Goal: Task Accomplishment & Management: Use online tool/utility

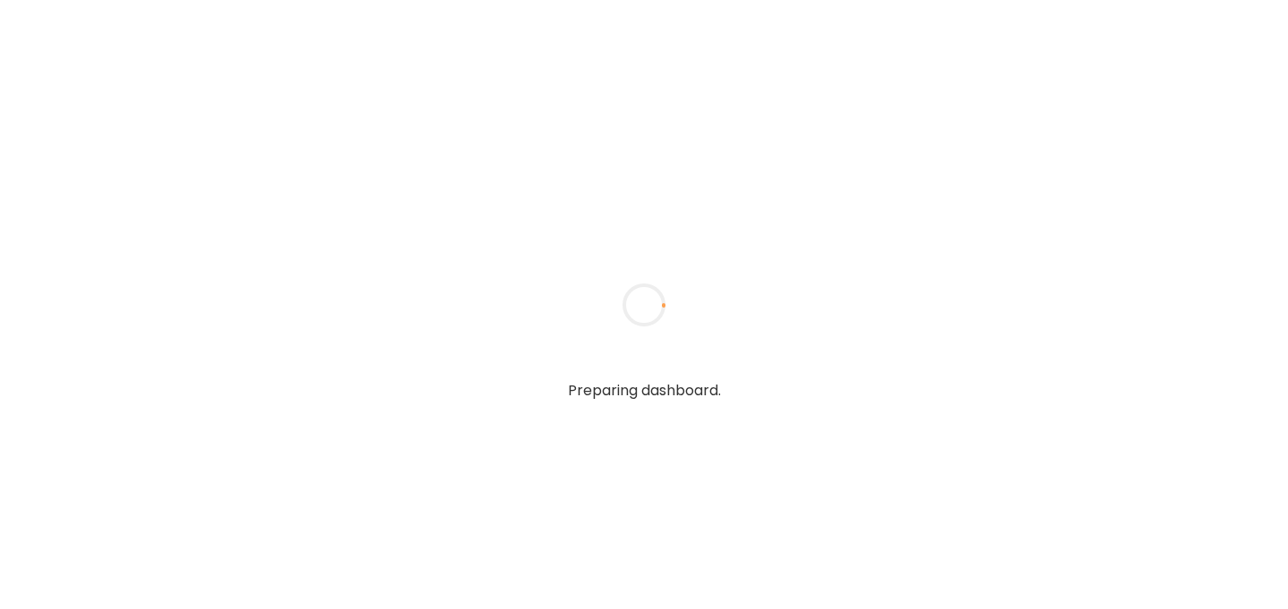
type input "**********"
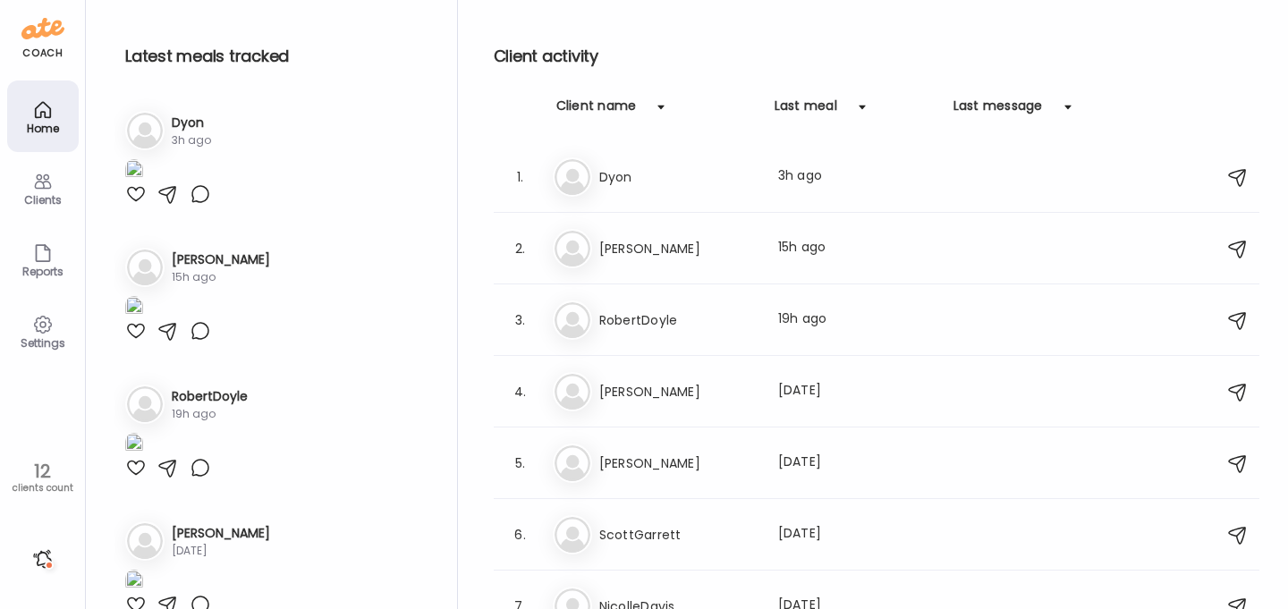
type input "**********"
click at [54, 196] on div "Clients" at bounding box center [43, 200] width 64 height 12
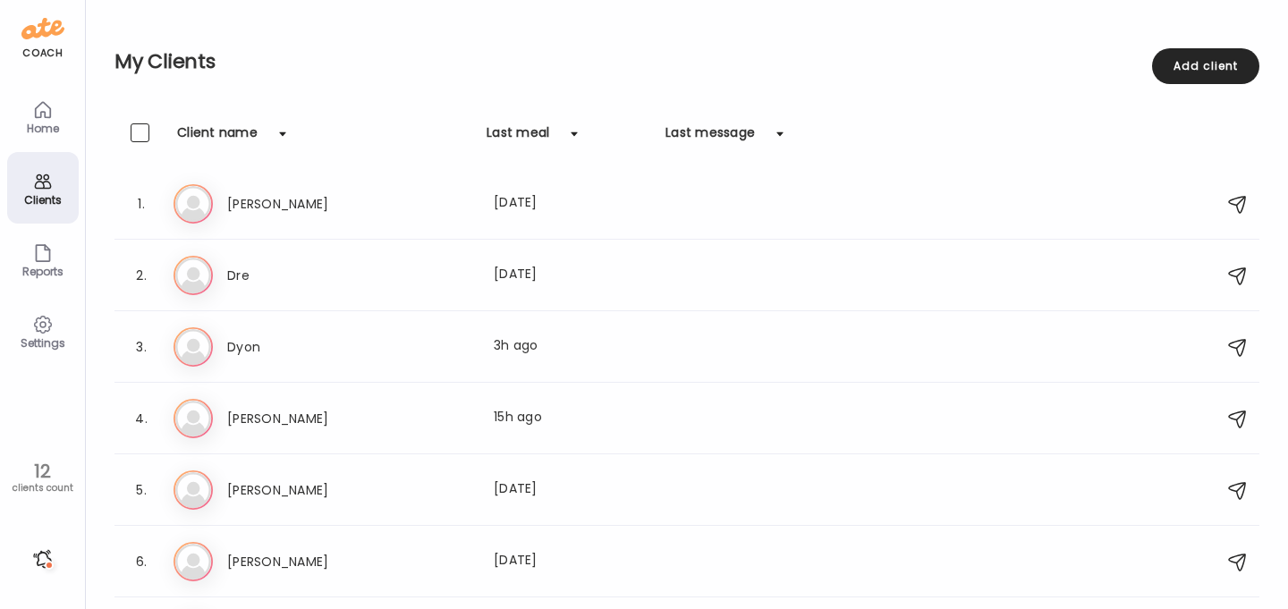
click at [51, 119] on icon at bounding box center [42, 109] width 21 height 21
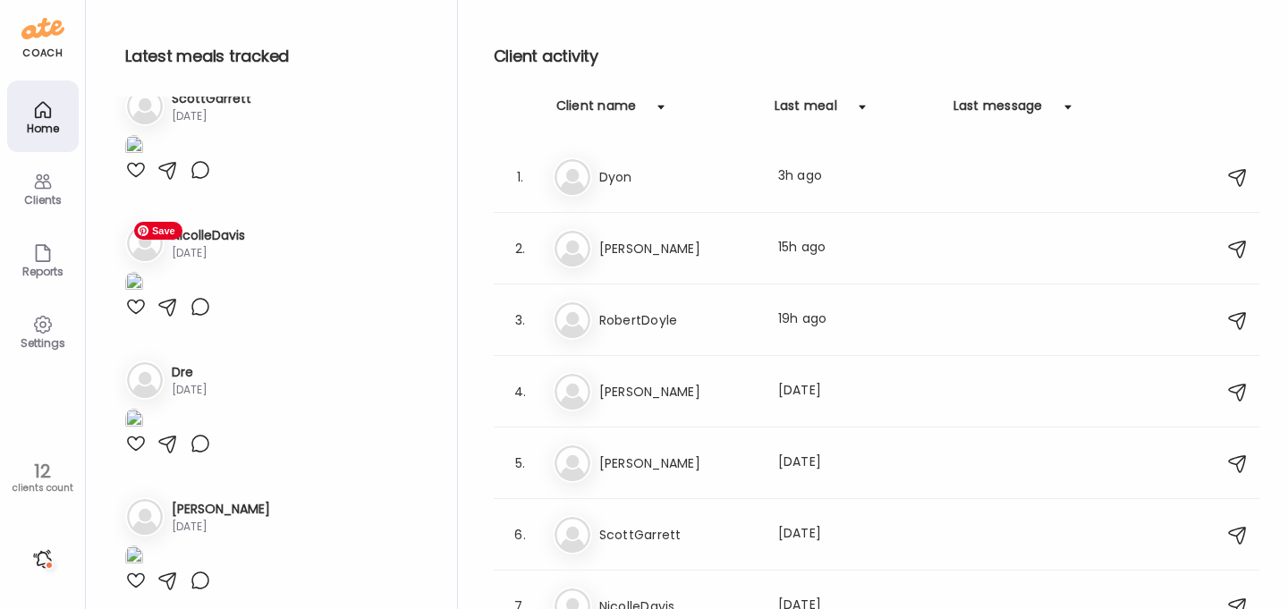
scroll to position [856, 0]
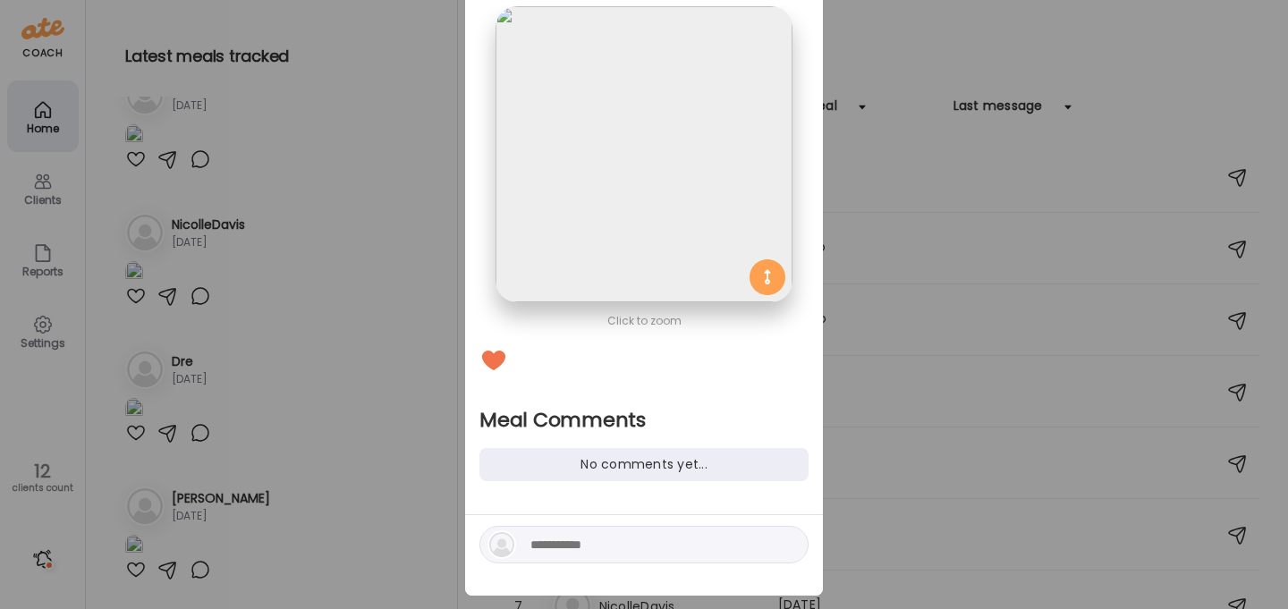
scroll to position [115, 0]
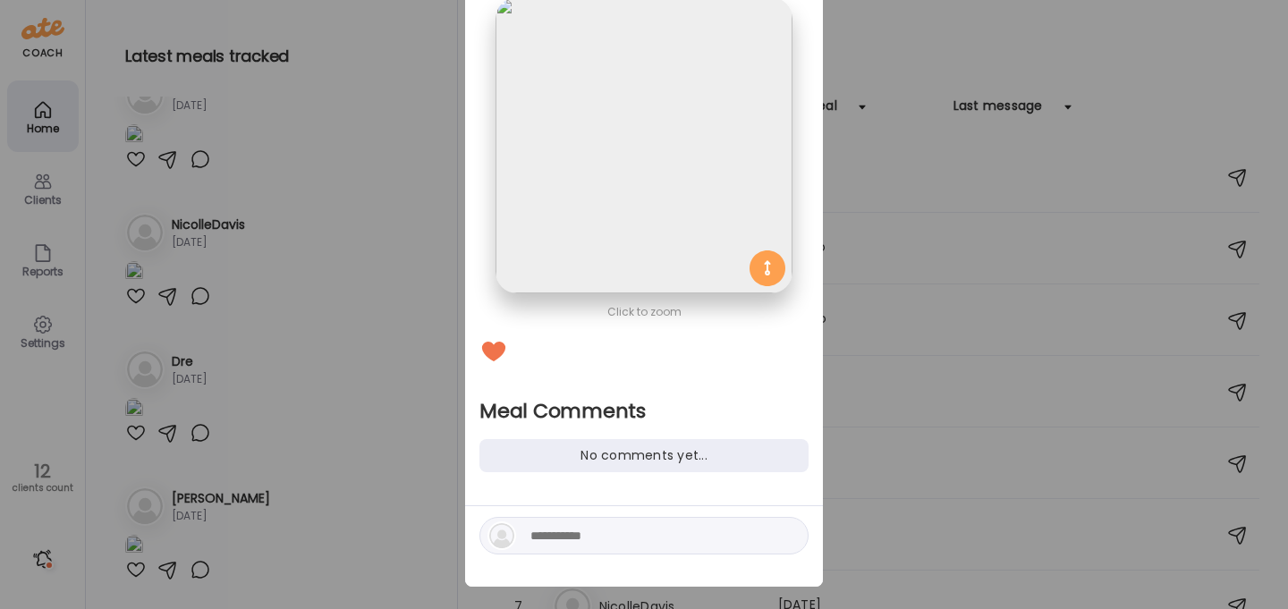
click at [641, 539] on textarea at bounding box center [651, 535] width 242 height 21
type textarea "**********"
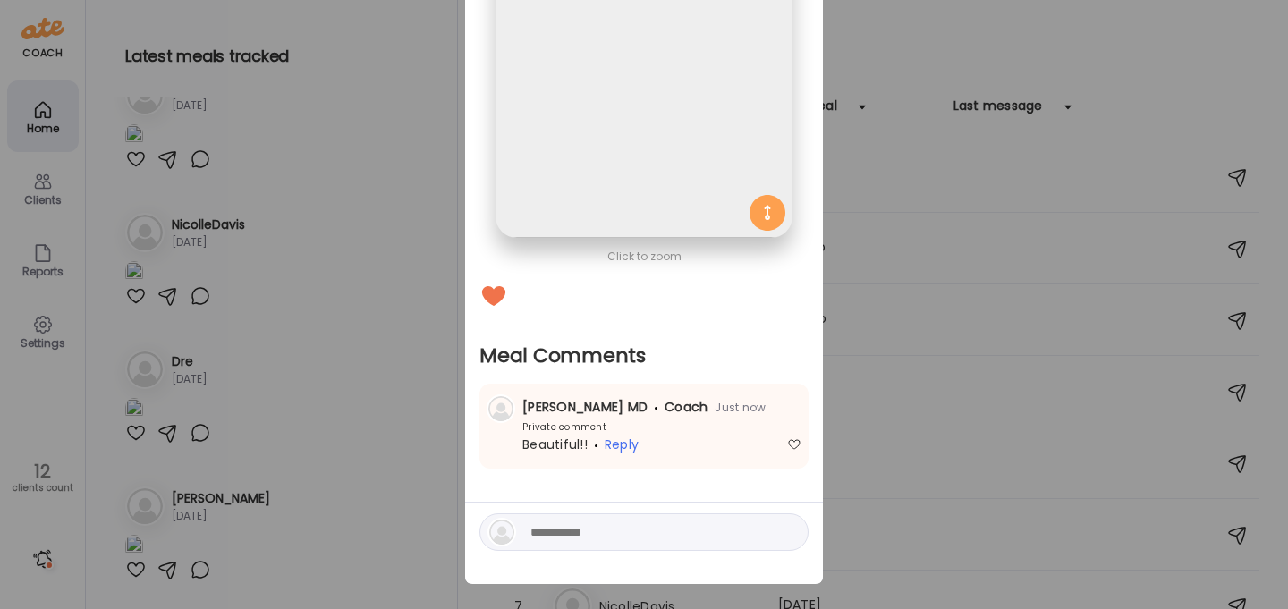
scroll to position [189, 0]
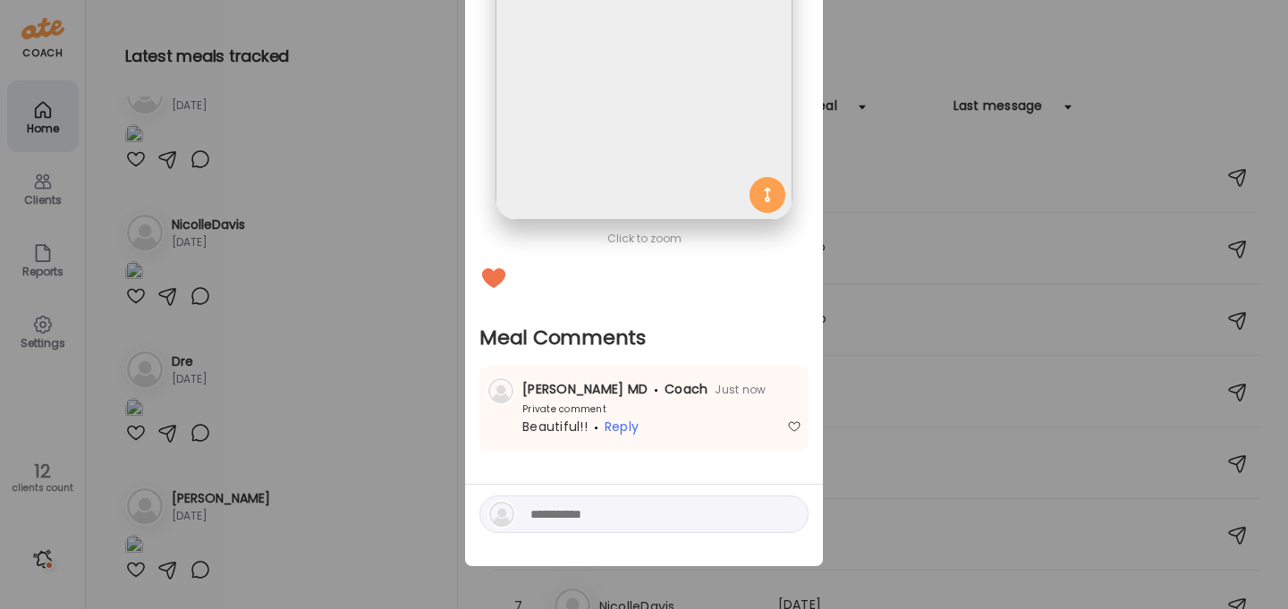
click at [349, 500] on div "Ate Coach Dashboard Wahoo! It’s official Take a moment to set up your Coach Pro…" at bounding box center [644, 304] width 1288 height 609
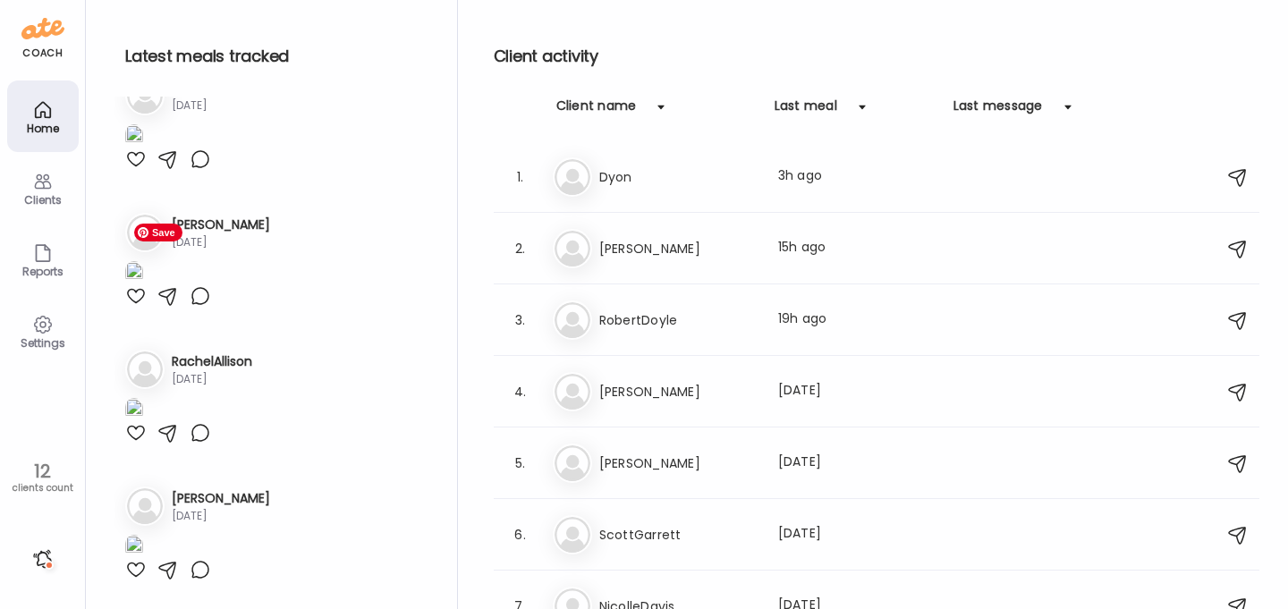
scroll to position [1176, 0]
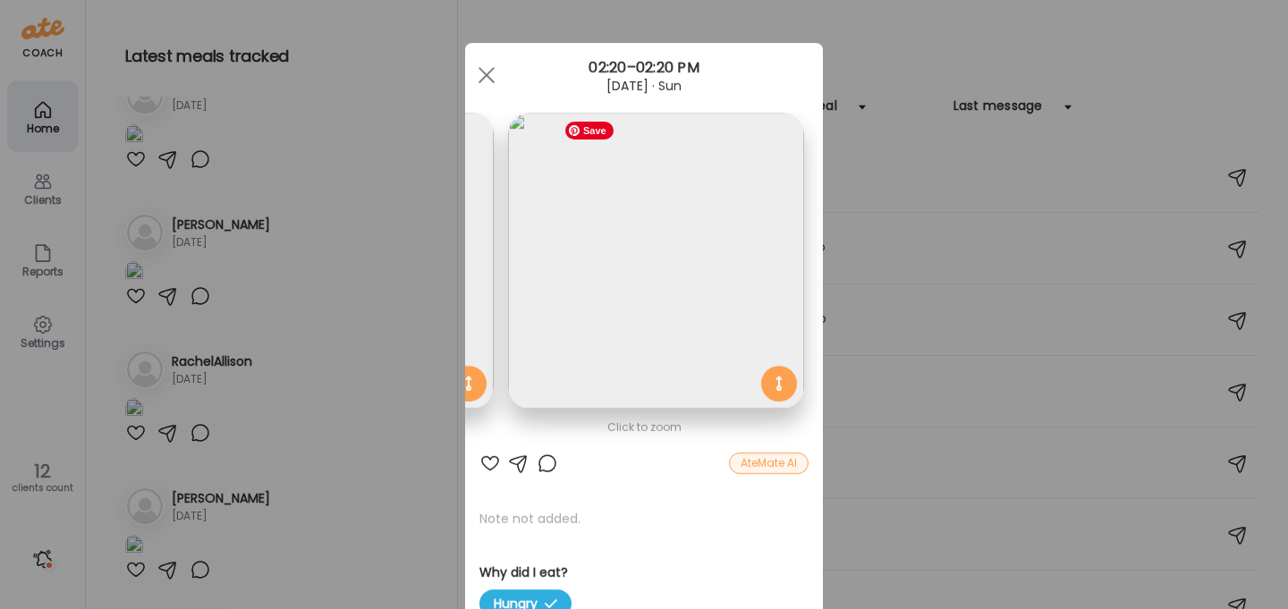
scroll to position [0, 292]
click at [766, 463] on div "AteMate AI" at bounding box center [769, 463] width 80 height 21
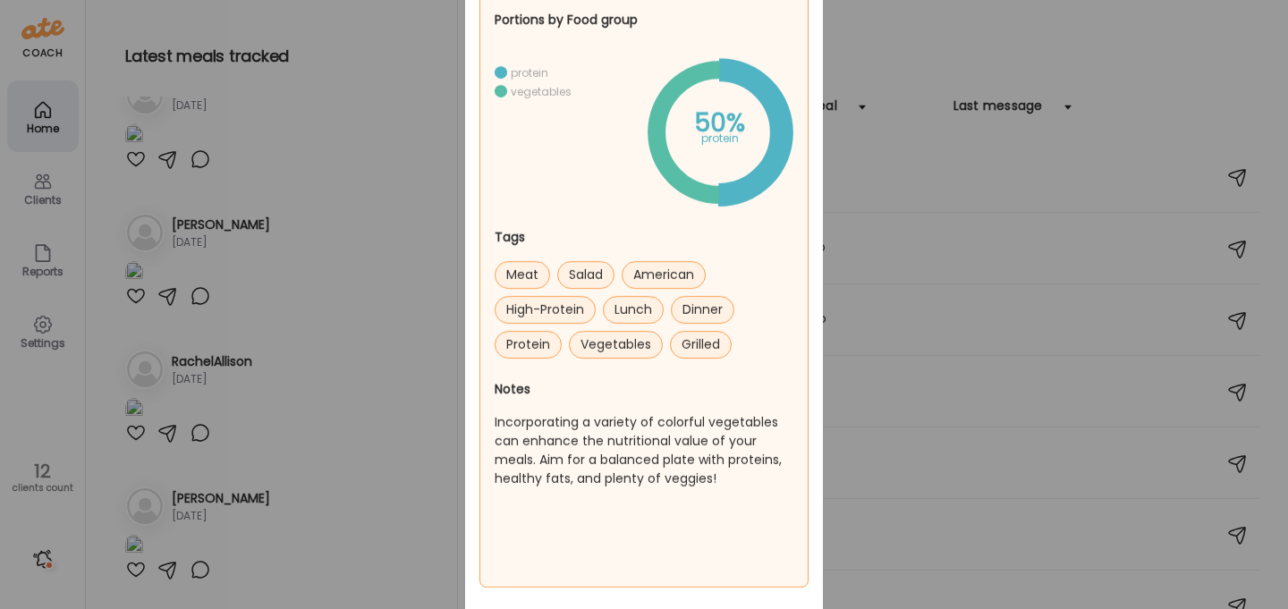
scroll to position [0, 0]
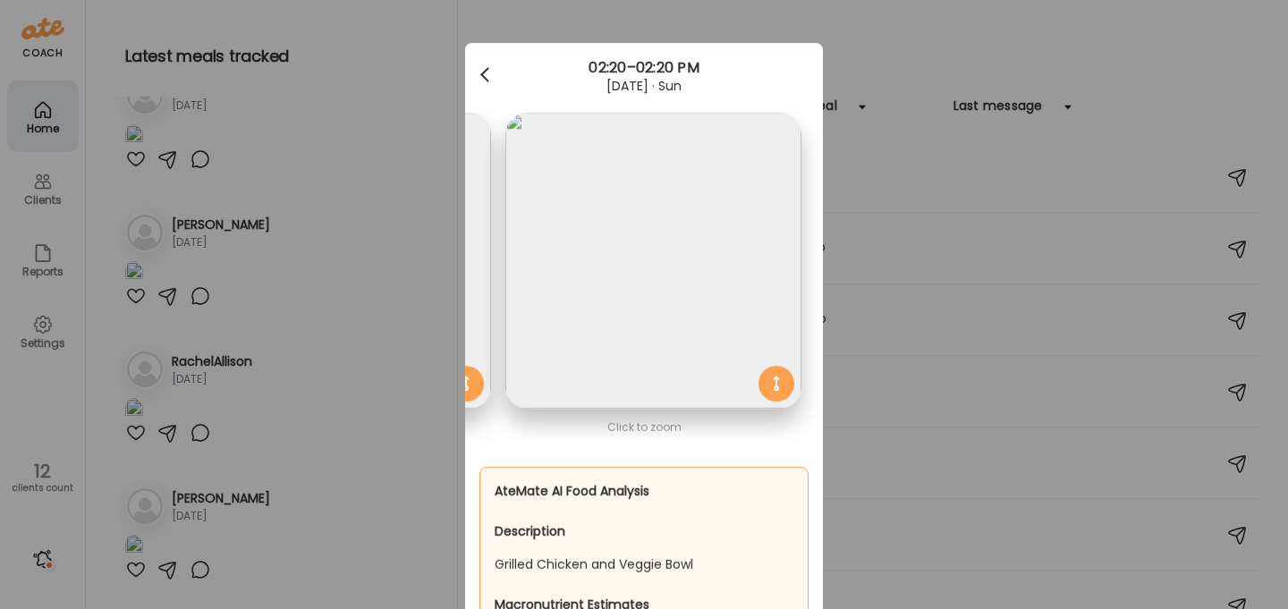
click at [488, 76] on div at bounding box center [487, 75] width 36 height 36
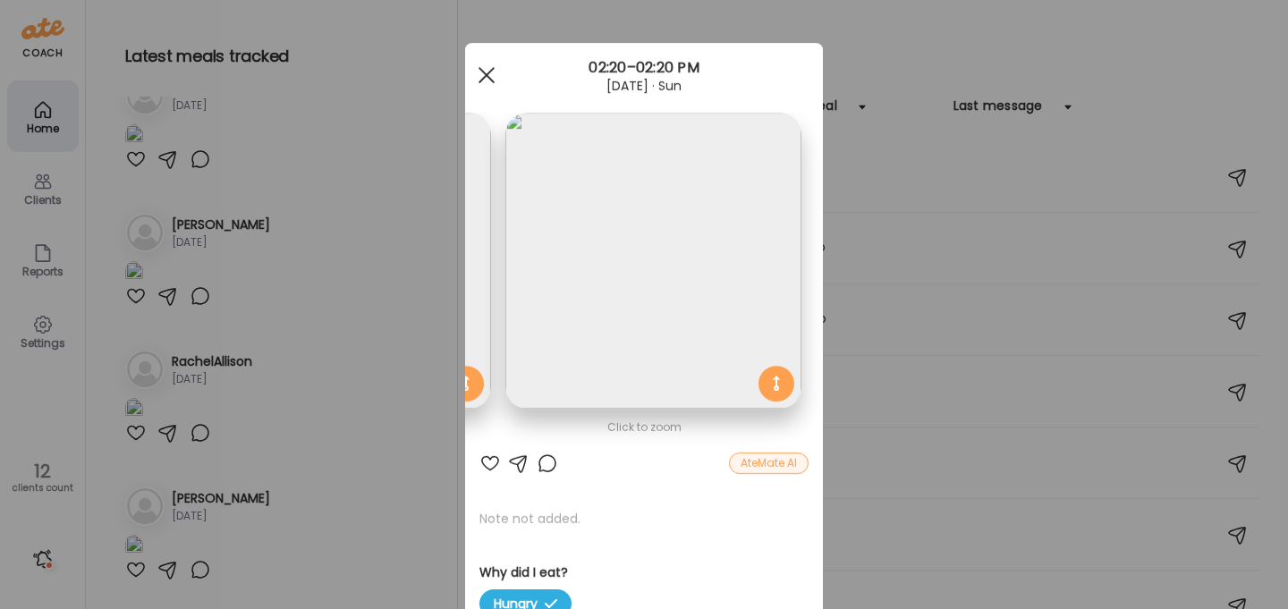
click at [489, 67] on div at bounding box center [487, 75] width 36 height 36
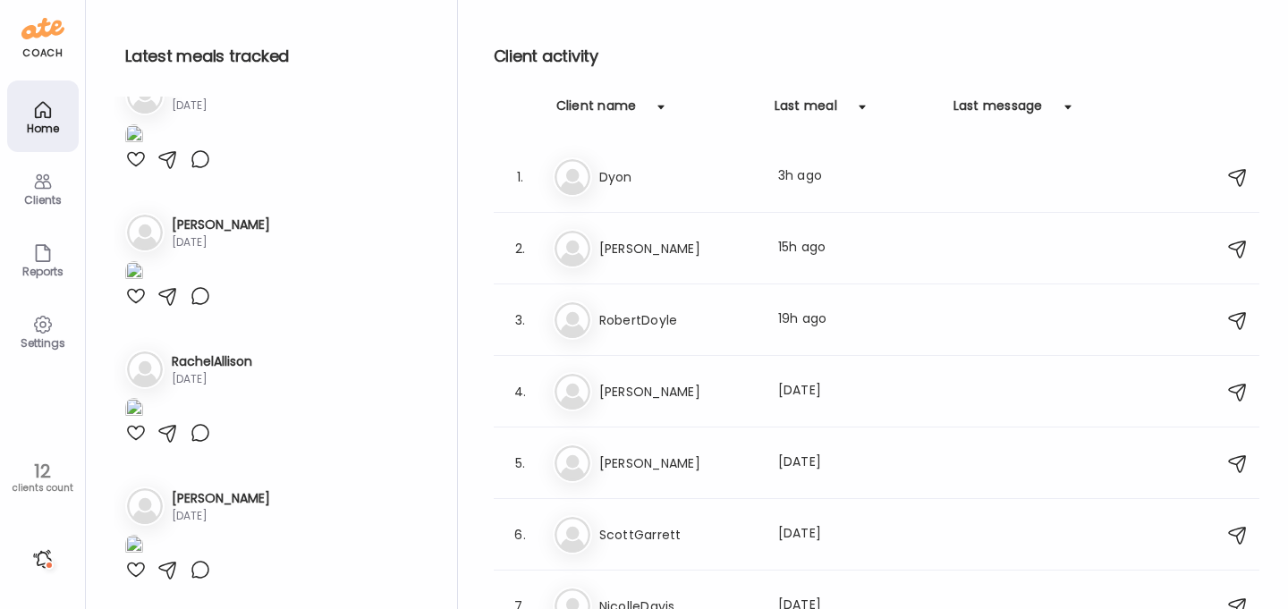
scroll to position [1706, 0]
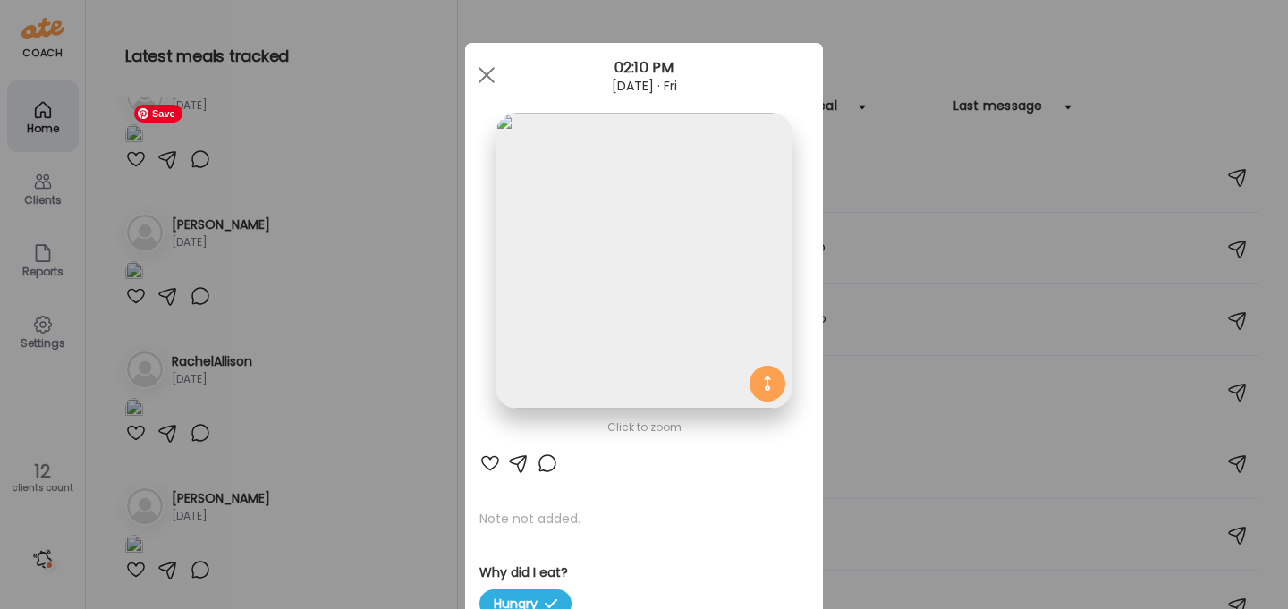
scroll to position [0, 0]
click at [625, 310] on img at bounding box center [644, 261] width 296 height 296
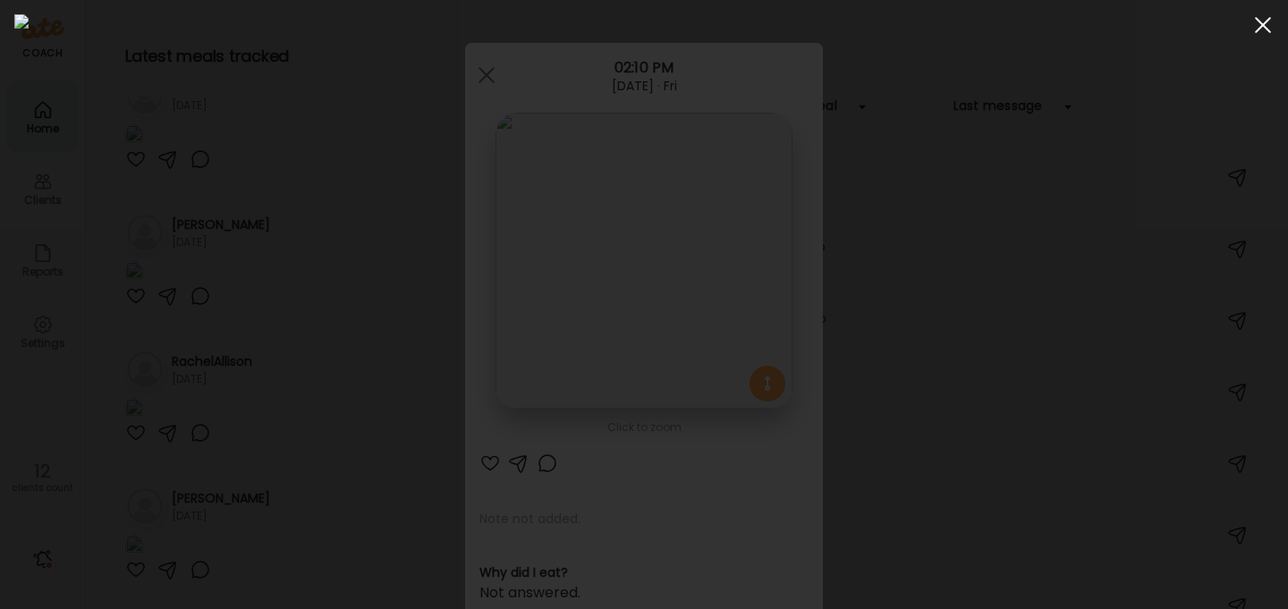
click at [1274, 30] on div at bounding box center [1263, 25] width 36 height 36
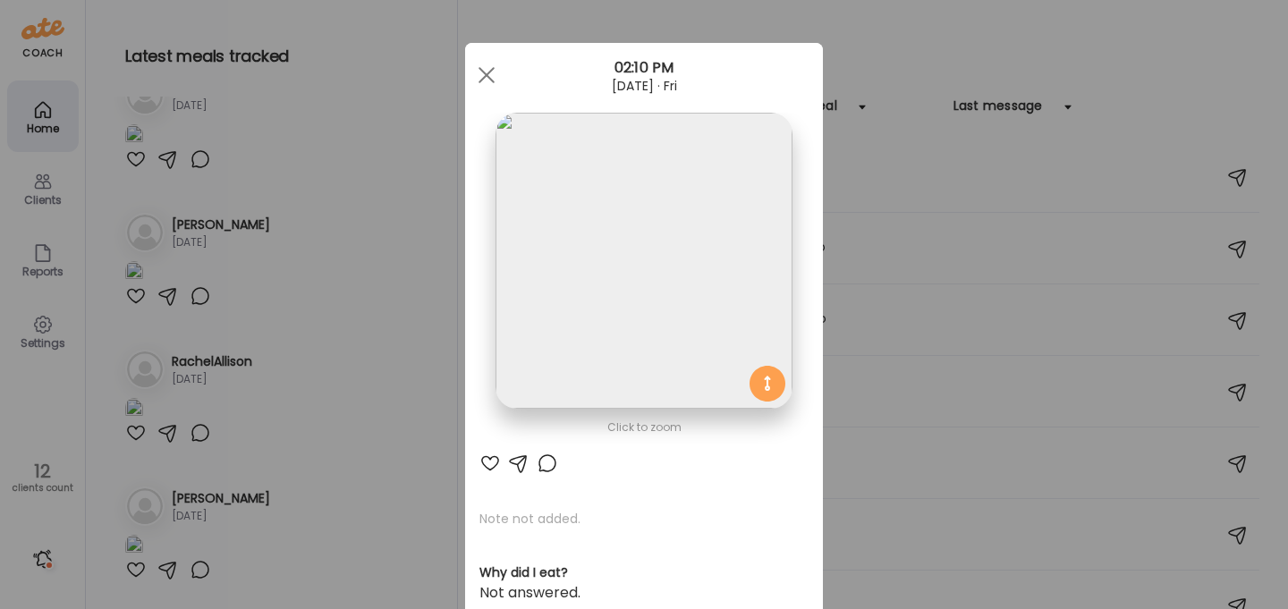
click at [385, 508] on div "Ate Coach Dashboard Wahoo! It’s official Take a moment to set up your Coach Pro…" at bounding box center [644, 304] width 1288 height 609
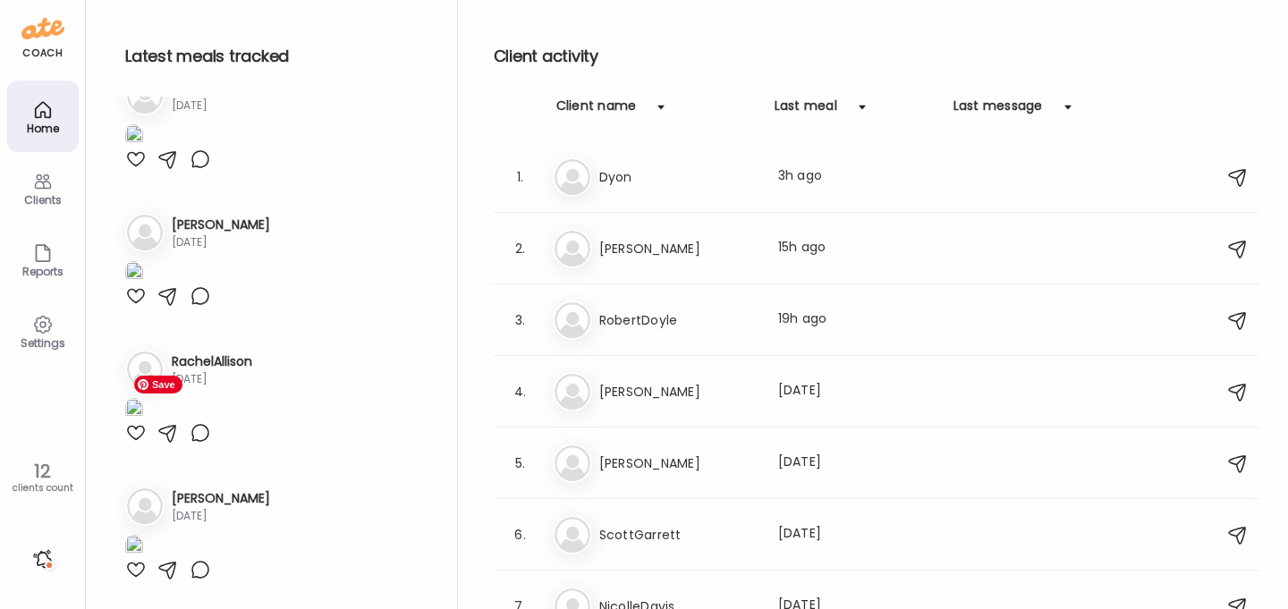
scroll to position [2387, 0]
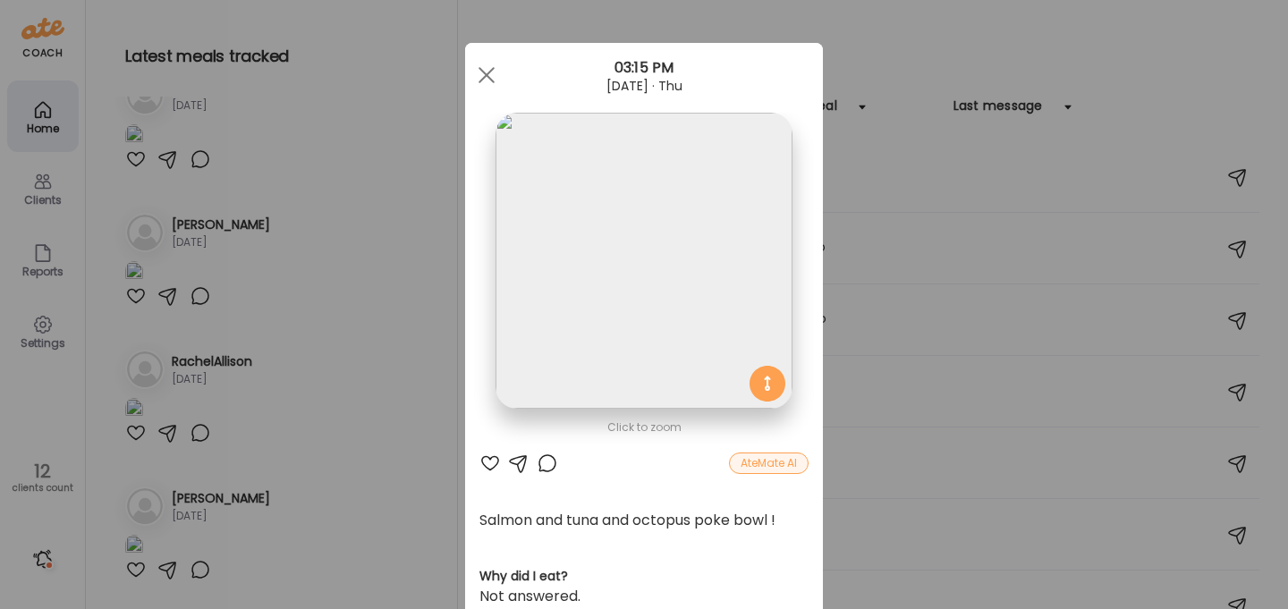
click at [489, 457] on div at bounding box center [489, 463] width 21 height 21
click at [547, 462] on div at bounding box center [547, 463] width 21 height 21
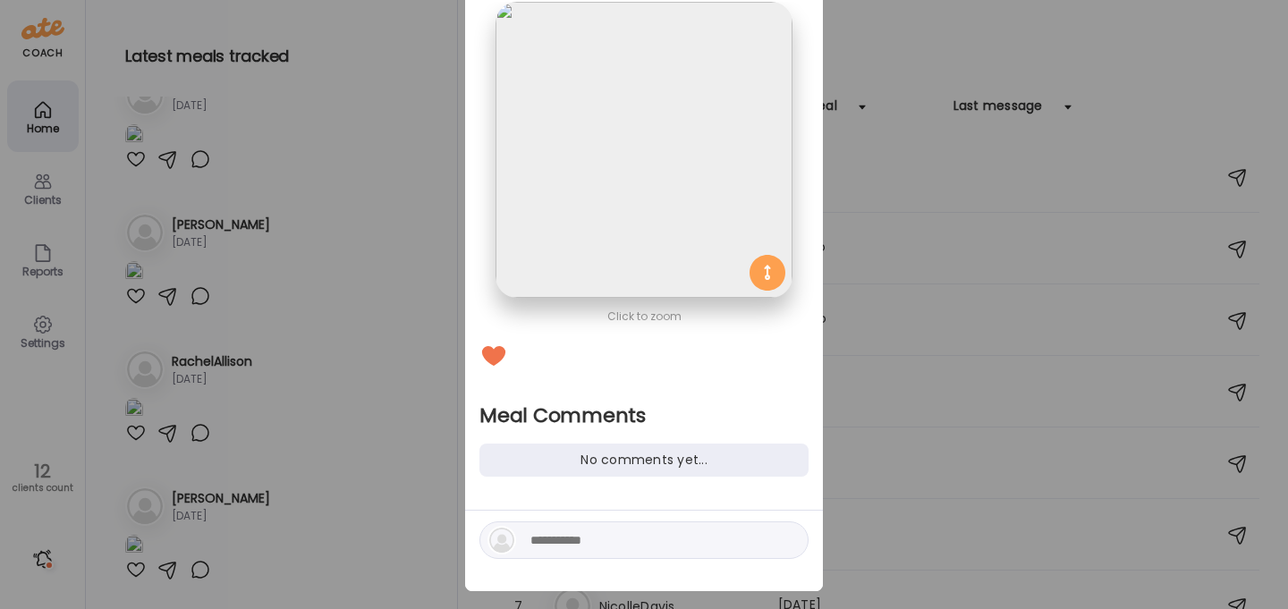
scroll to position [136, 0]
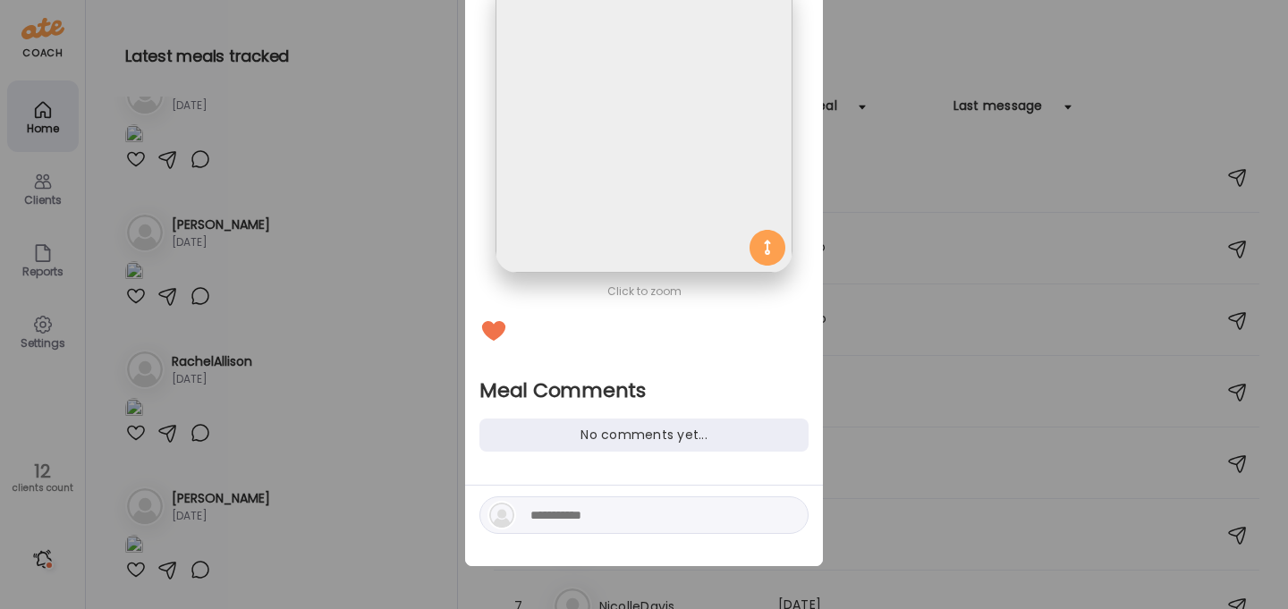
click at [608, 519] on textarea at bounding box center [651, 515] width 242 height 21
type textarea "**********"
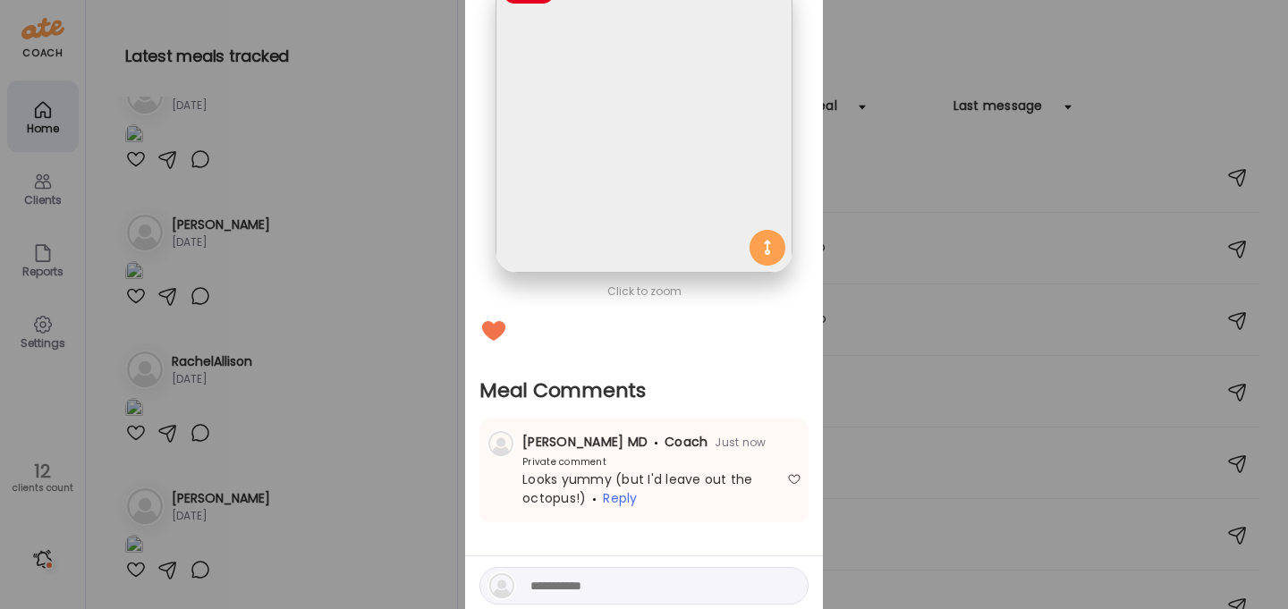
scroll to position [0, 0]
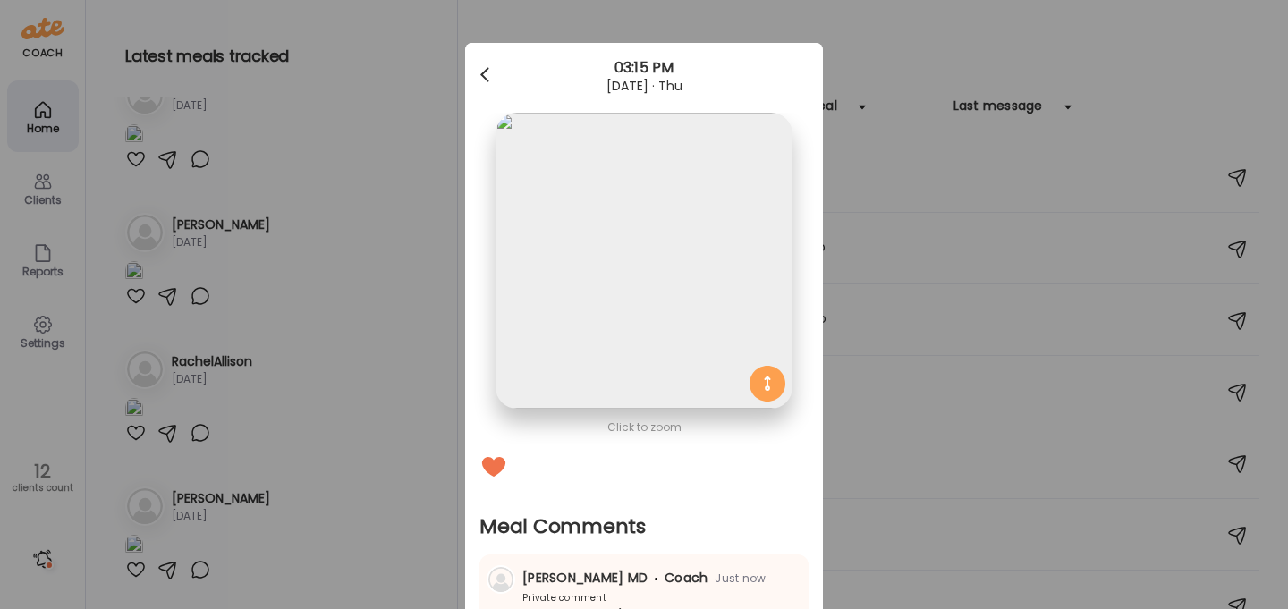
click at [483, 76] on span at bounding box center [484, 71] width 9 height 9
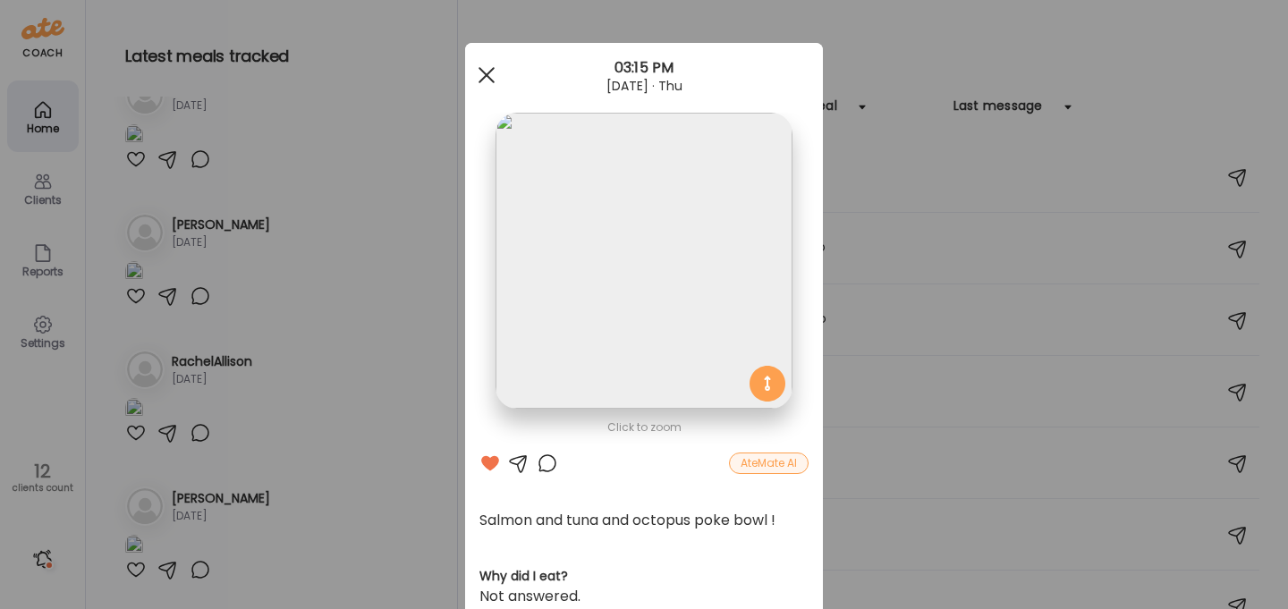
click at [480, 78] on div at bounding box center [487, 75] width 36 height 36
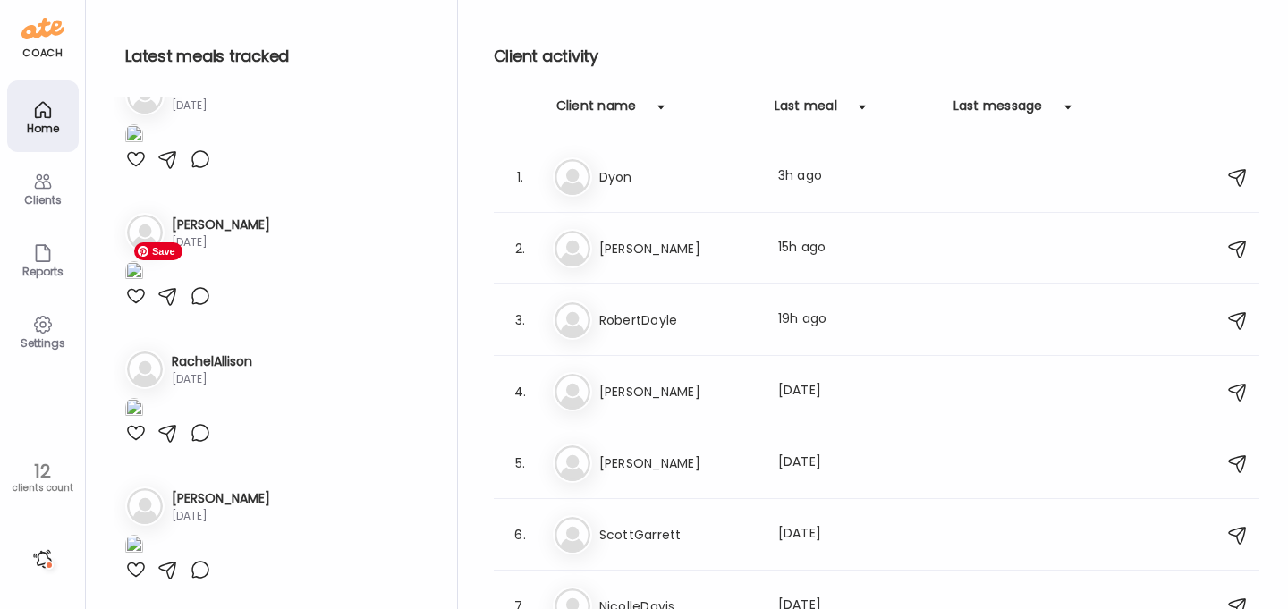
scroll to position [2859, 0]
click at [143, 12] on img at bounding box center [134, -1] width 18 height 24
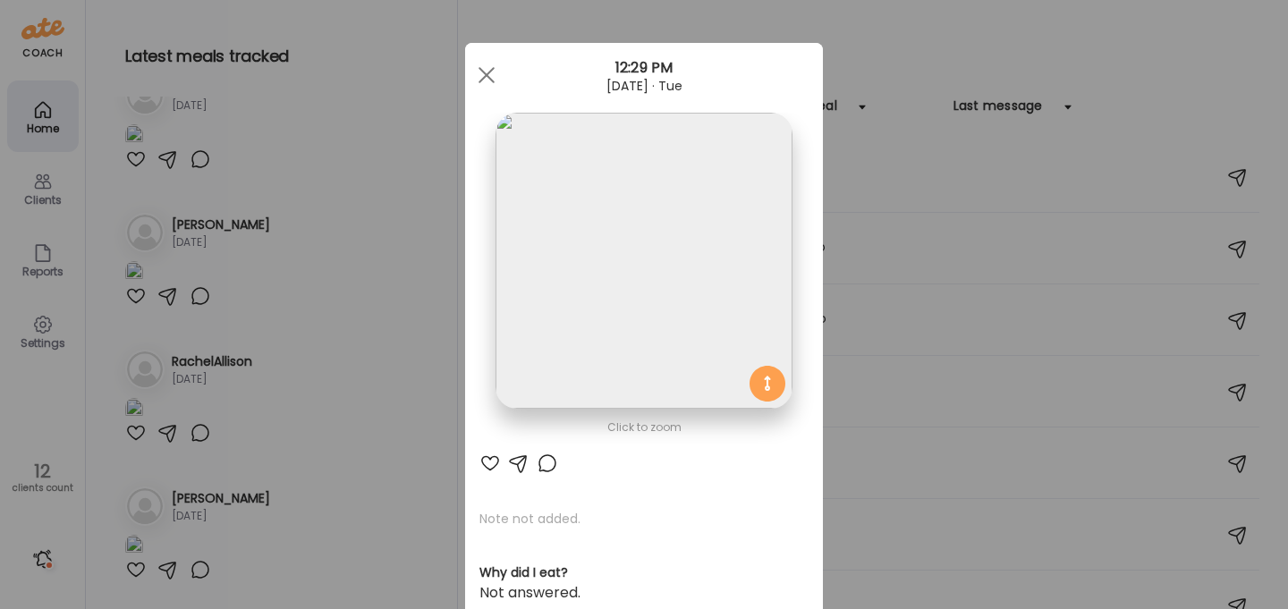
click at [488, 455] on div at bounding box center [489, 463] width 21 height 21
click at [493, 73] on div at bounding box center [487, 75] width 36 height 36
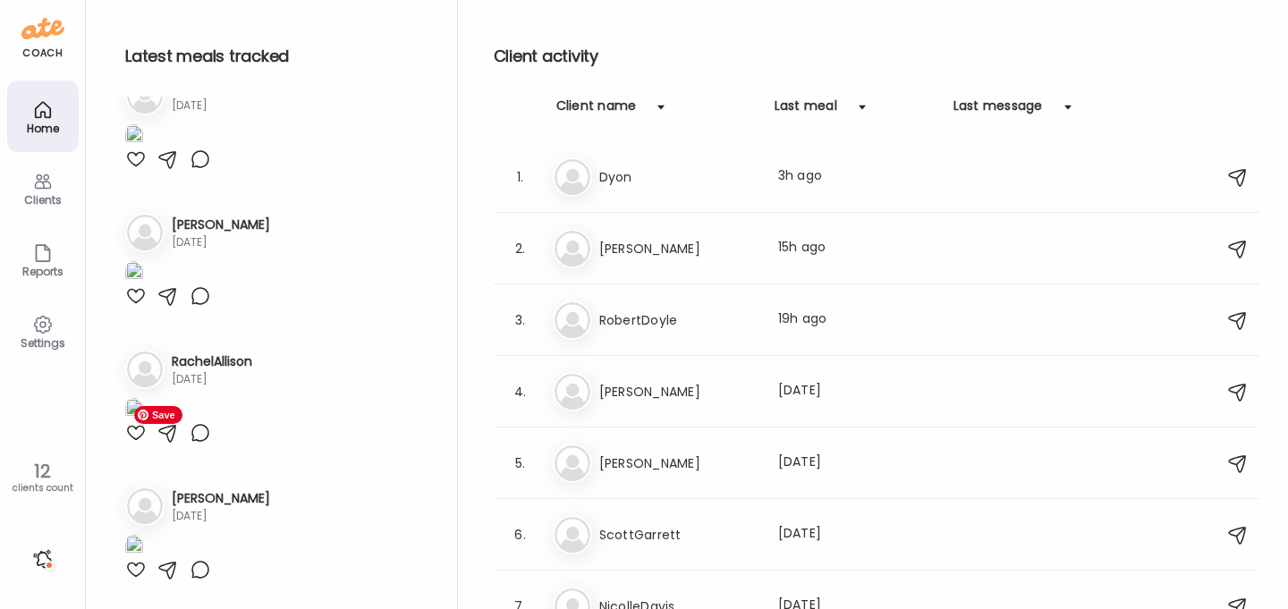
scroll to position [3550, 0]
click at [140, 170] on div at bounding box center [135, 158] width 21 height 21
click at [136, 307] on div at bounding box center [135, 295] width 21 height 21
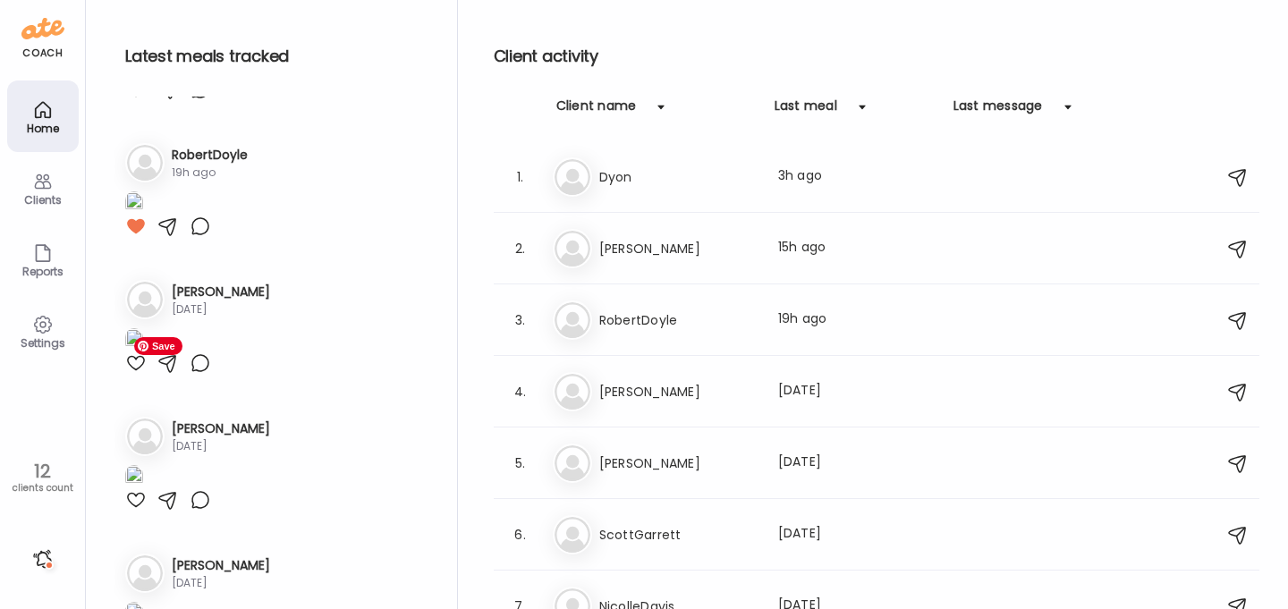
scroll to position [0, 0]
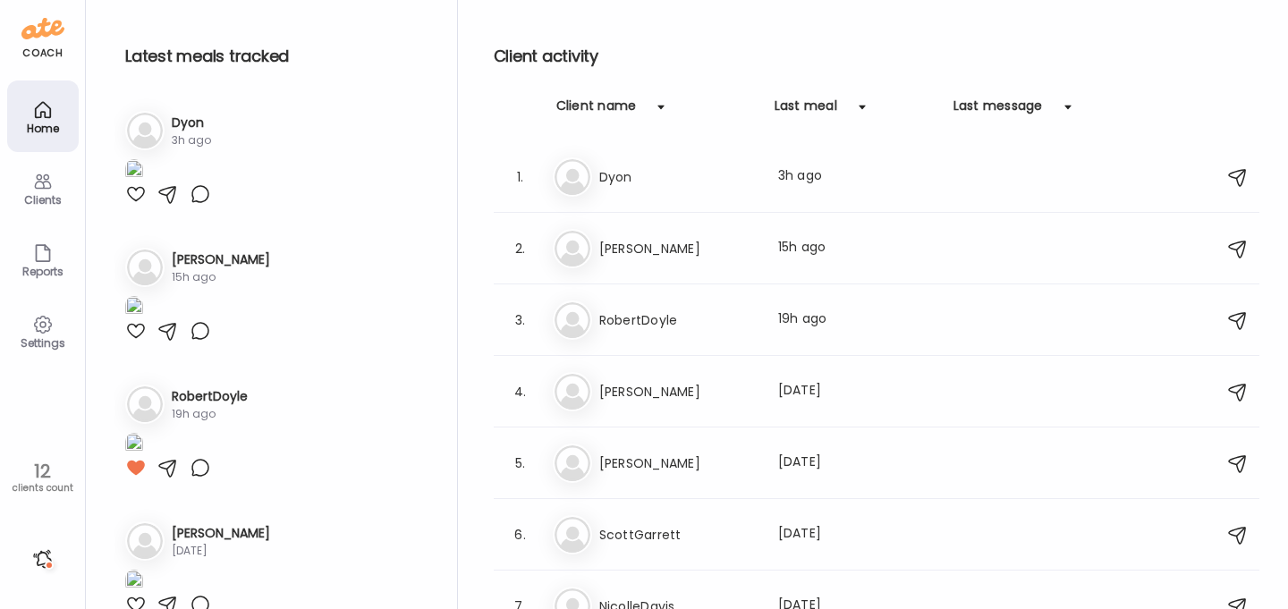
click at [47, 177] on icon at bounding box center [42, 181] width 21 height 21
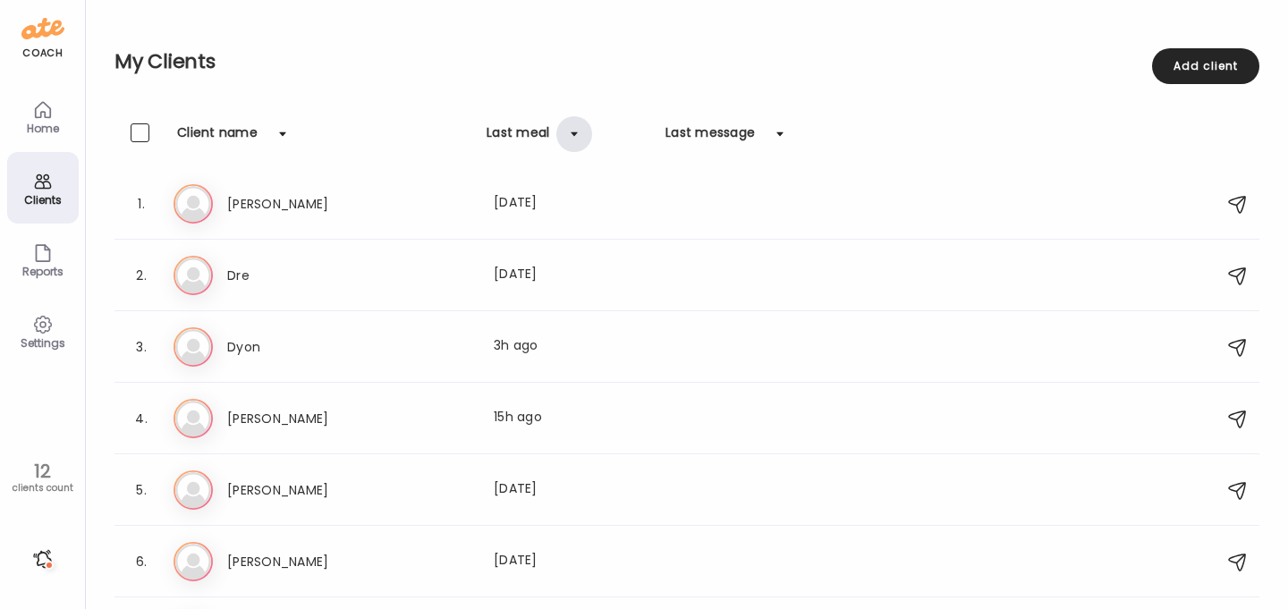
click at [574, 138] on div at bounding box center [574, 134] width 36 height 36
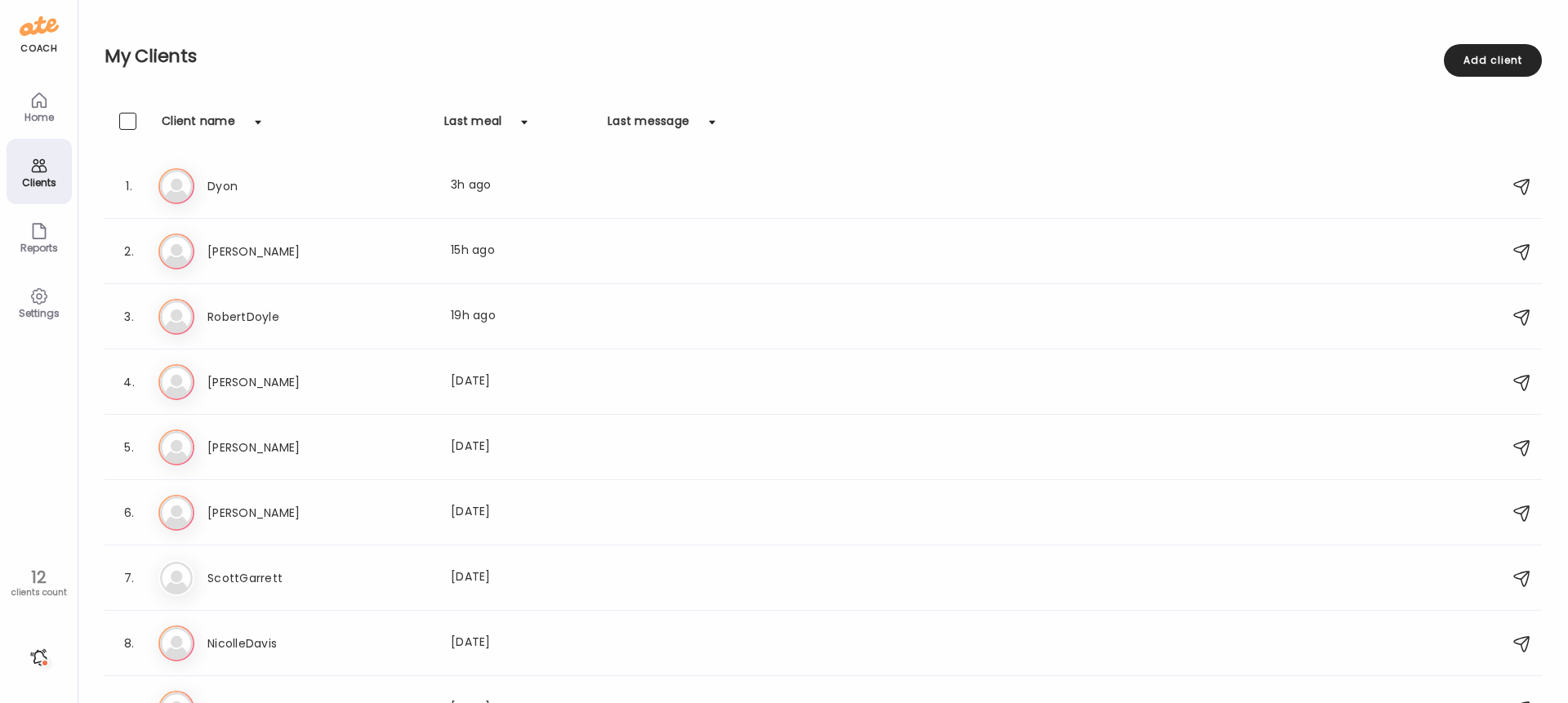
scroll to position [0, 313]
click at [253, 555] on h3 "ScottGarrett" at bounding box center [279, 578] width 143 height 19
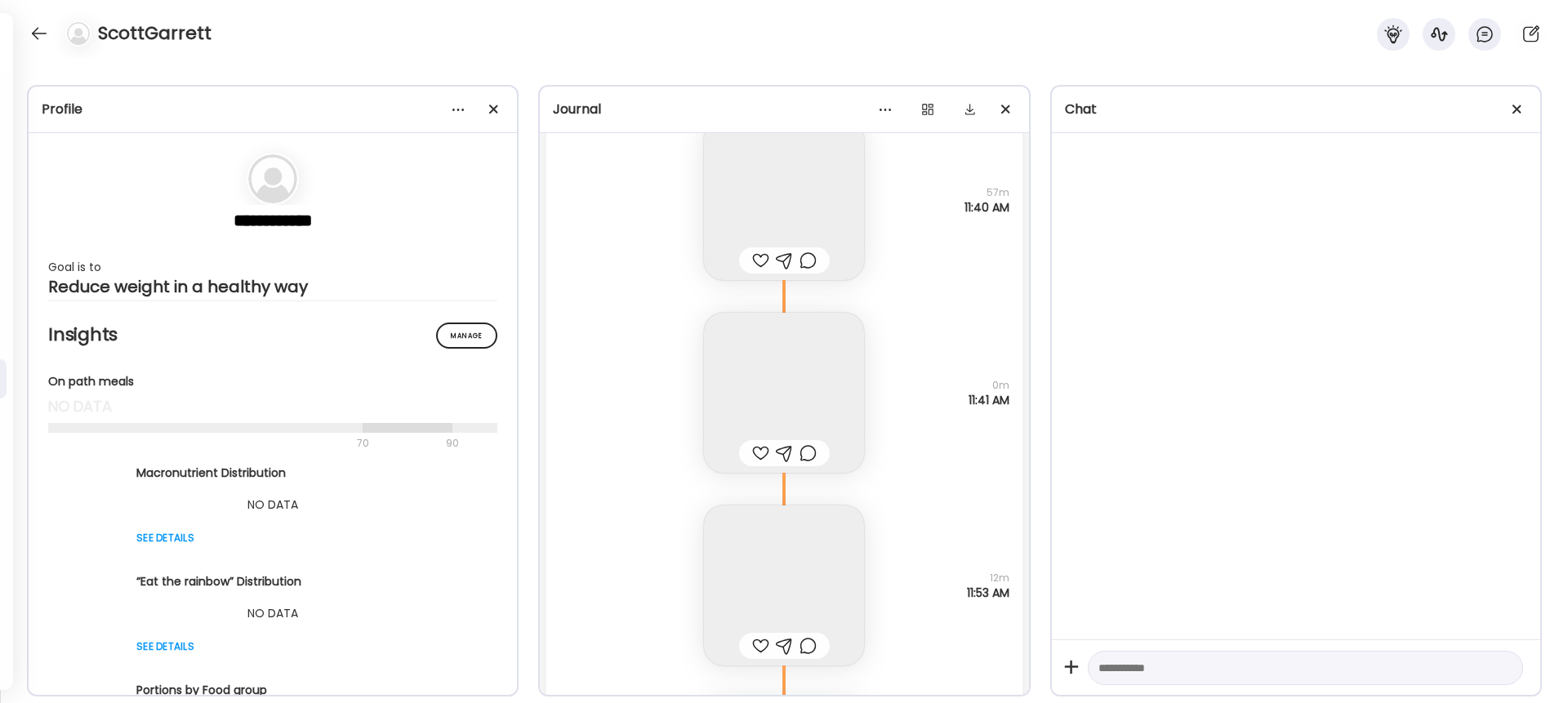
scroll to position [7945, 0]
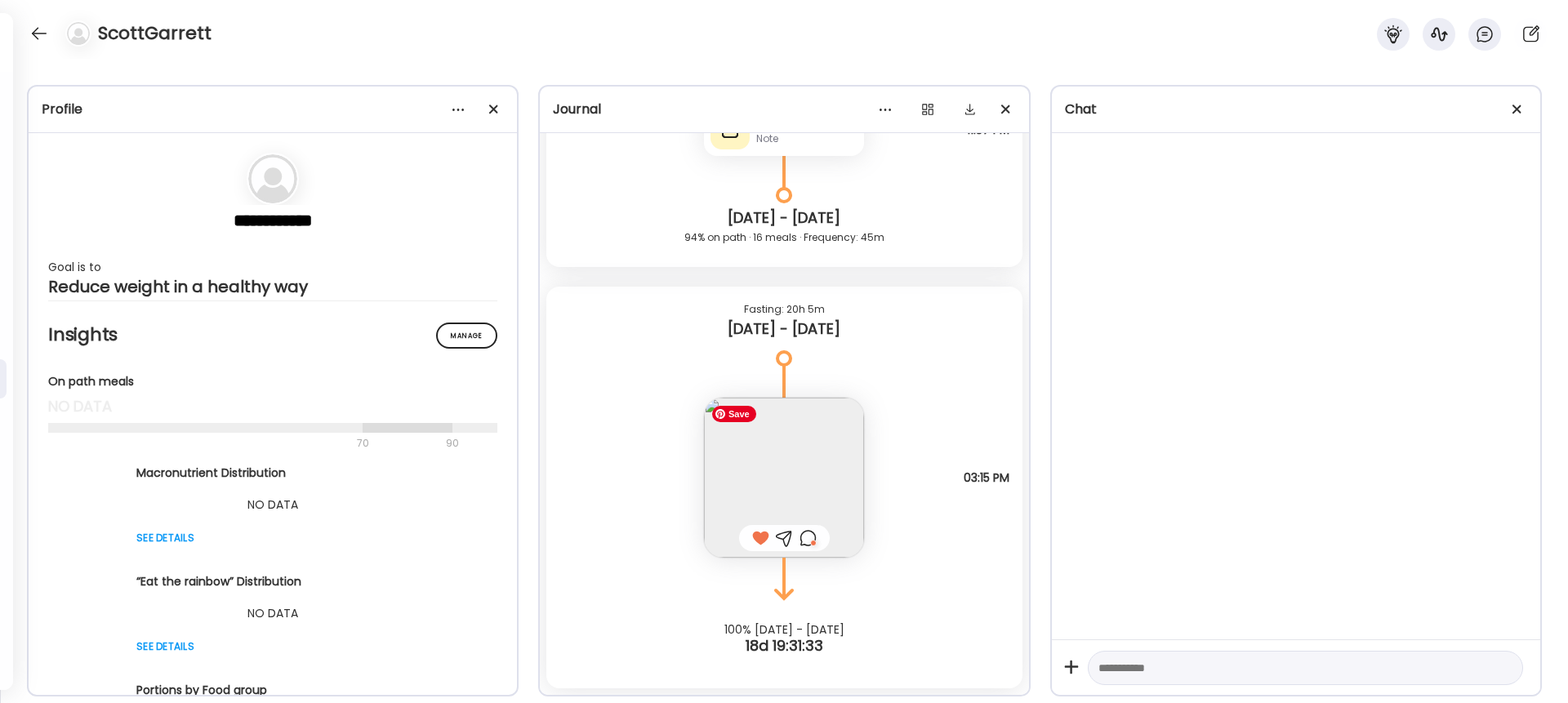
click at [811, 469] on img at bounding box center [784, 477] width 160 height 160
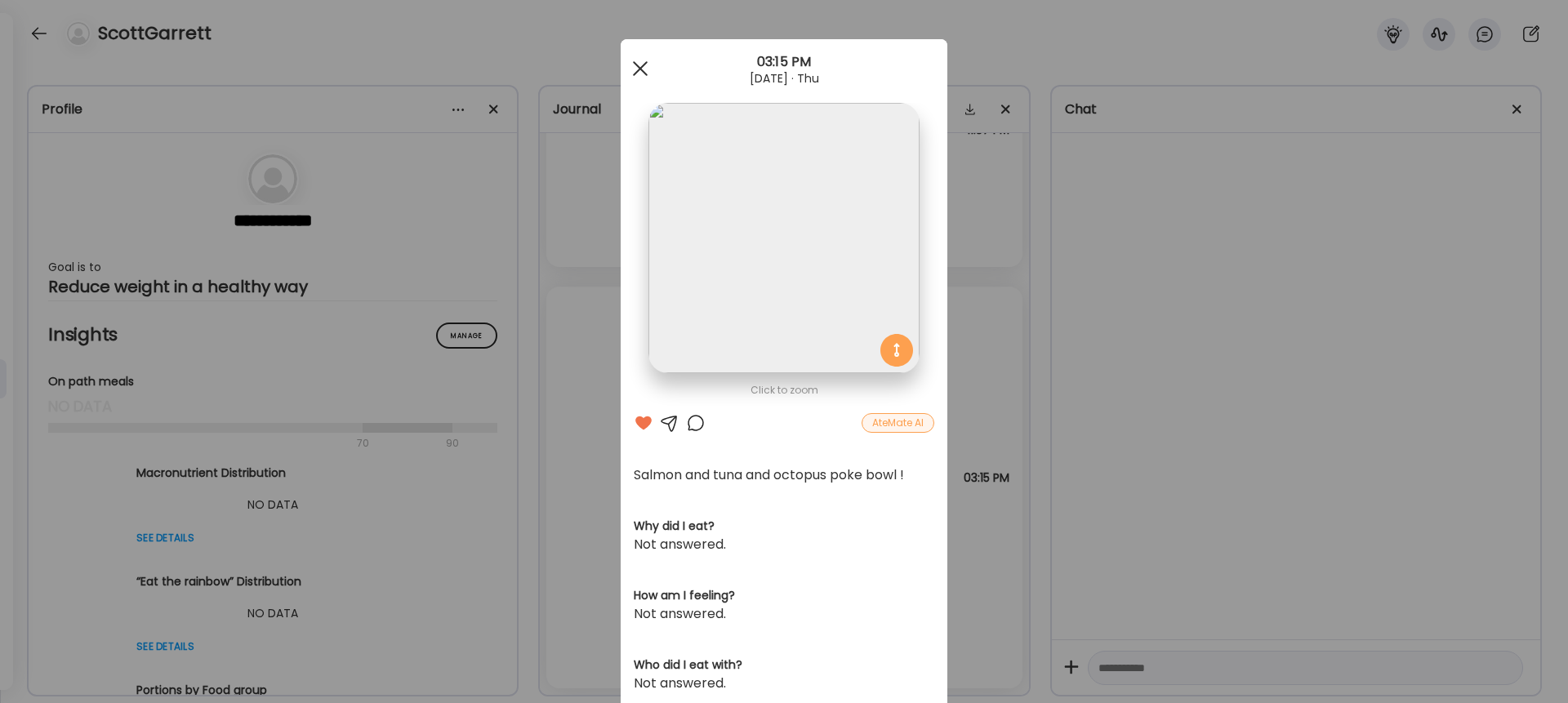
click at [639, 64] on div at bounding box center [640, 68] width 33 height 33
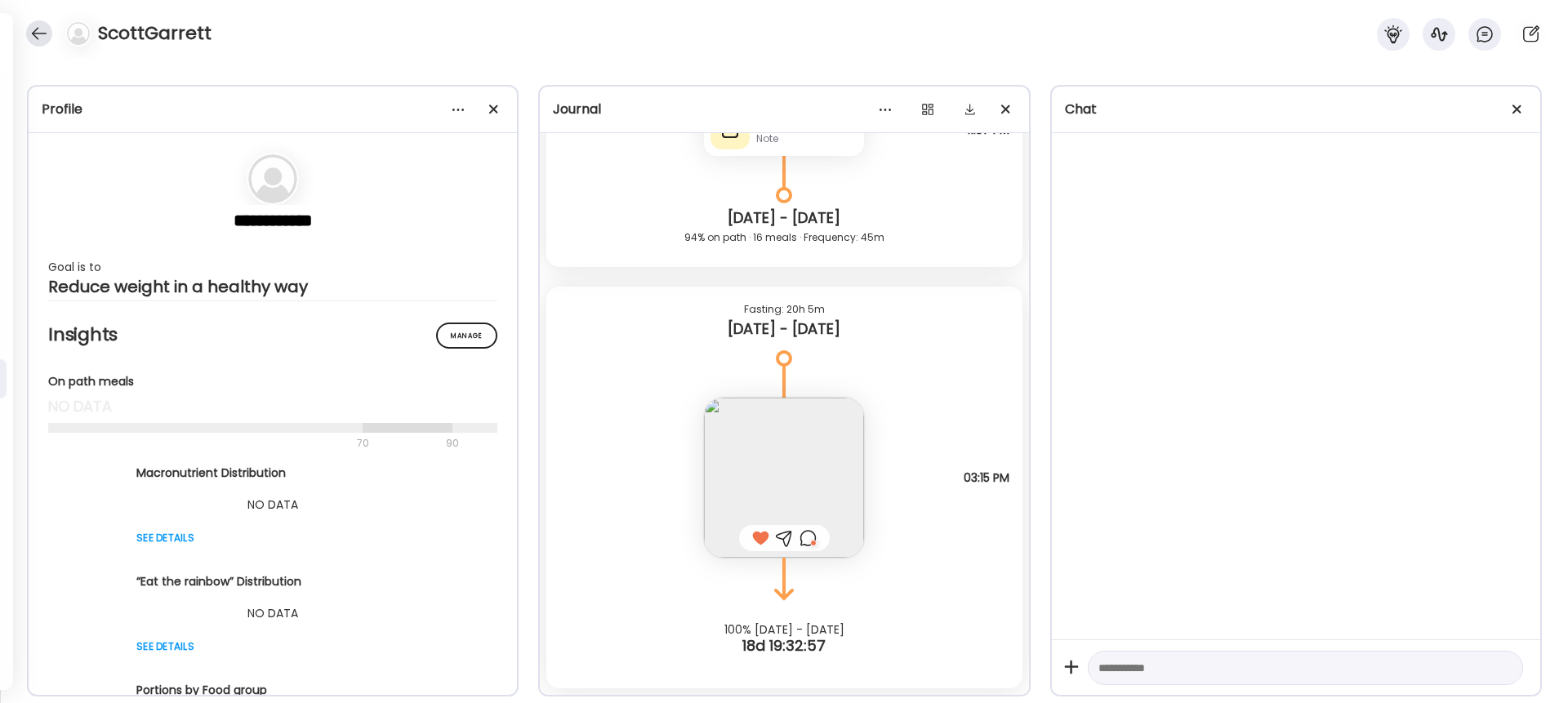
click at [43, 30] on div at bounding box center [39, 33] width 26 height 26
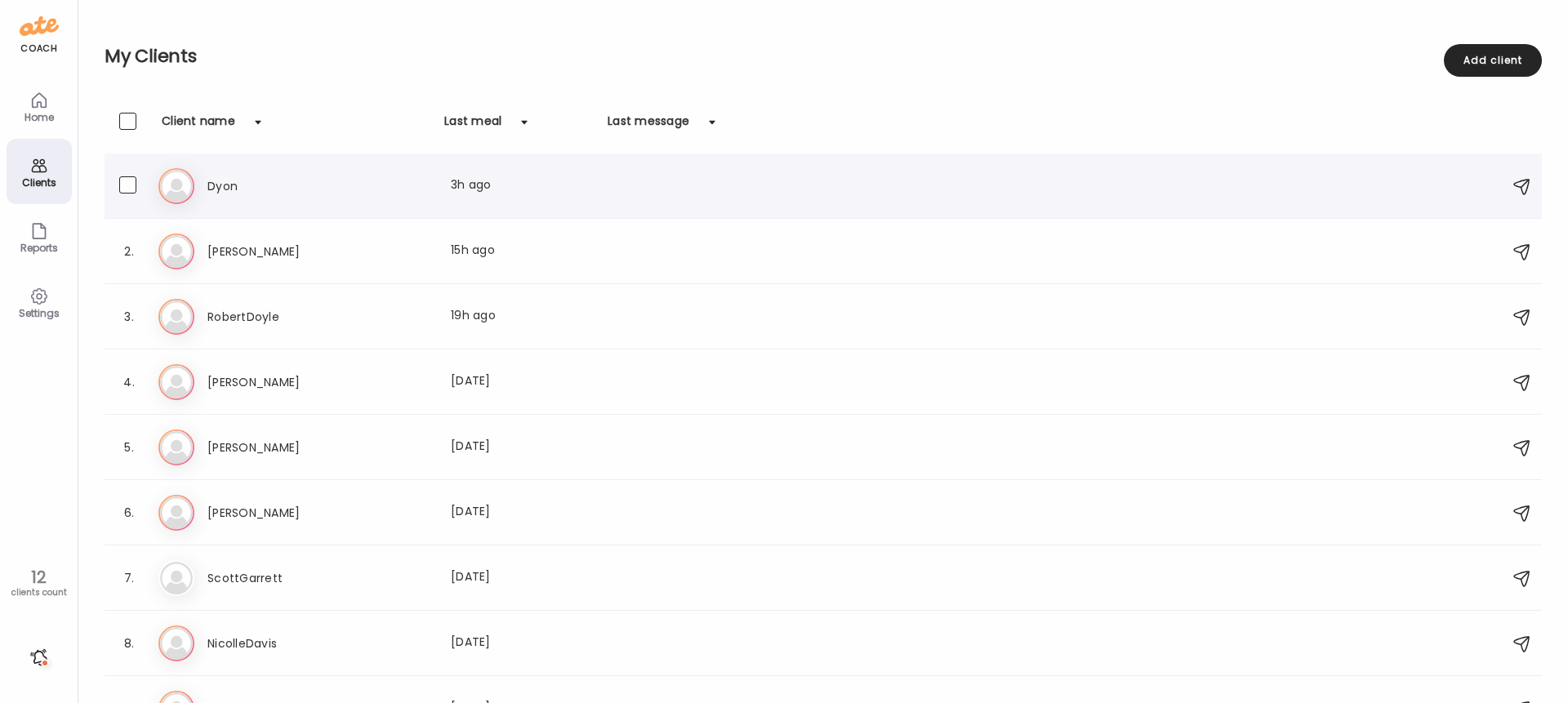
click at [251, 208] on div "1. [PERSON_NAME] Last meal: 3h ago" at bounding box center [823, 186] width 1437 height 66
click at [229, 195] on h3 "Dyon" at bounding box center [279, 185] width 143 height 19
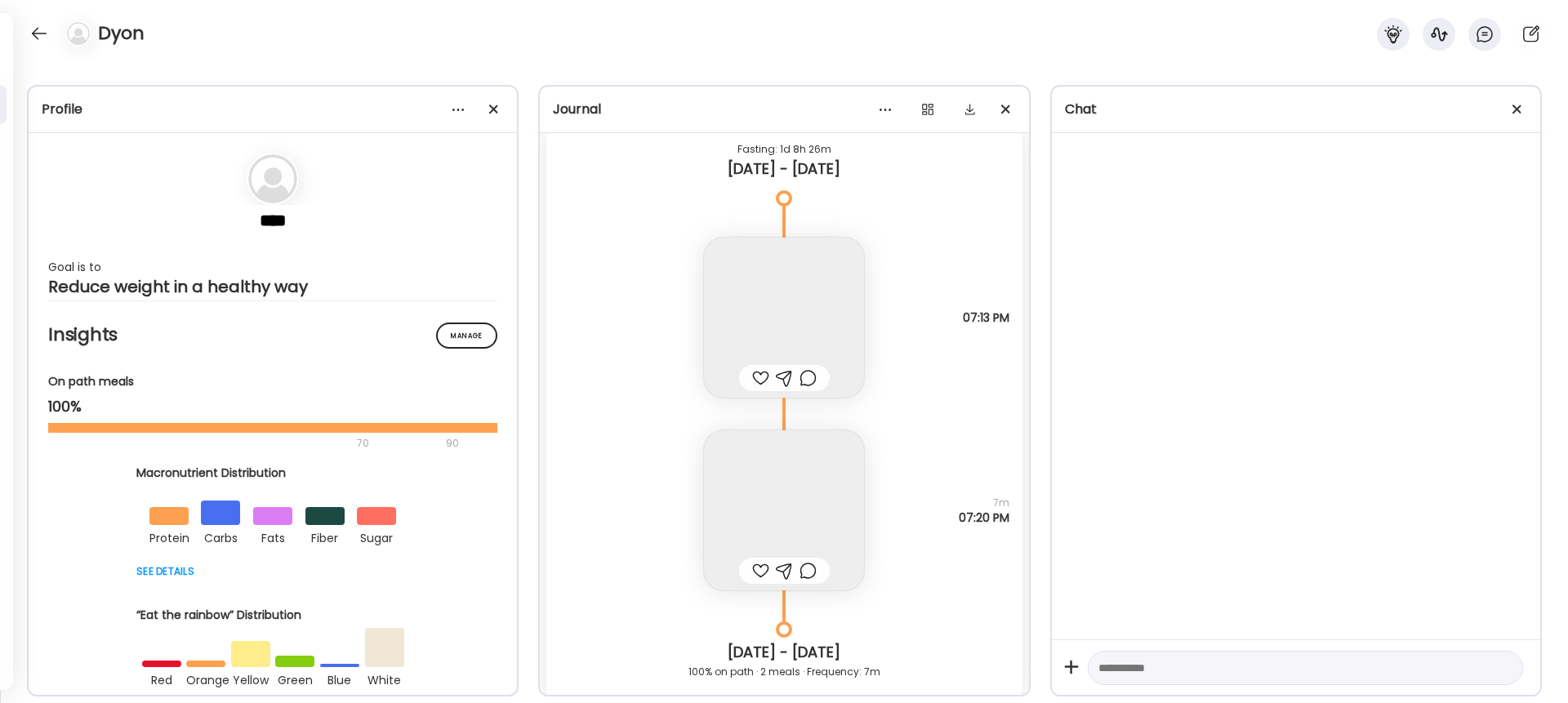
scroll to position [19202, 0]
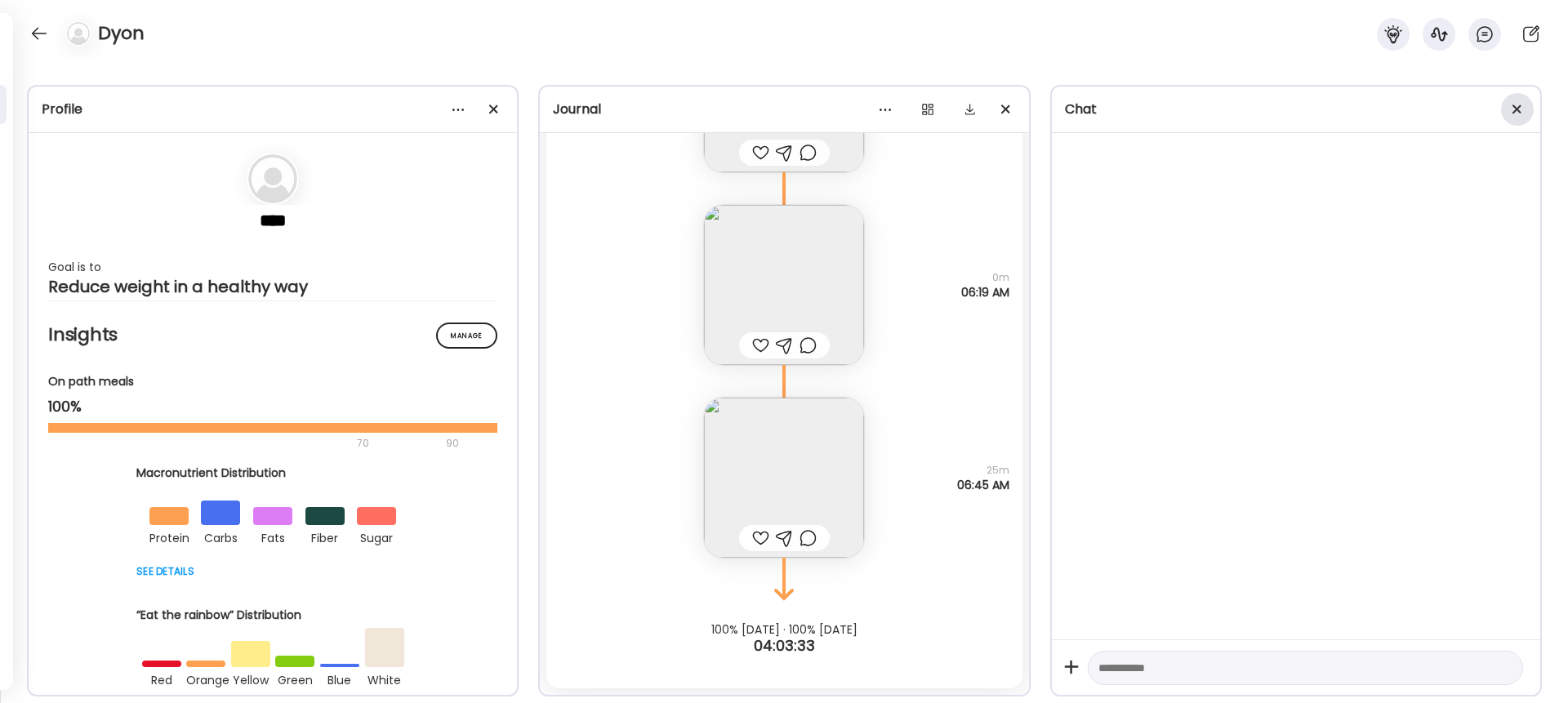
click at [1175, 103] on div at bounding box center [1518, 110] width 33 height 33
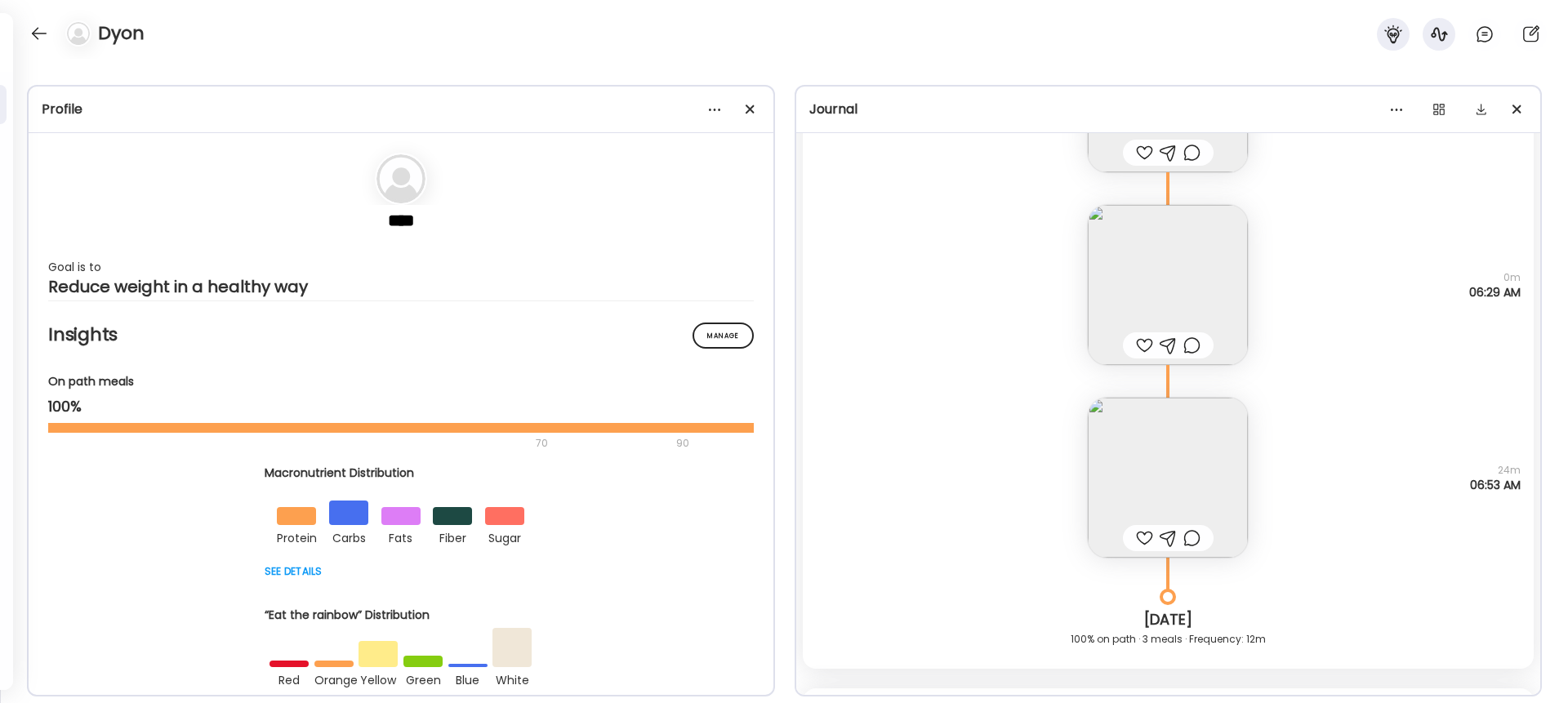
scroll to position [18412, 0]
click at [1175, 436] on img at bounding box center [1168, 479] width 160 height 160
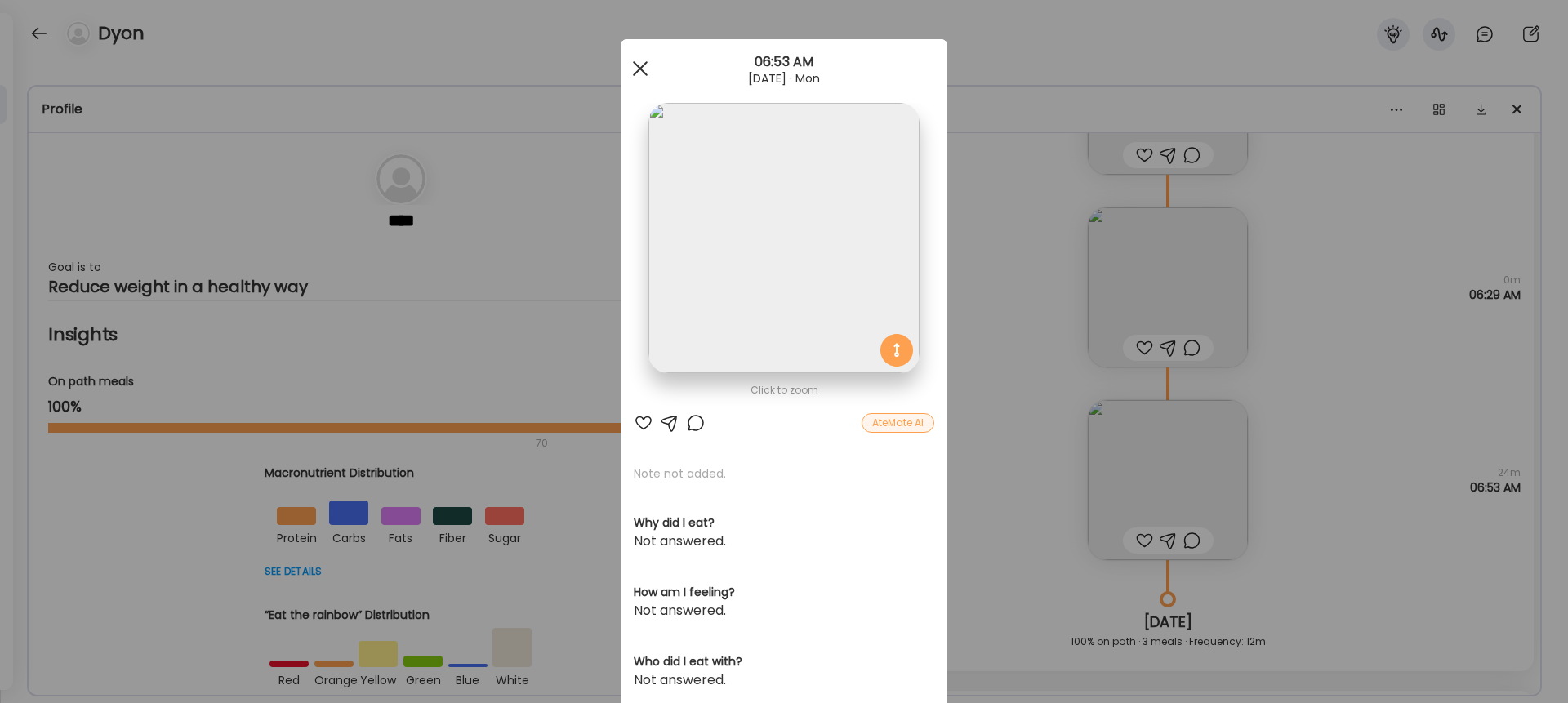
click at [639, 66] on div at bounding box center [640, 68] width 33 height 33
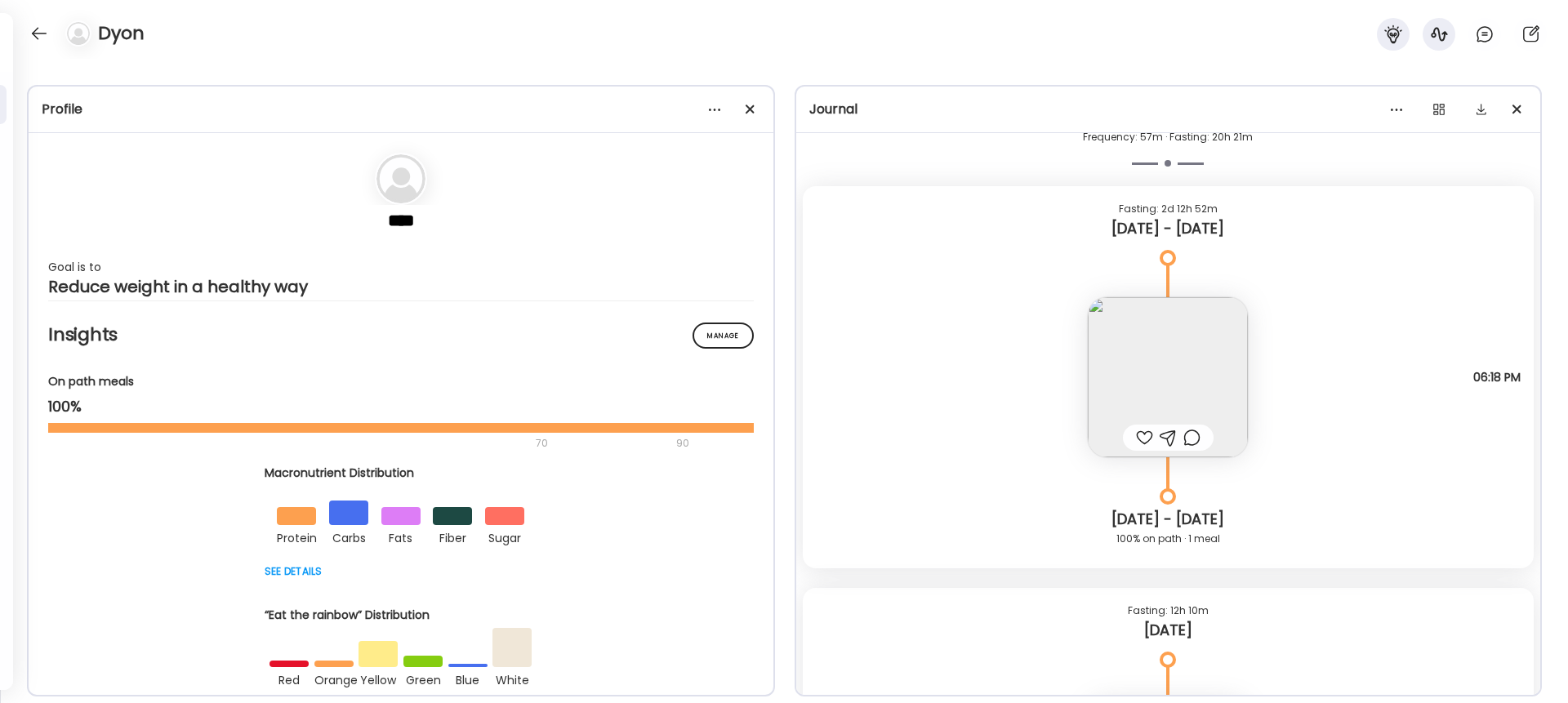
scroll to position [17720, 0]
click at [1158, 393] on img at bounding box center [1168, 384] width 160 height 160
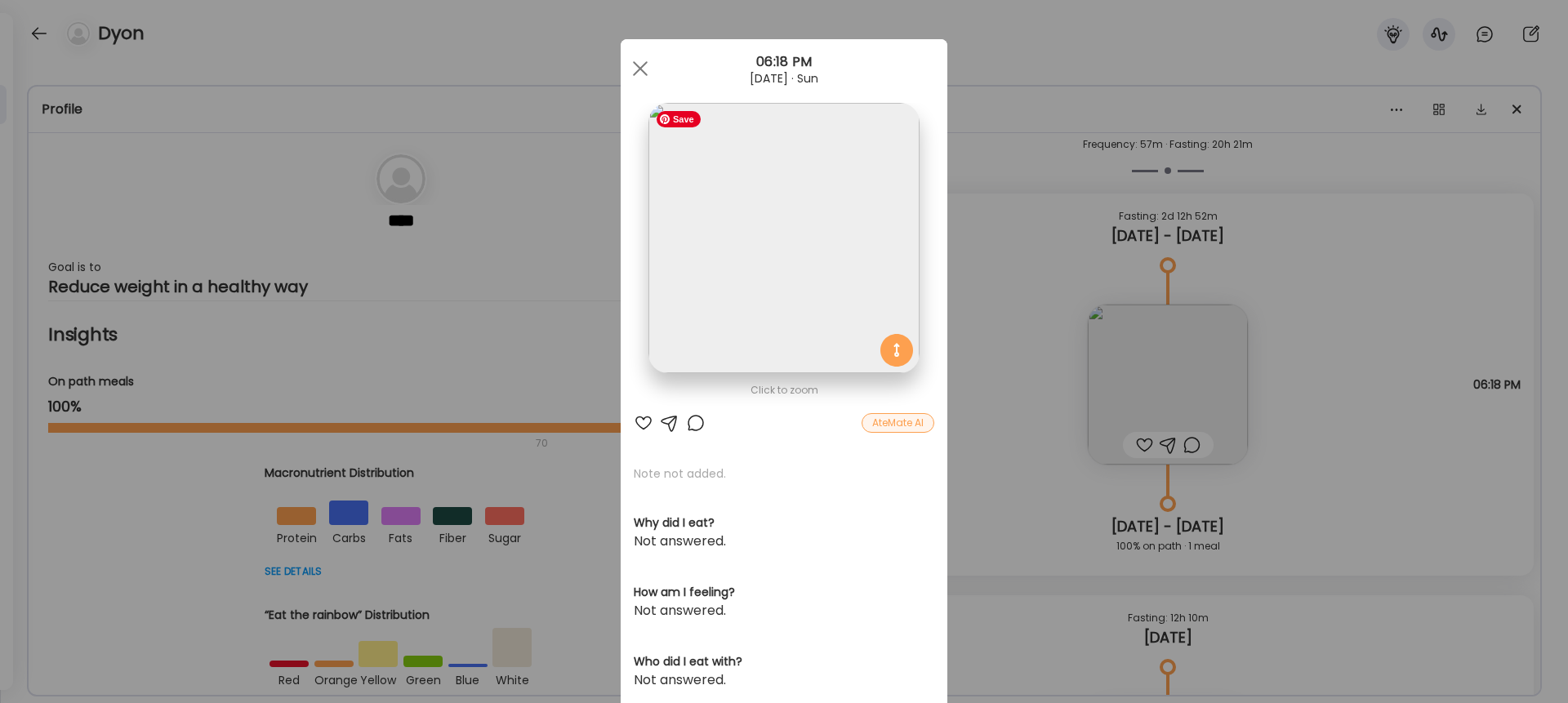
click at [761, 252] on img at bounding box center [784, 238] width 270 height 270
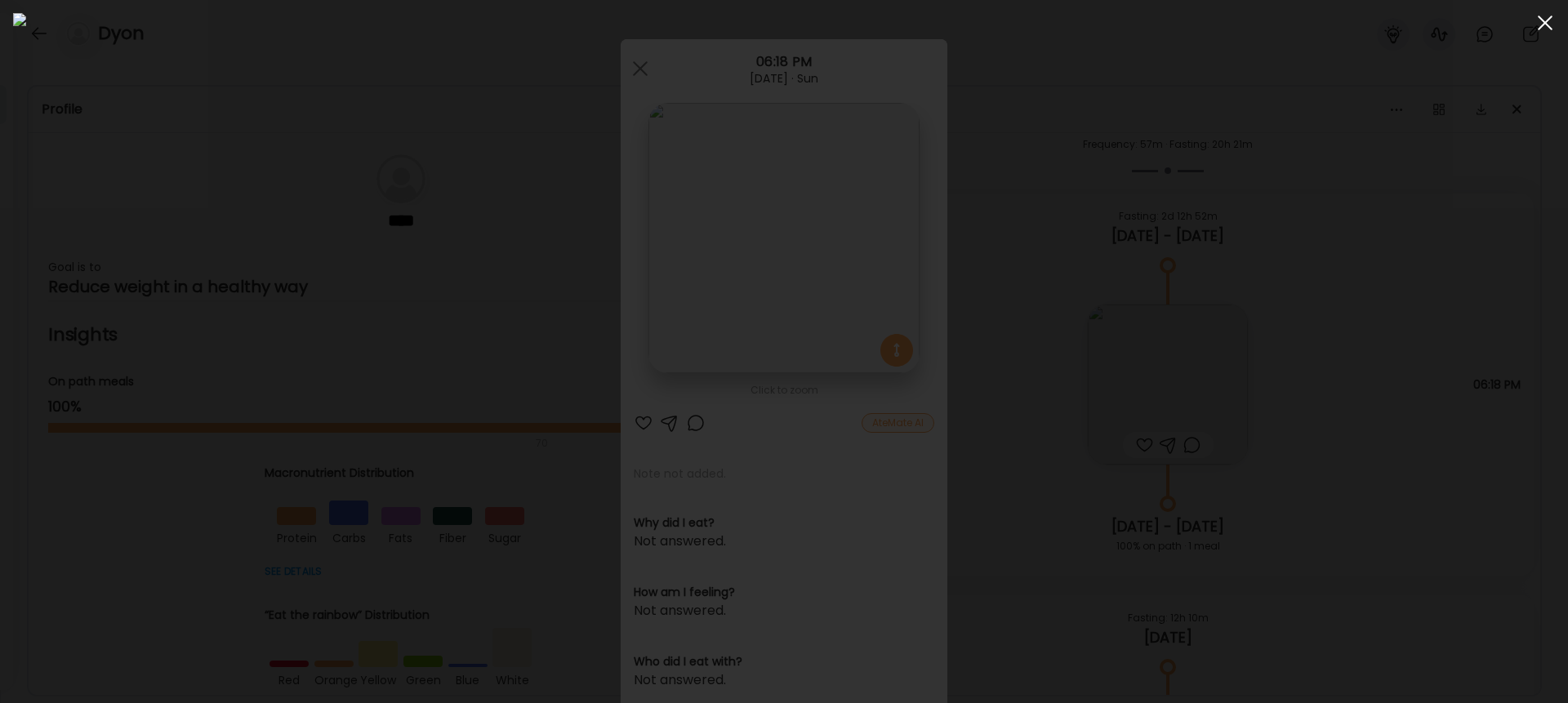
click at [1175, 24] on span at bounding box center [1545, 23] width 15 height 15
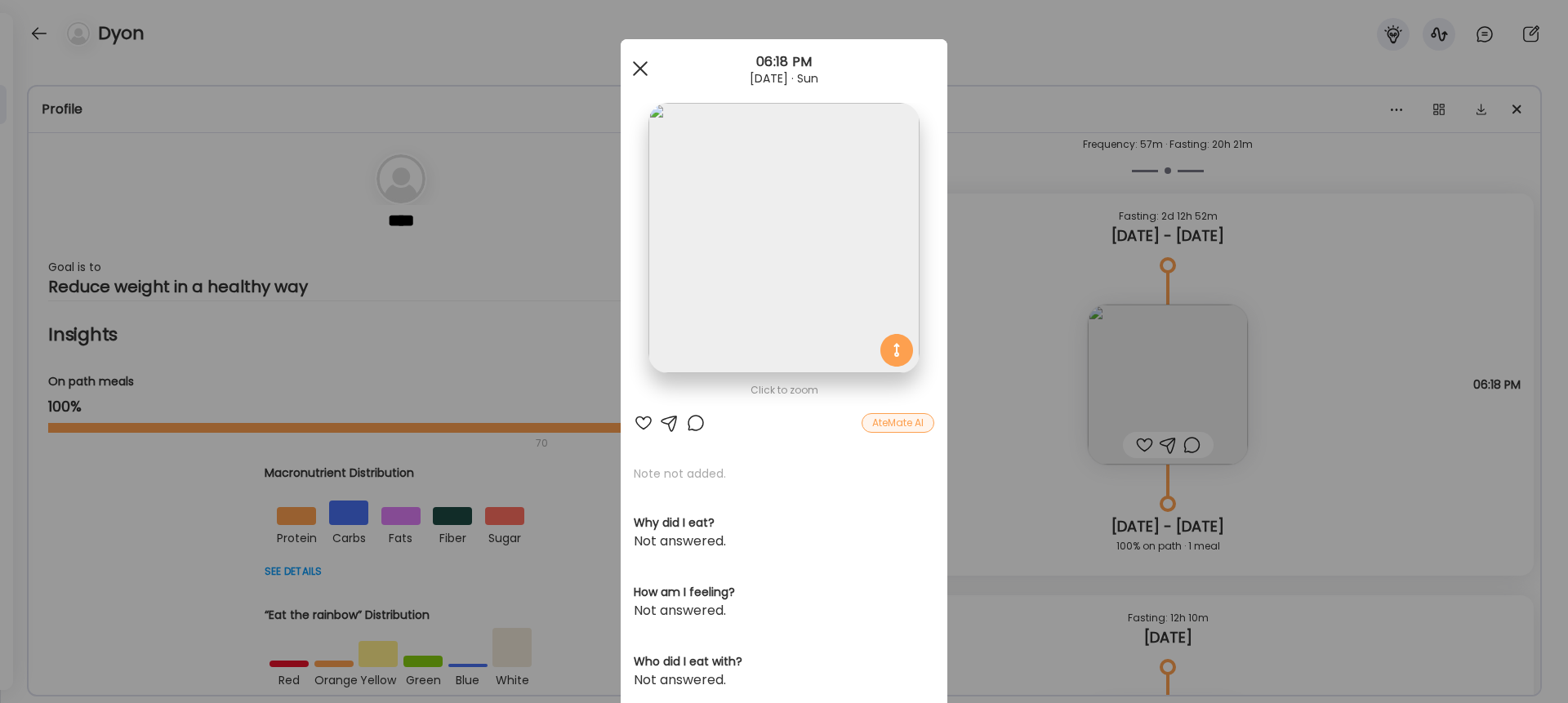
click at [636, 72] on span at bounding box center [640, 68] width 15 height 15
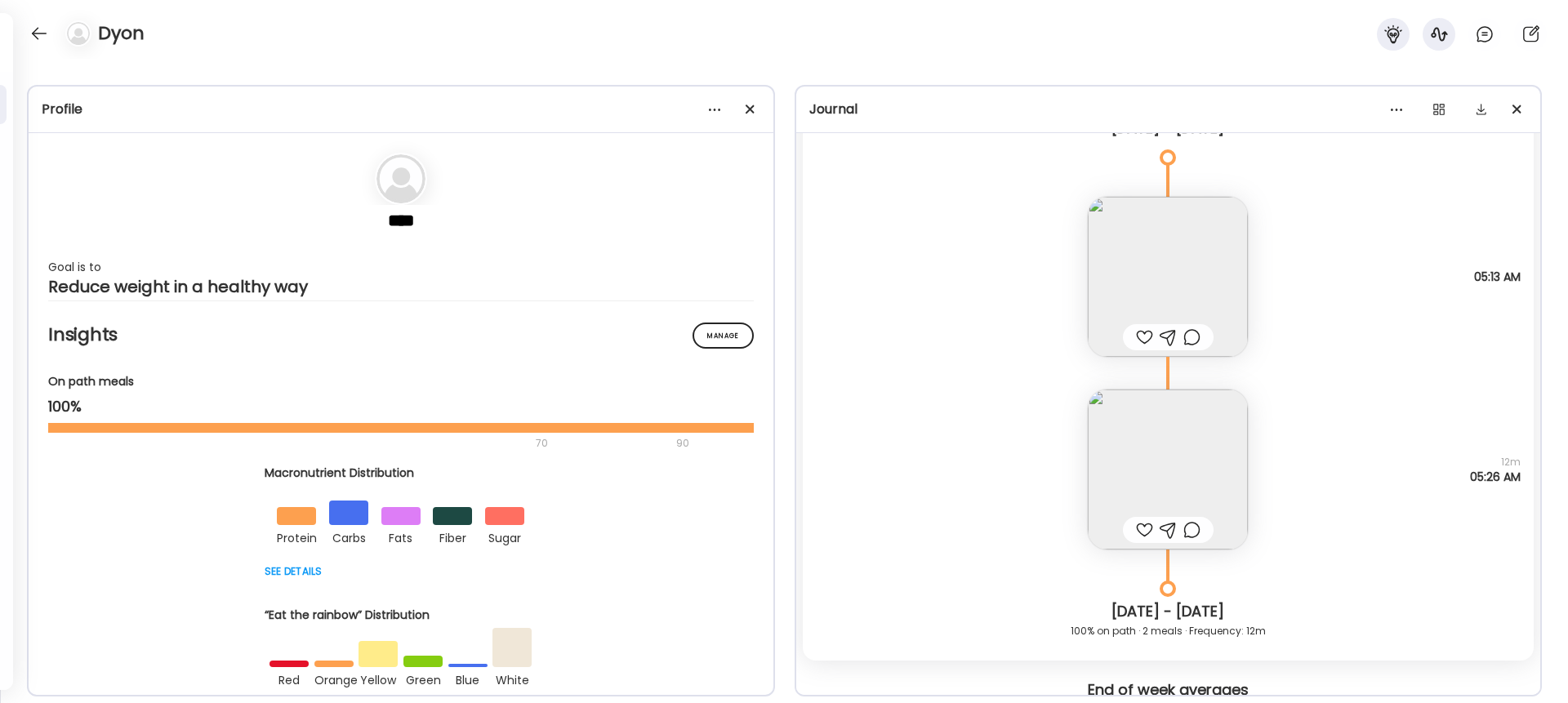
scroll to position [17123, 0]
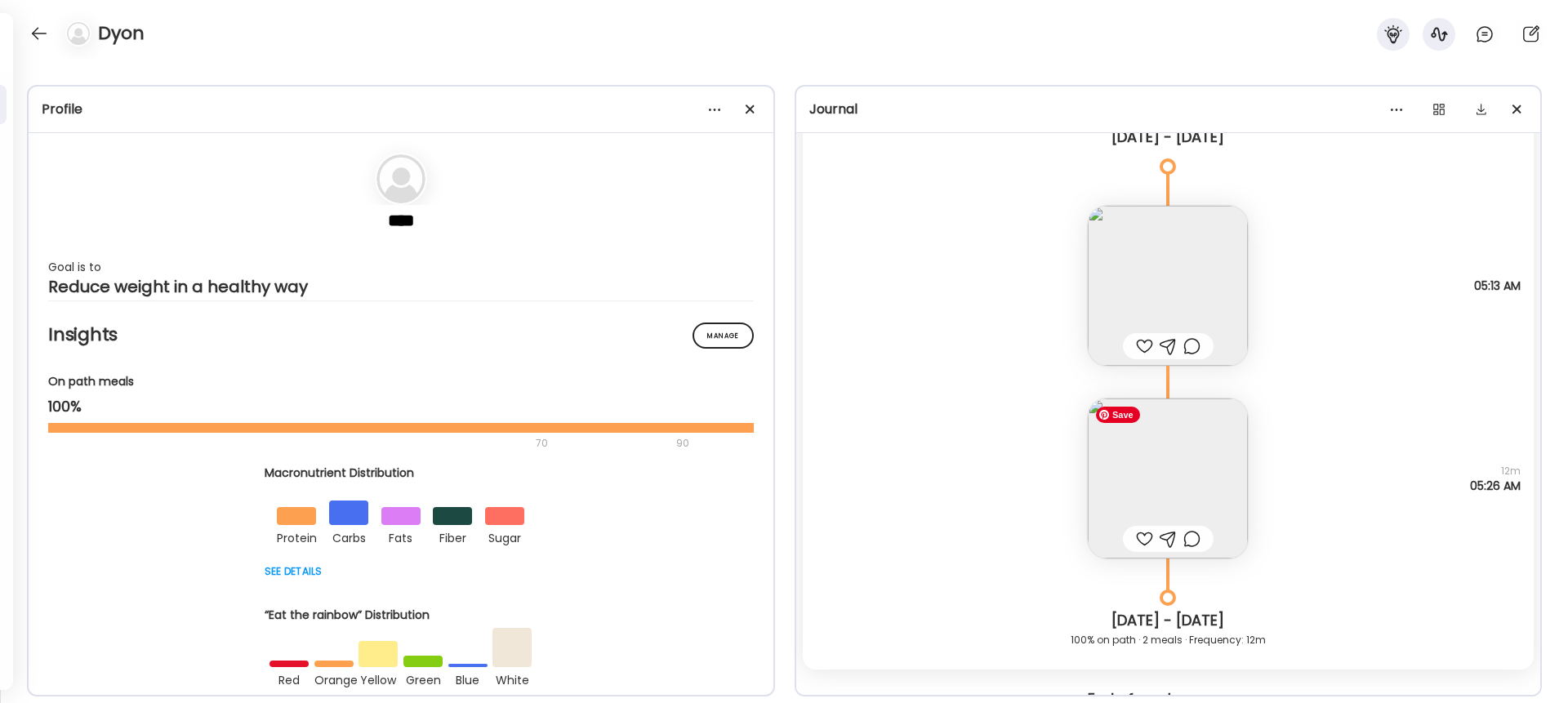
click at [1175, 467] on img at bounding box center [1168, 478] width 160 height 160
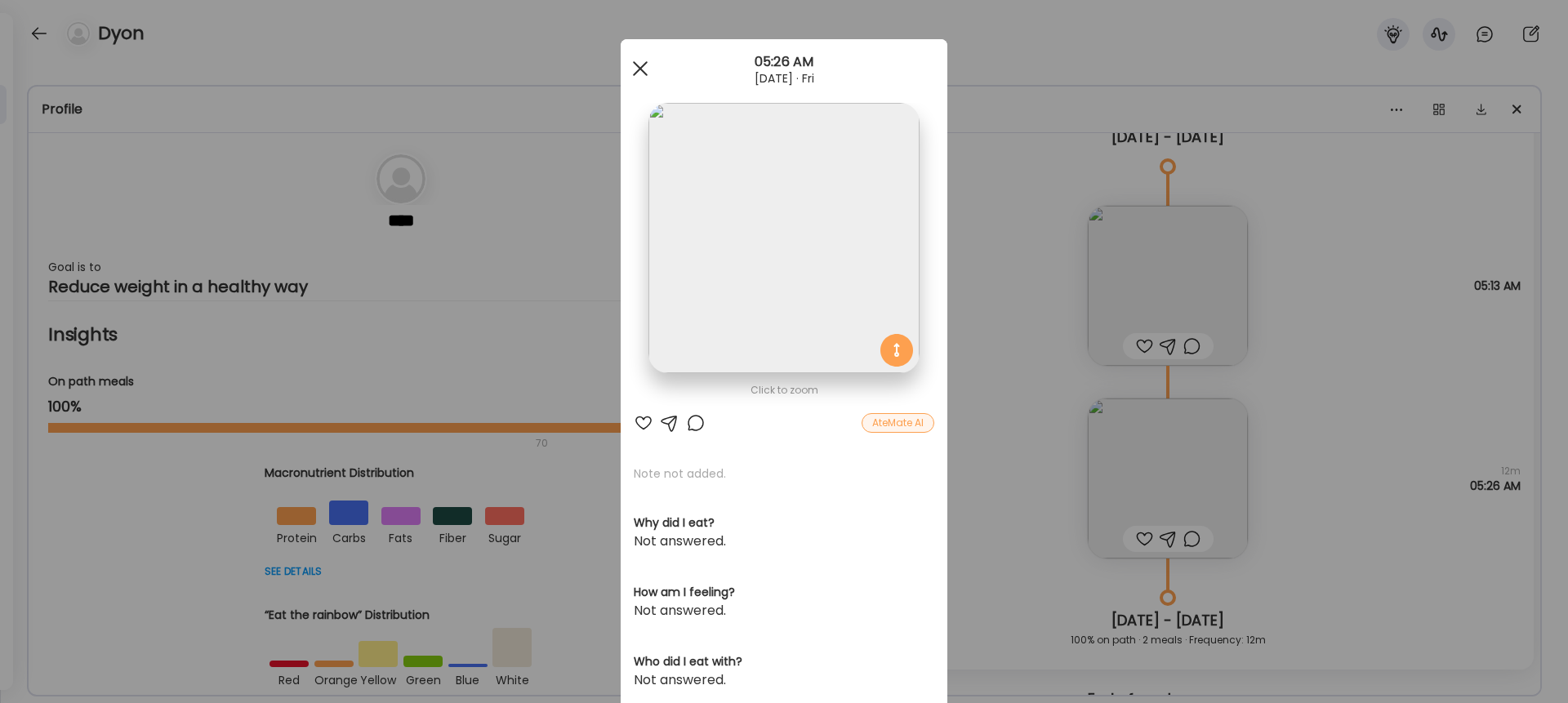
click at [643, 66] on span at bounding box center [640, 68] width 15 height 15
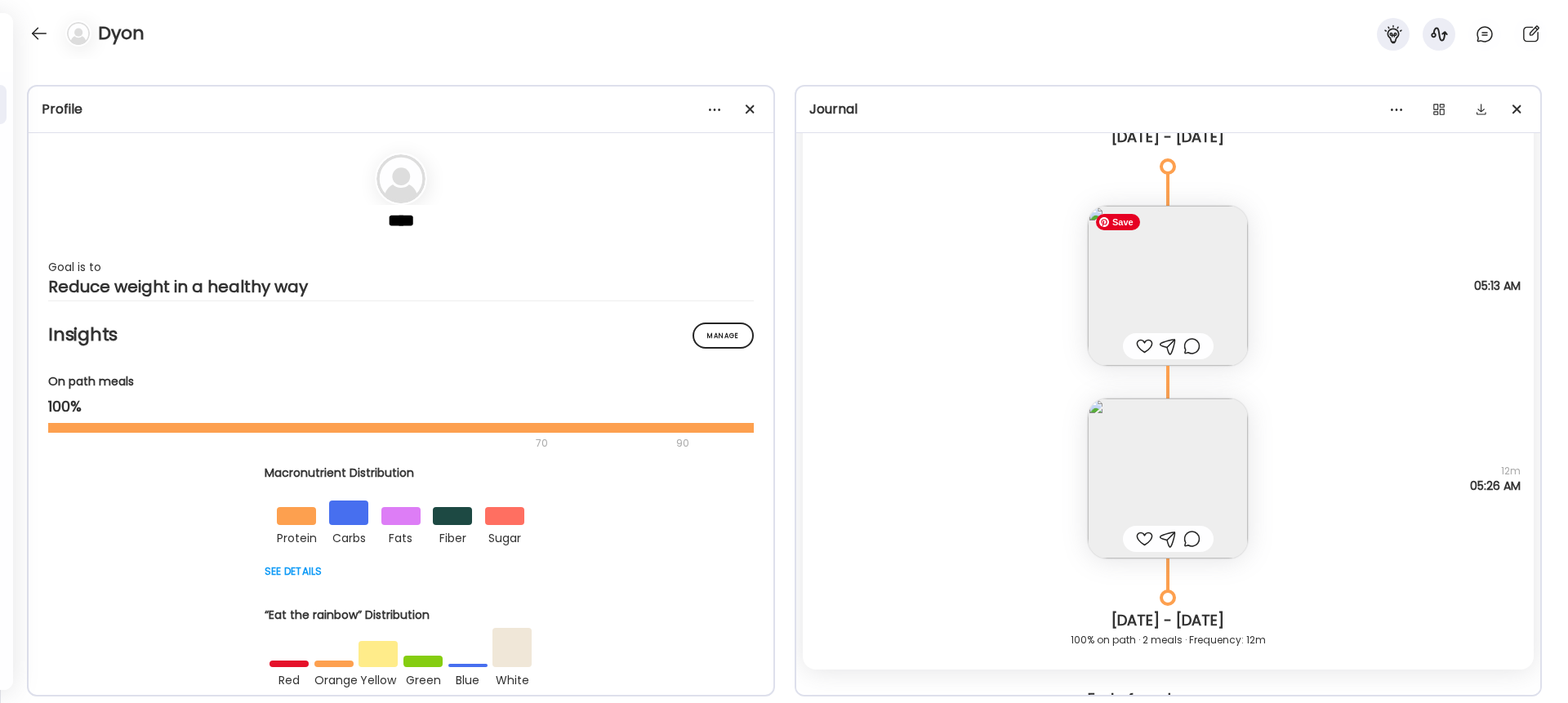
click at [1150, 277] on img at bounding box center [1168, 285] width 160 height 160
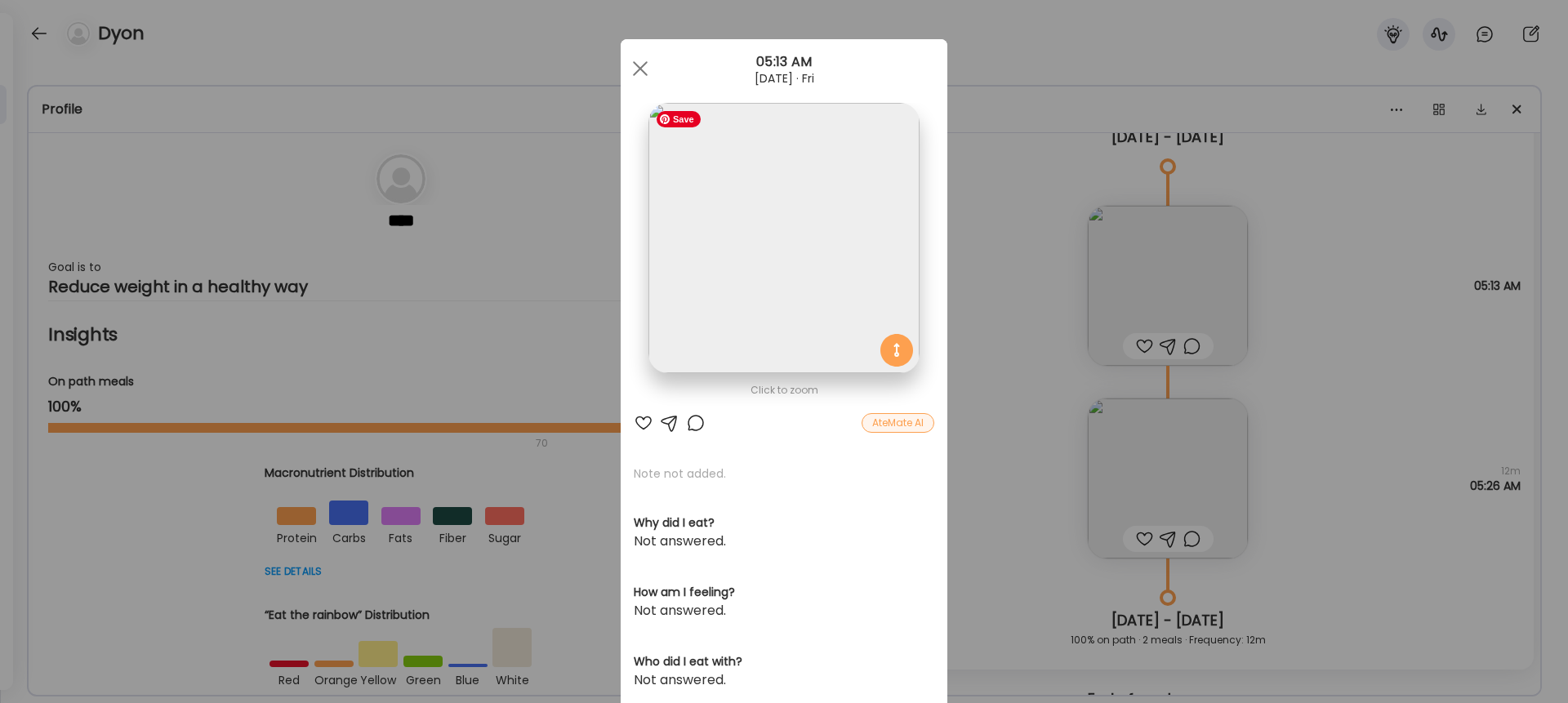
click at [858, 263] on img at bounding box center [784, 238] width 270 height 270
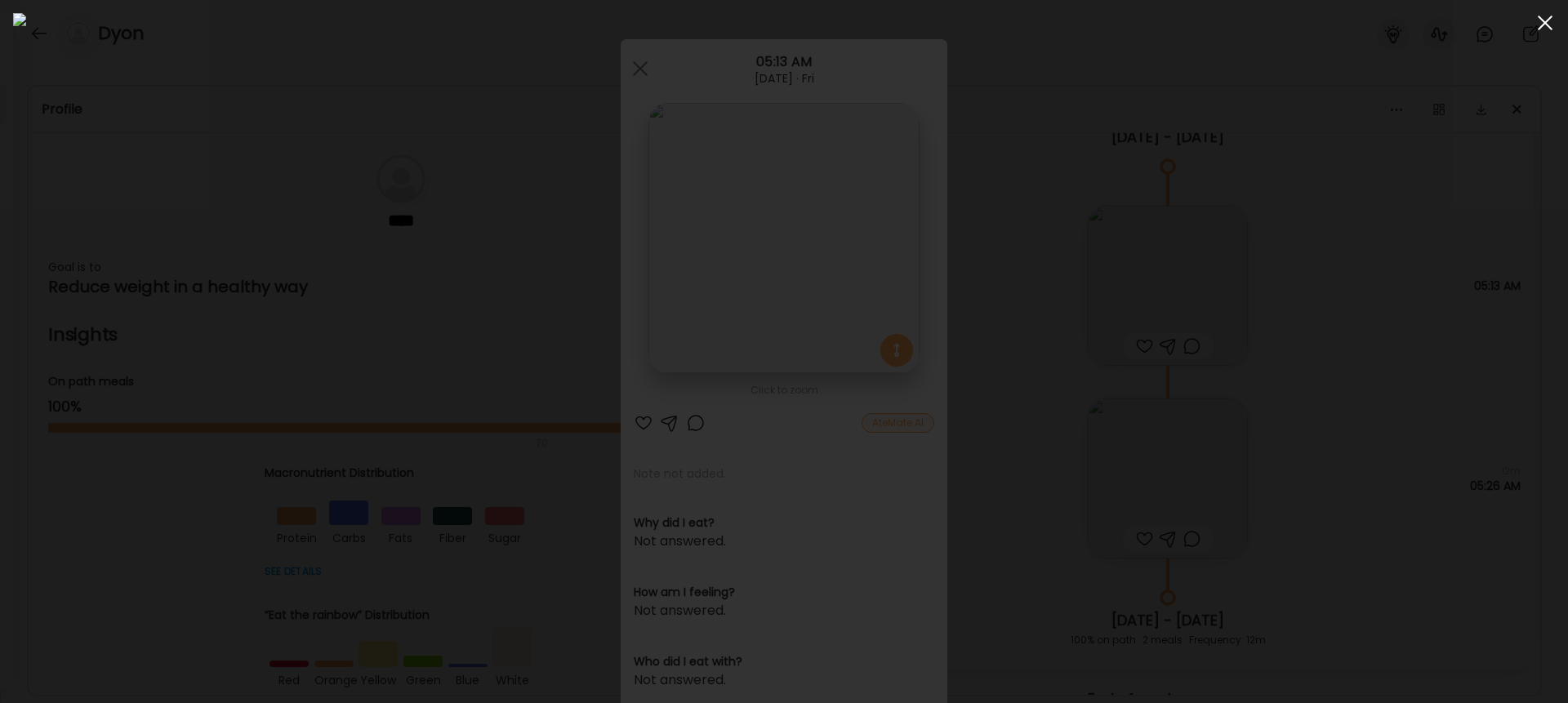
click at [1175, 26] on div at bounding box center [1546, 23] width 33 height 33
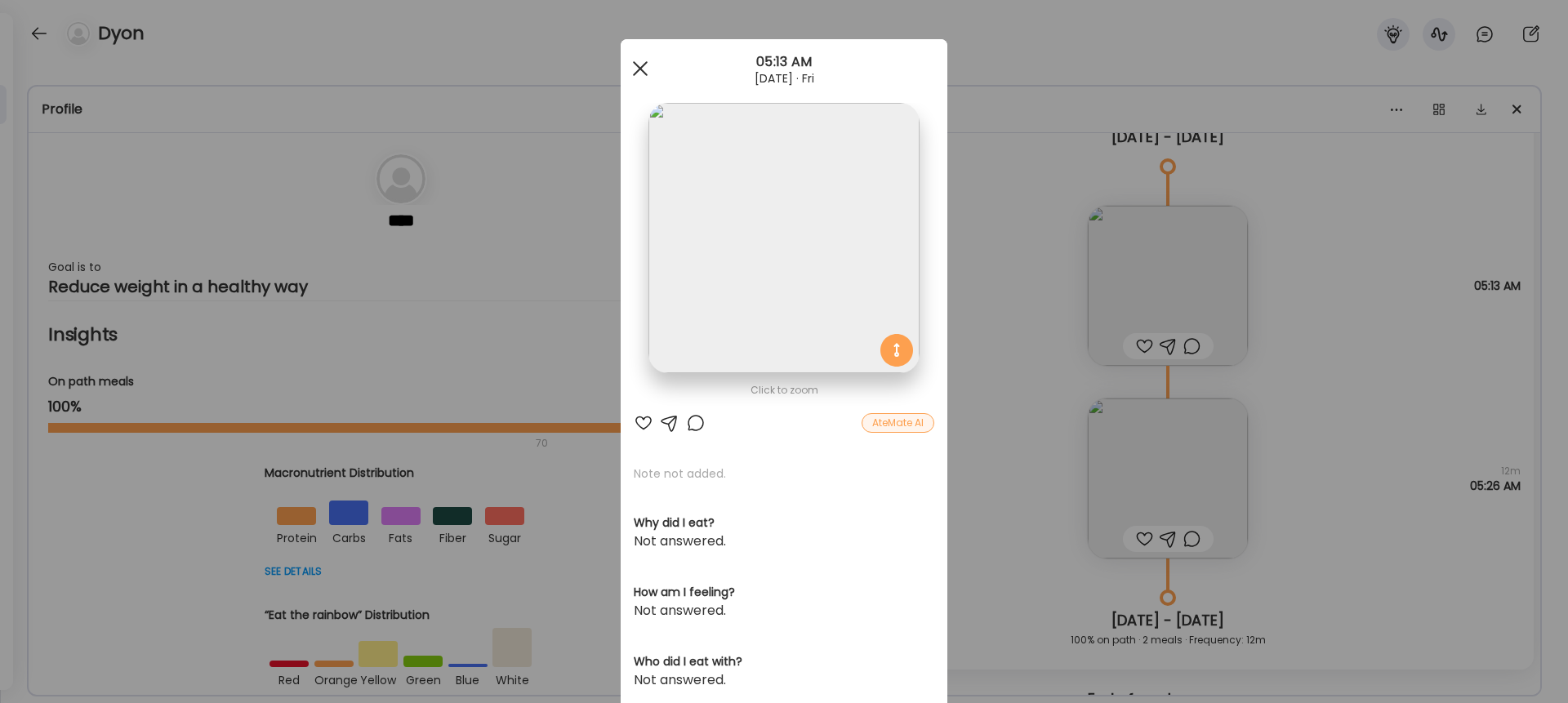
click at [633, 69] on div at bounding box center [640, 68] width 33 height 33
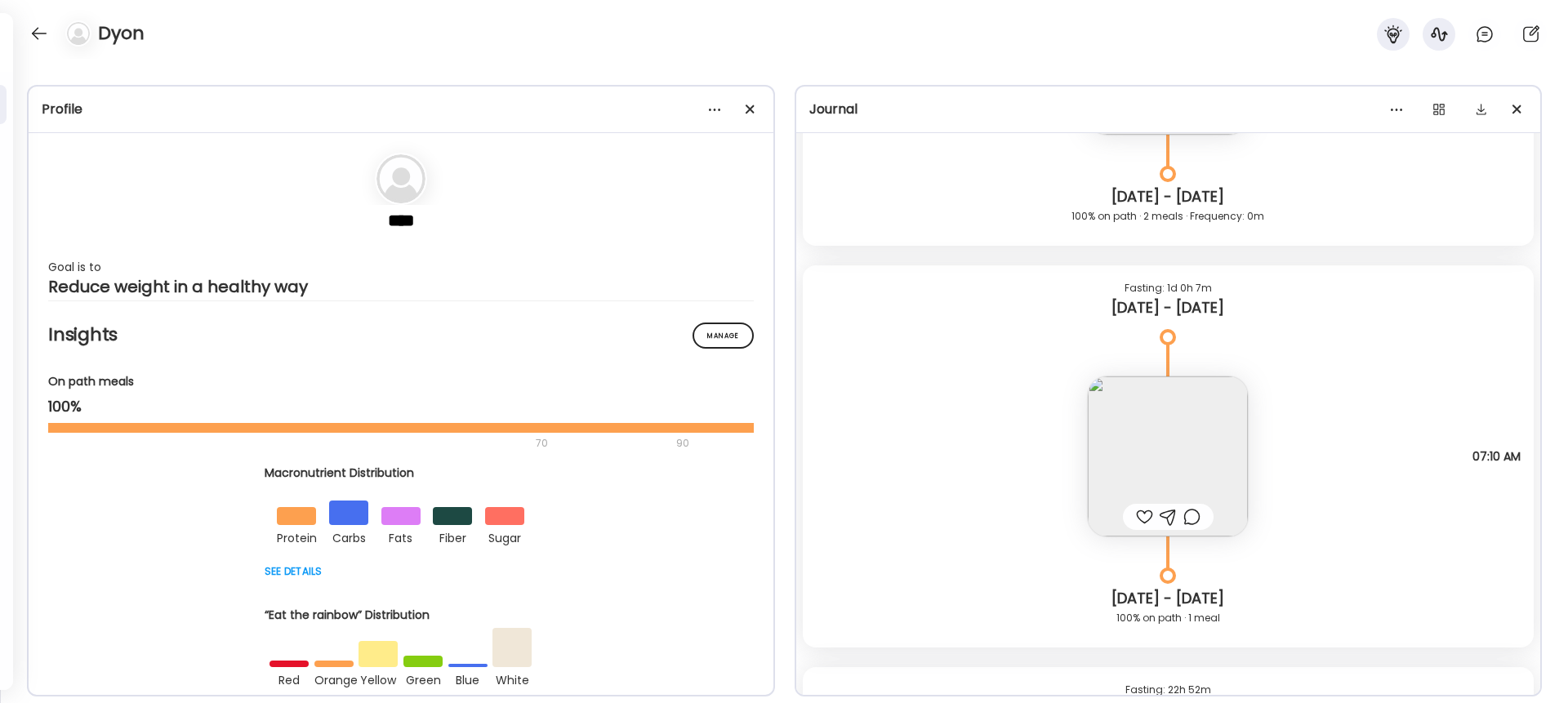
scroll to position [15945, 0]
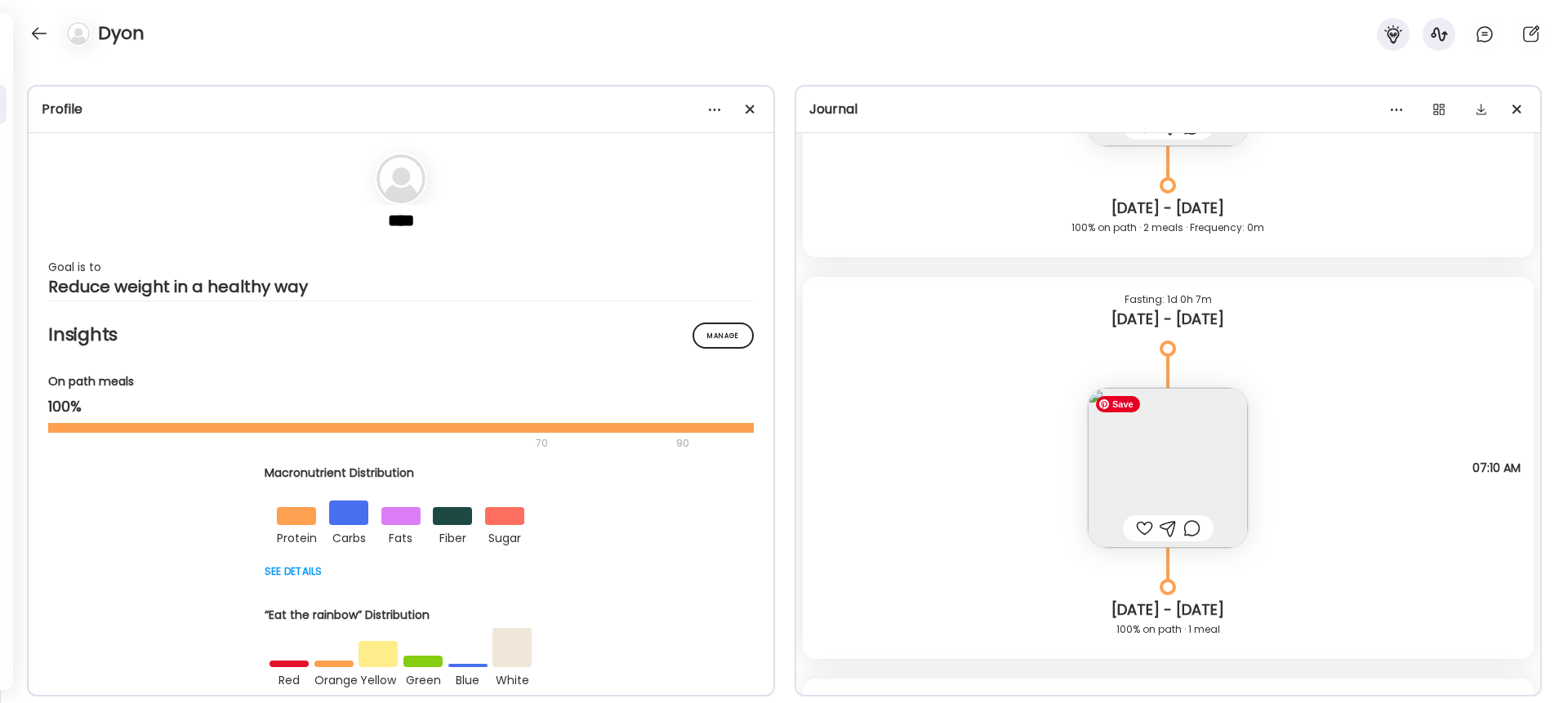
click at [1175, 438] on img at bounding box center [1168, 467] width 160 height 160
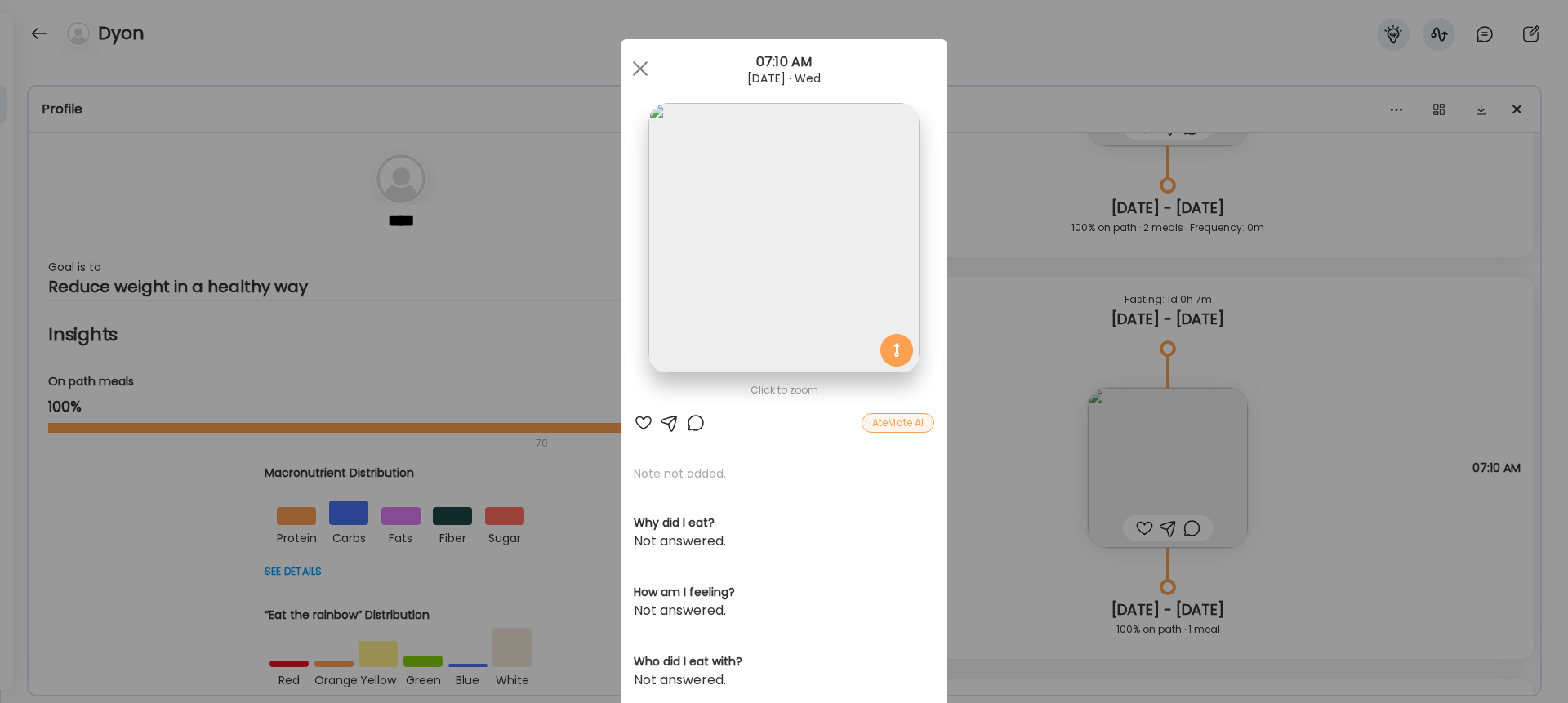
click at [906, 426] on div "AteMate AI" at bounding box center [899, 423] width 73 height 19
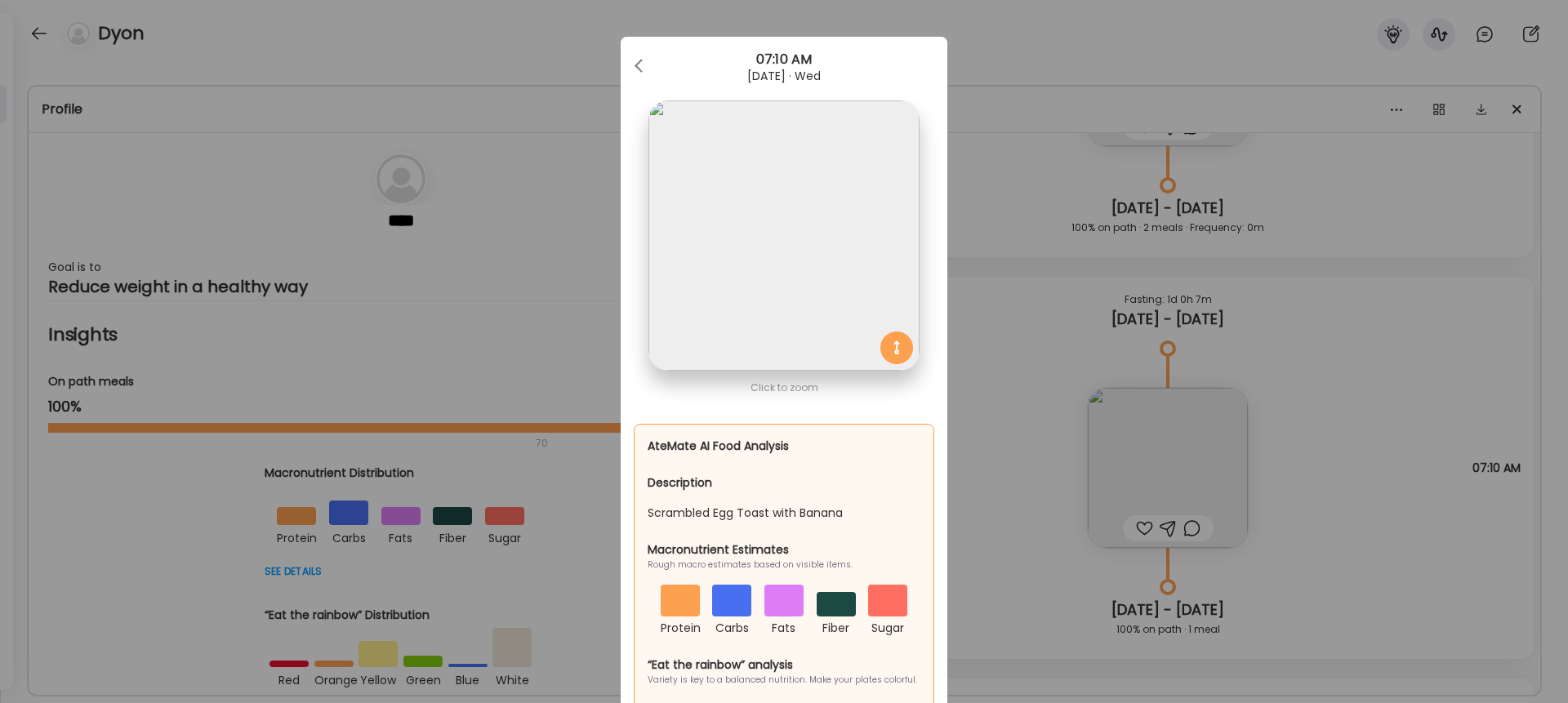
scroll to position [0, 0]
click at [639, 66] on div at bounding box center [640, 68] width 33 height 33
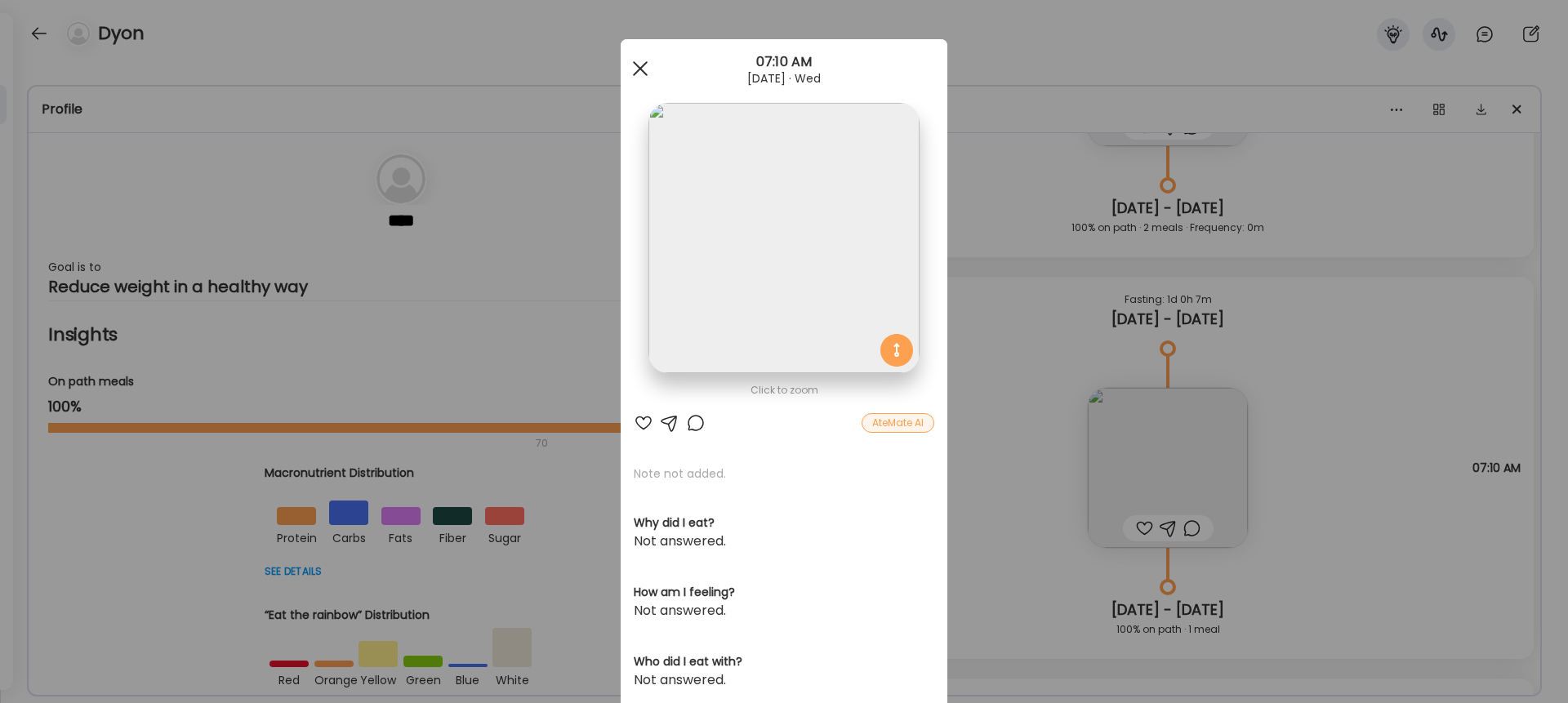
click at [644, 67] on div at bounding box center [640, 68] width 33 height 33
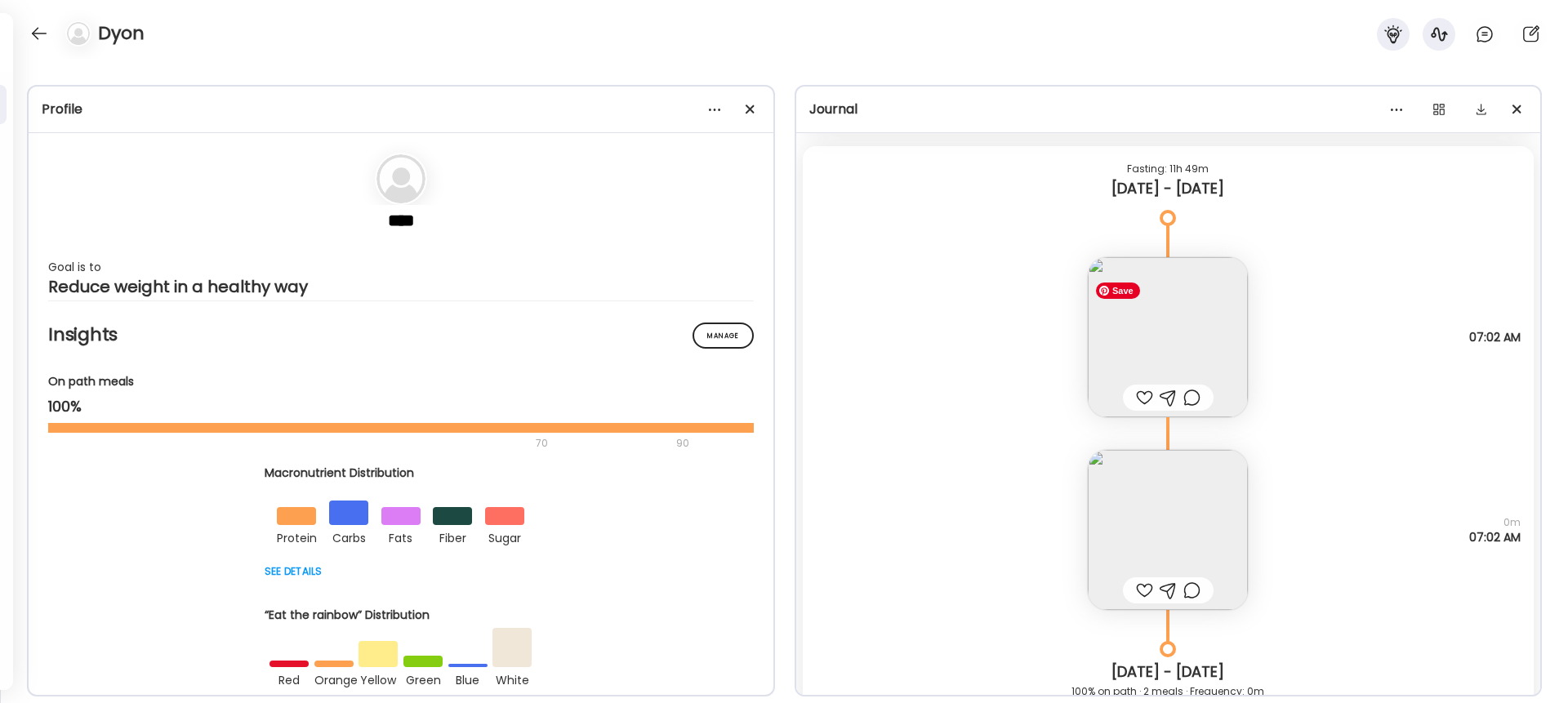
scroll to position [15484, 0]
click at [1150, 333] on img at bounding box center [1168, 333] width 160 height 160
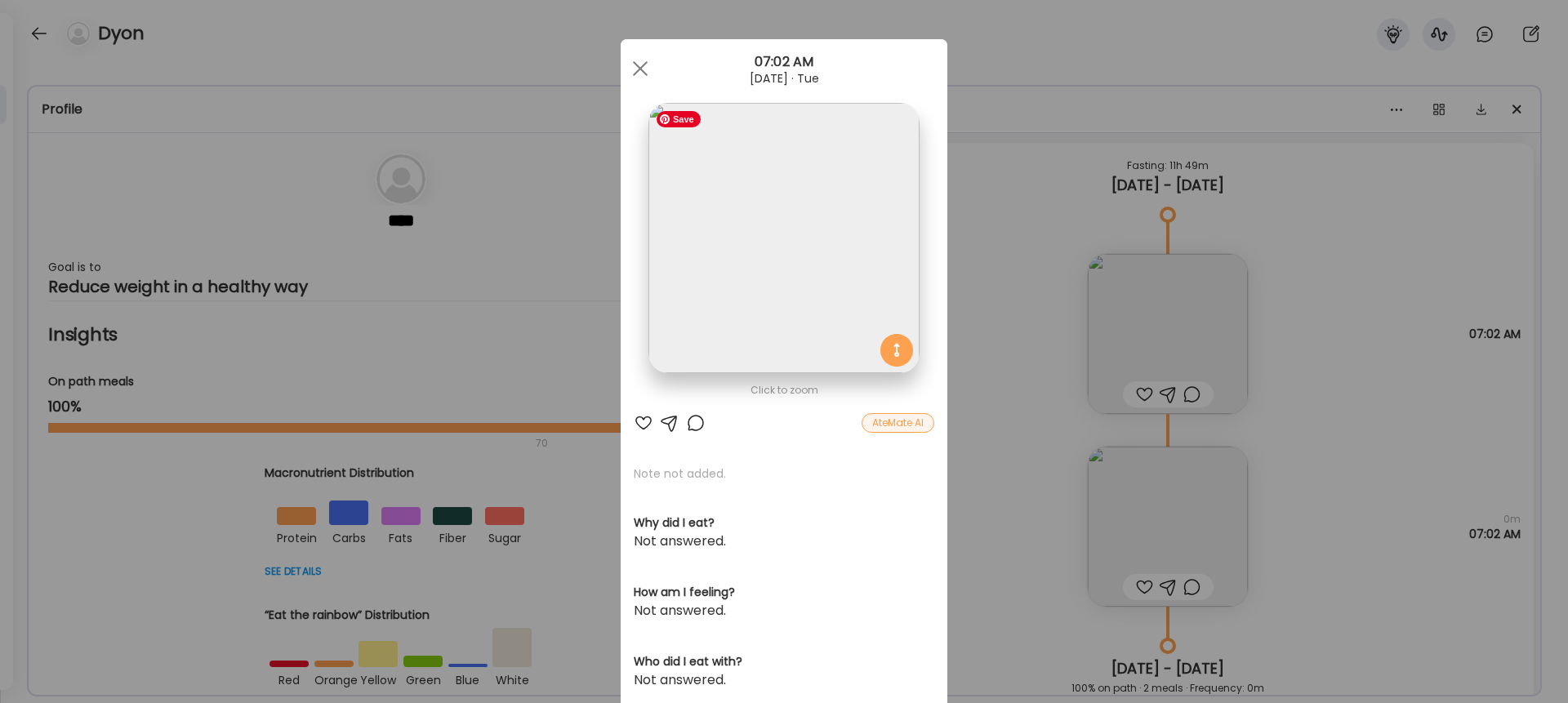
click at [767, 263] on img at bounding box center [784, 238] width 270 height 270
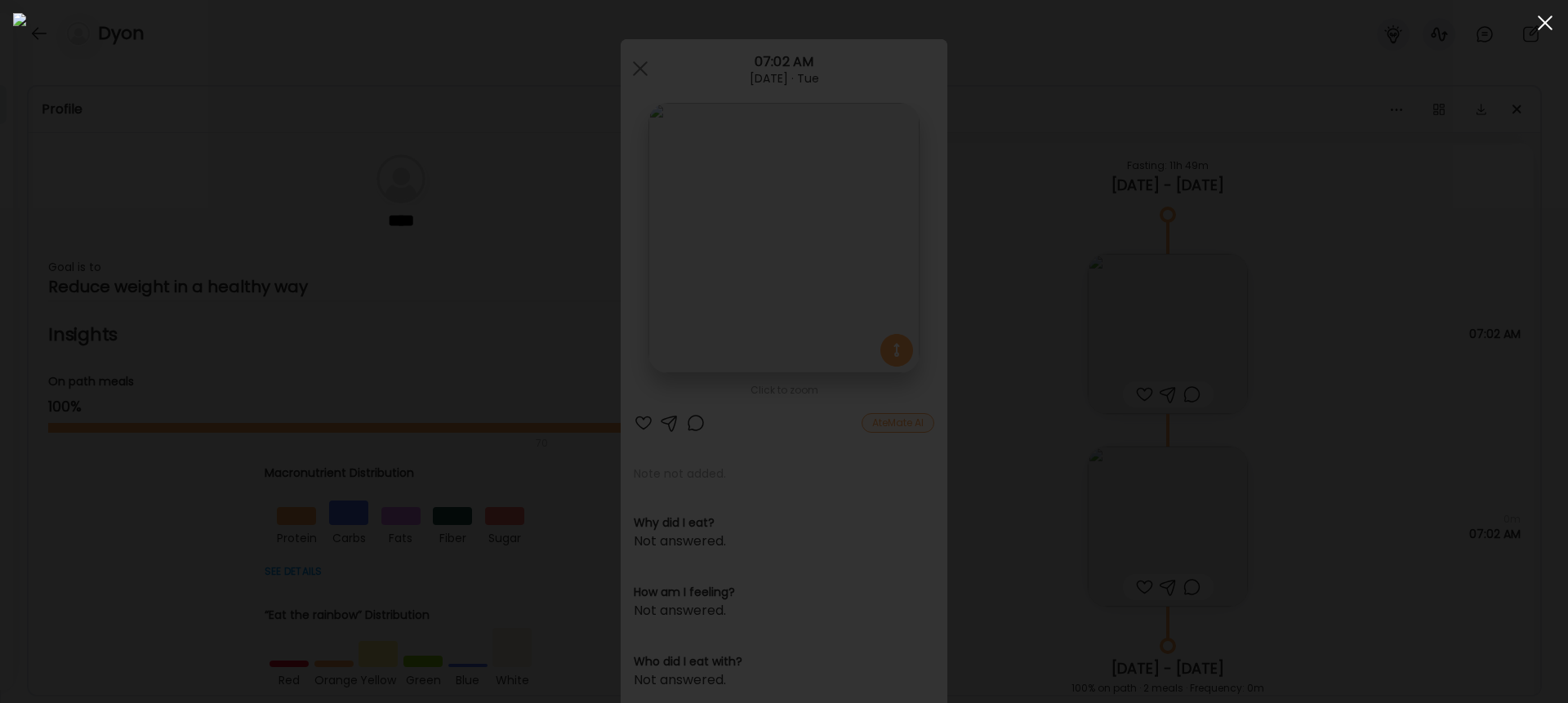
click at [1175, 27] on div at bounding box center [1546, 23] width 33 height 33
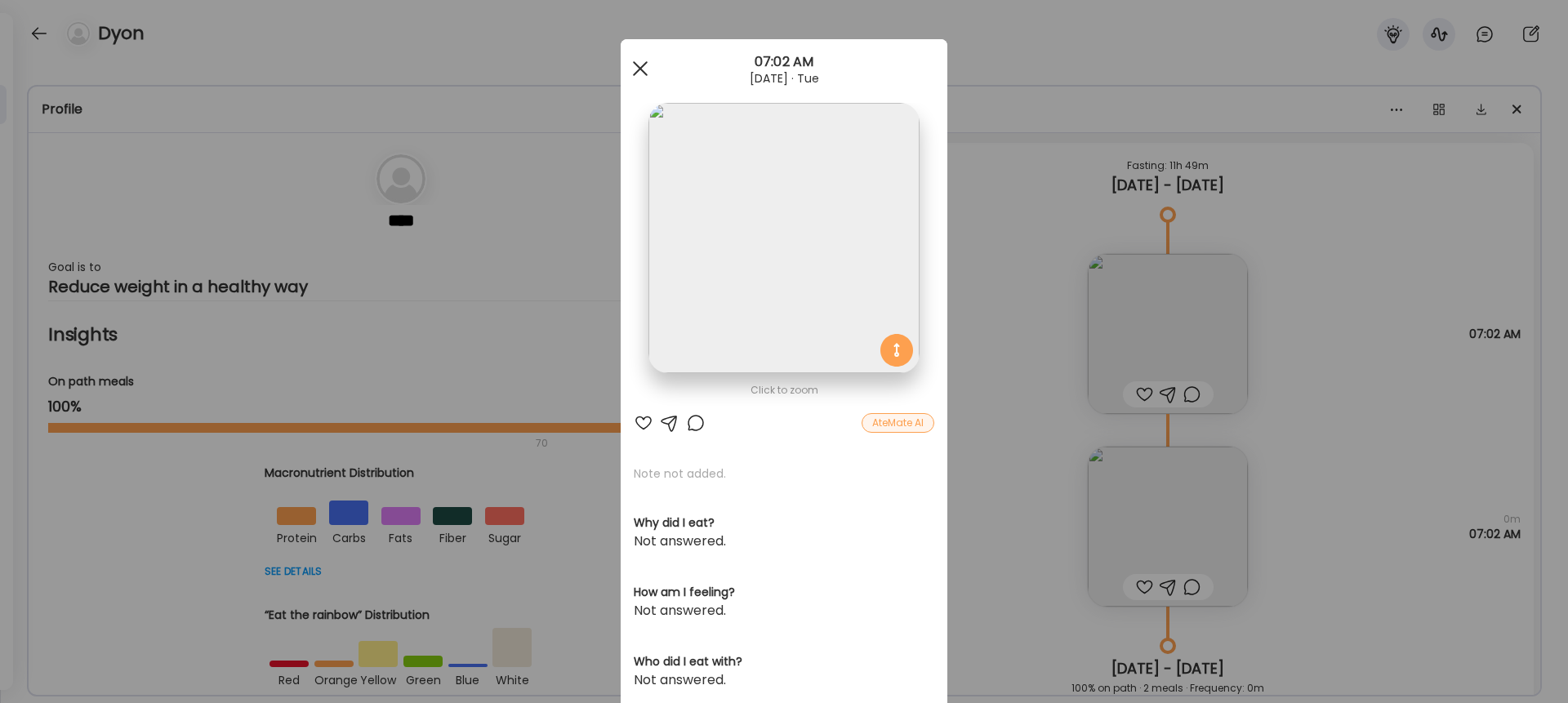
click at [637, 68] on span at bounding box center [640, 68] width 15 height 15
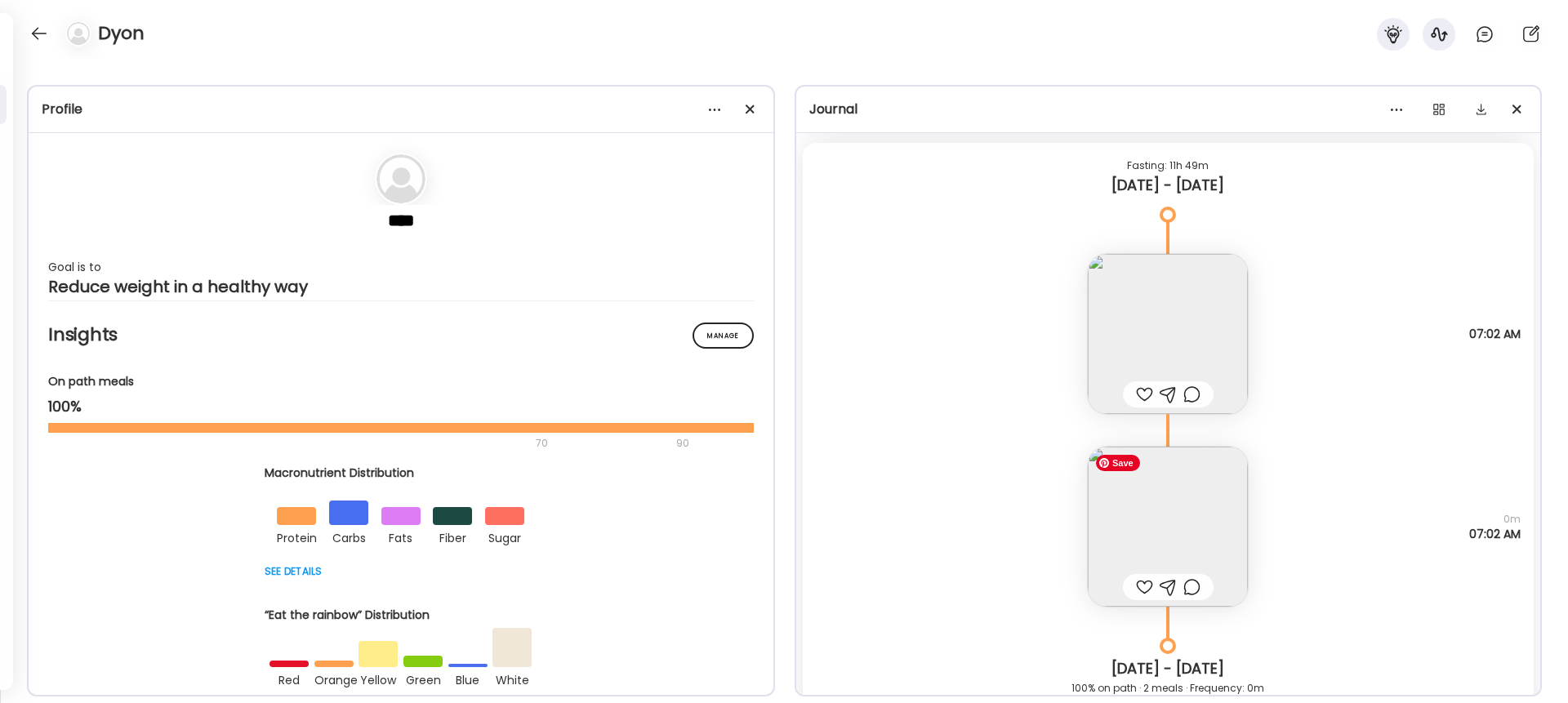
click at [1175, 505] on img at bounding box center [1168, 526] width 160 height 160
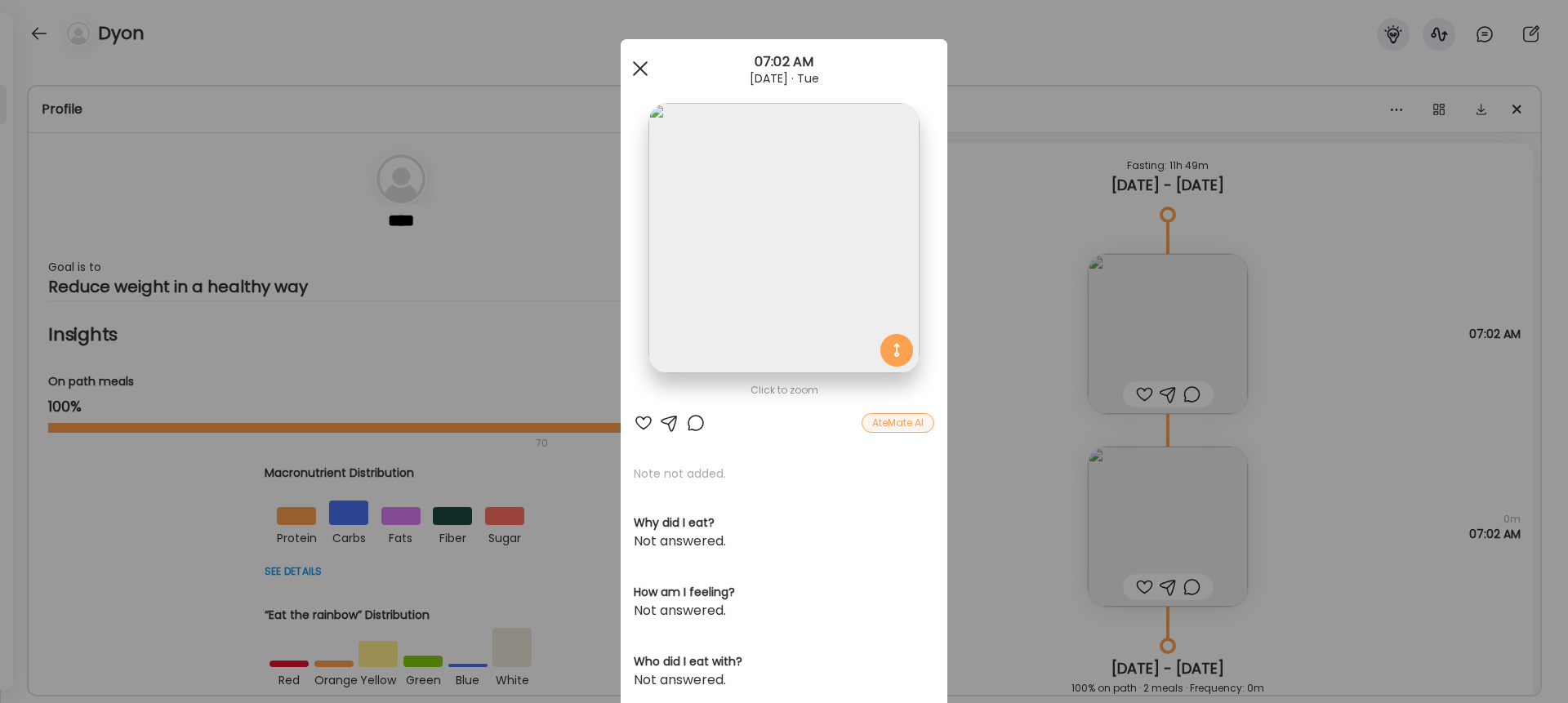
click at [637, 67] on div at bounding box center [640, 68] width 33 height 33
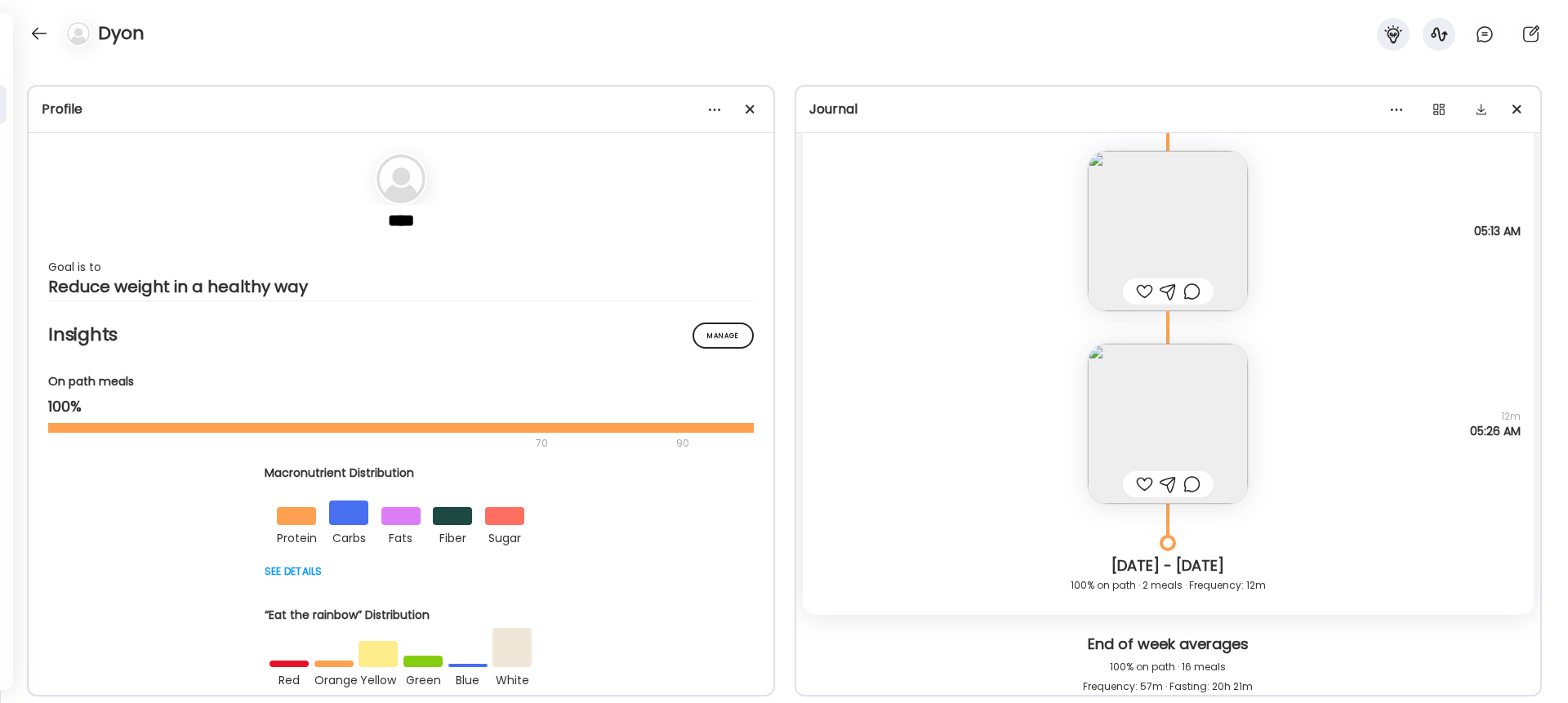
scroll to position [17158, 0]
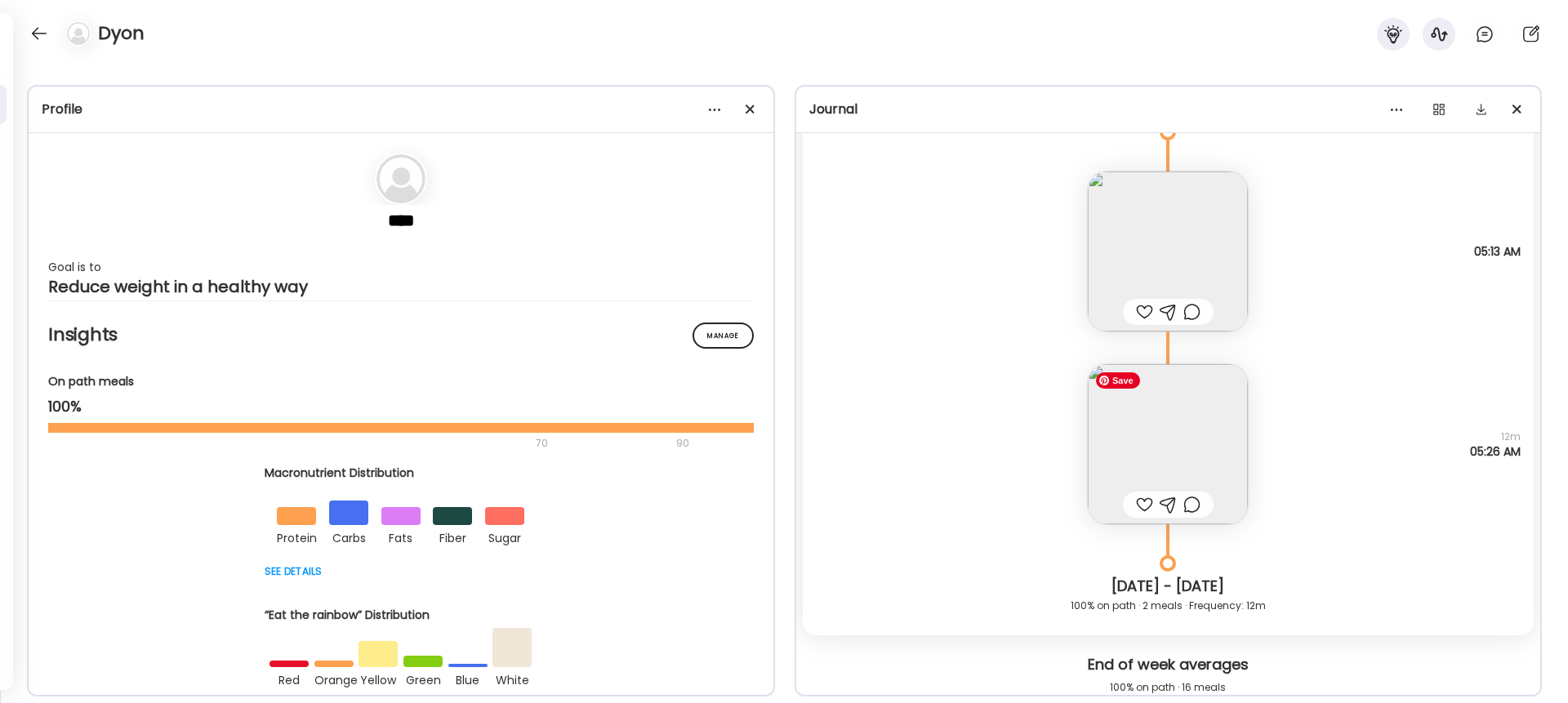
click at [1175, 446] on img at bounding box center [1168, 444] width 160 height 160
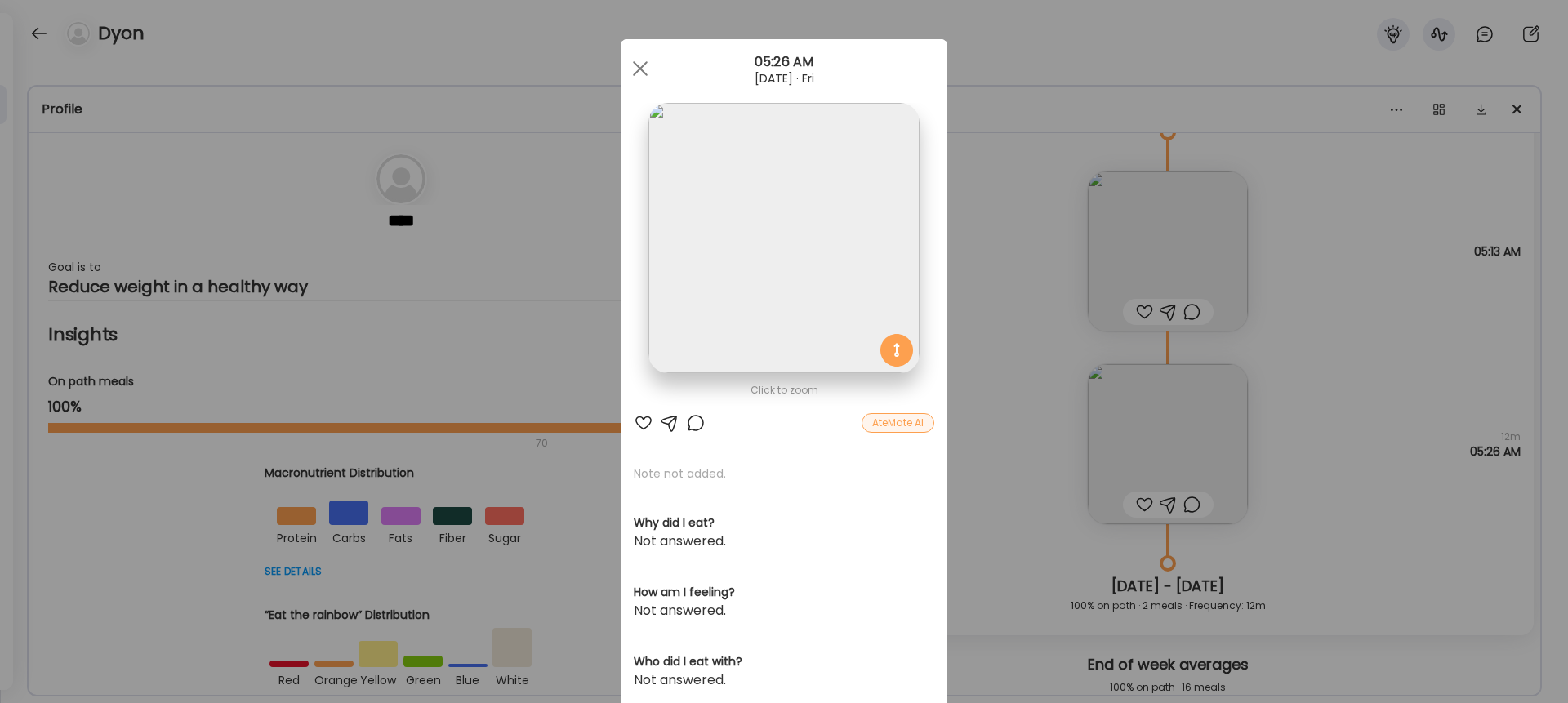
click at [892, 425] on div "AteMate AI" at bounding box center [899, 423] width 73 height 19
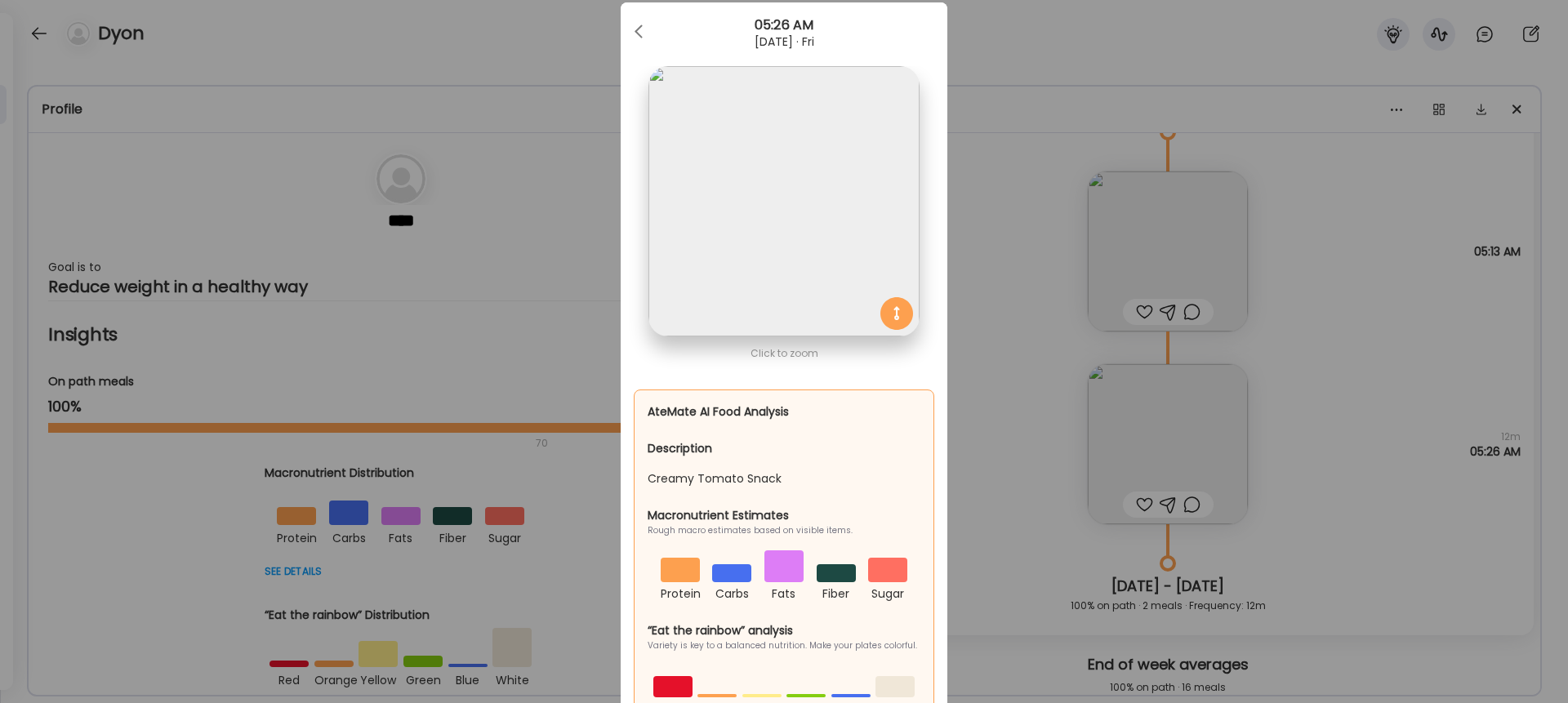
scroll to position [0, 0]
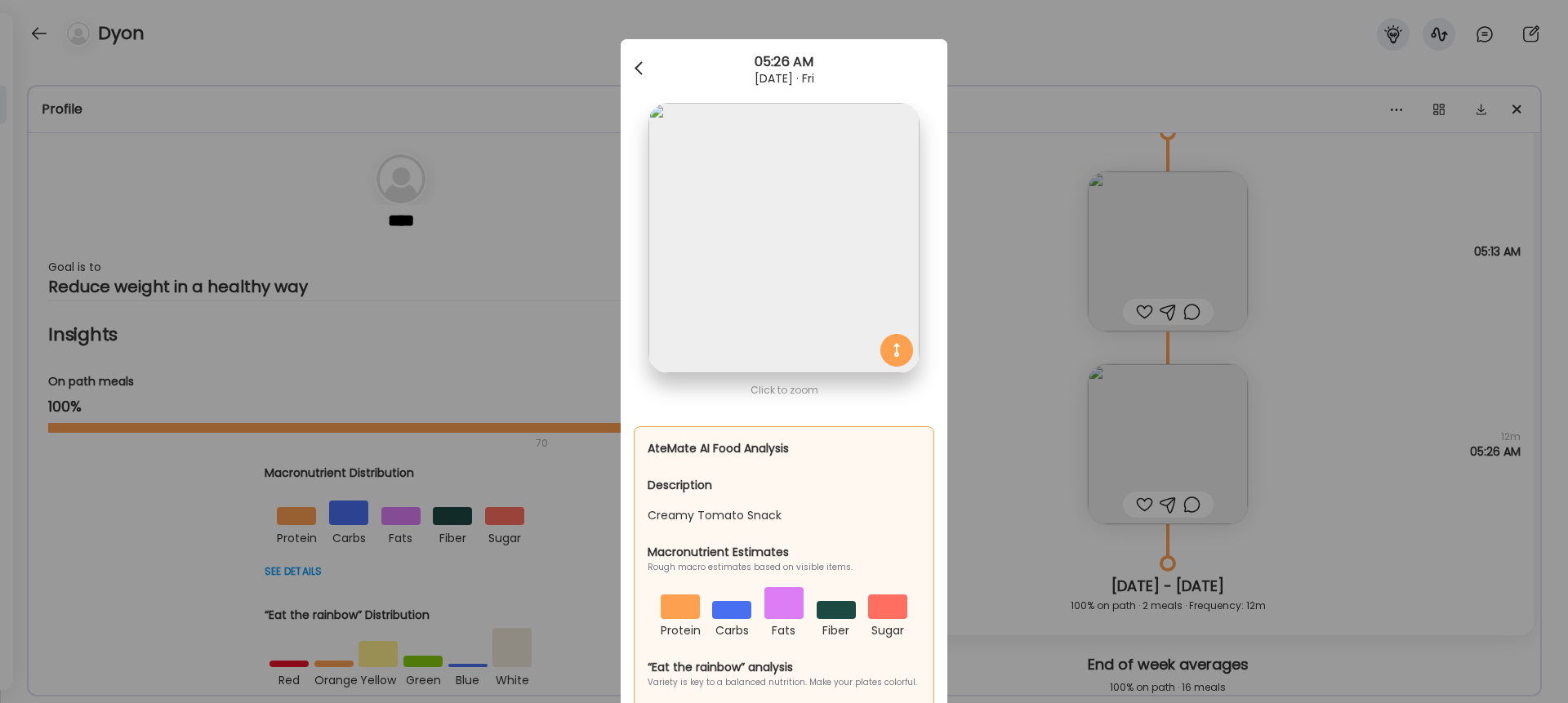
click at [639, 68] on div at bounding box center [640, 68] width 33 height 33
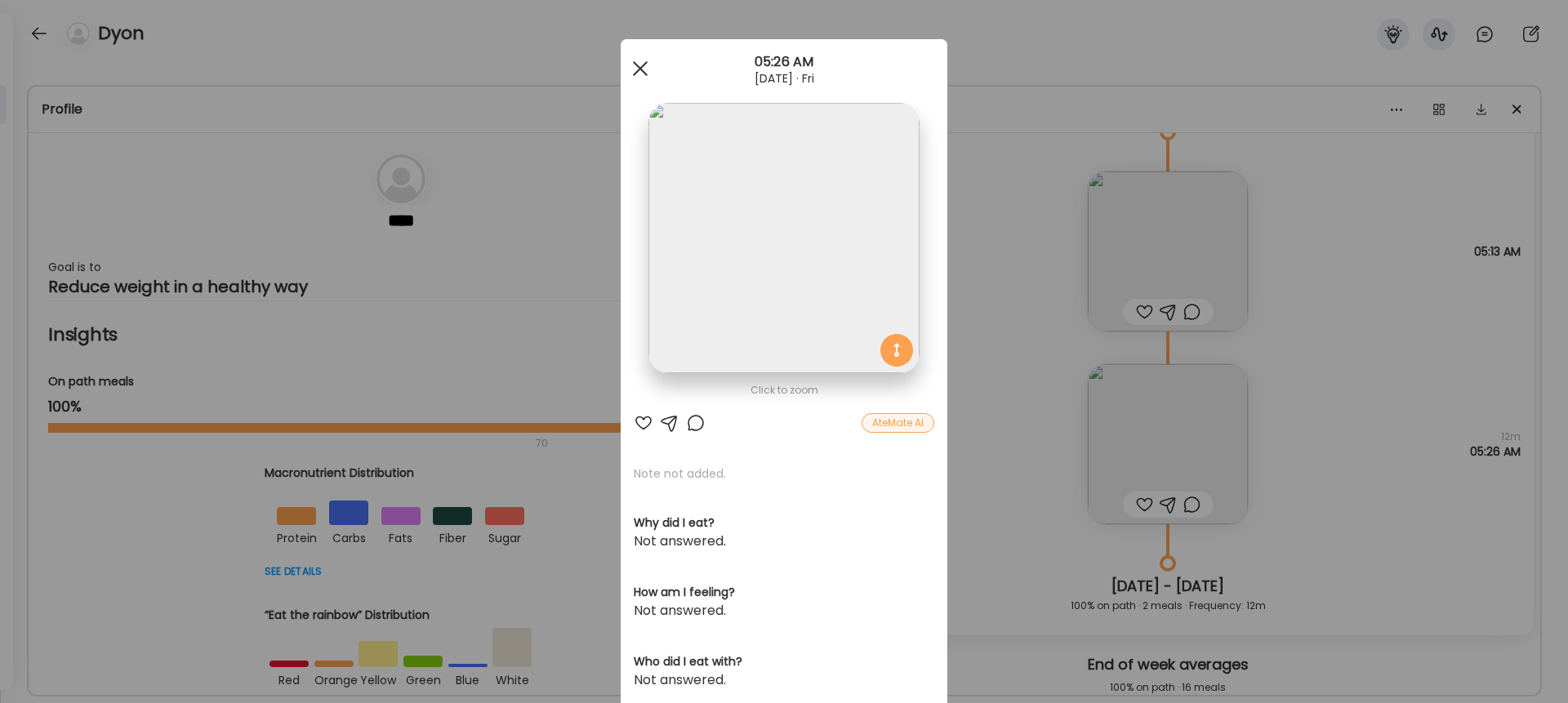
click at [644, 74] on span at bounding box center [640, 68] width 15 height 15
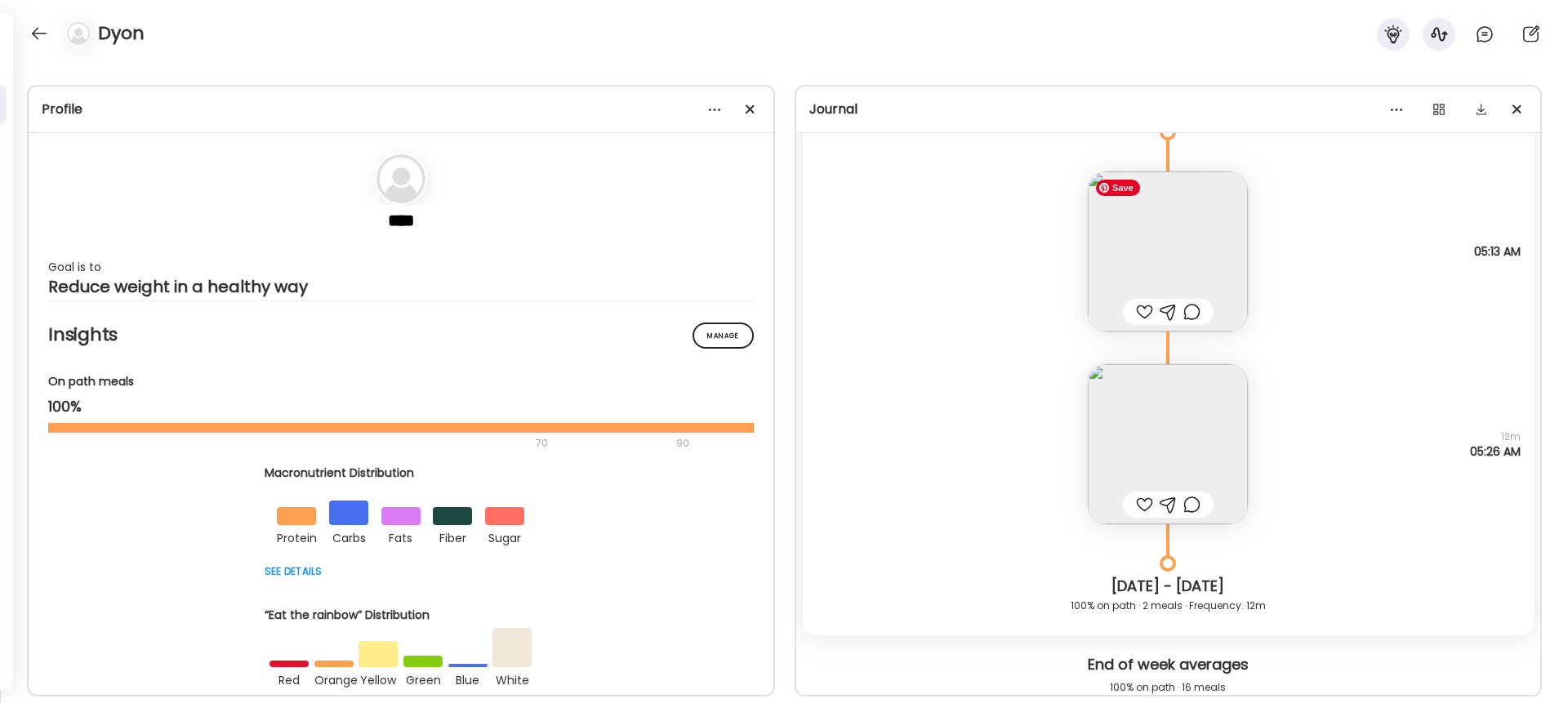
click at [1155, 262] on img at bounding box center [1168, 251] width 160 height 160
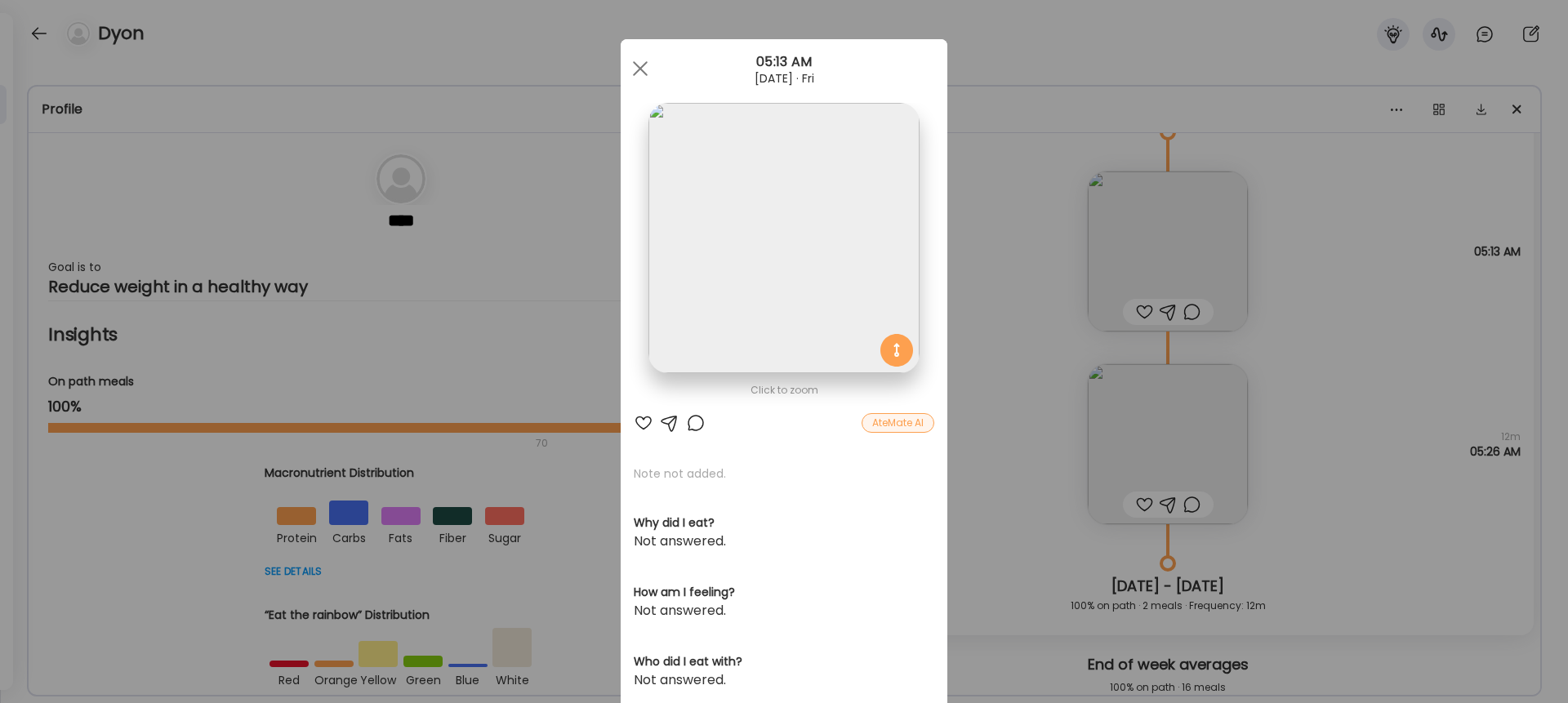
click at [903, 425] on div "AteMate AI" at bounding box center [899, 423] width 73 height 19
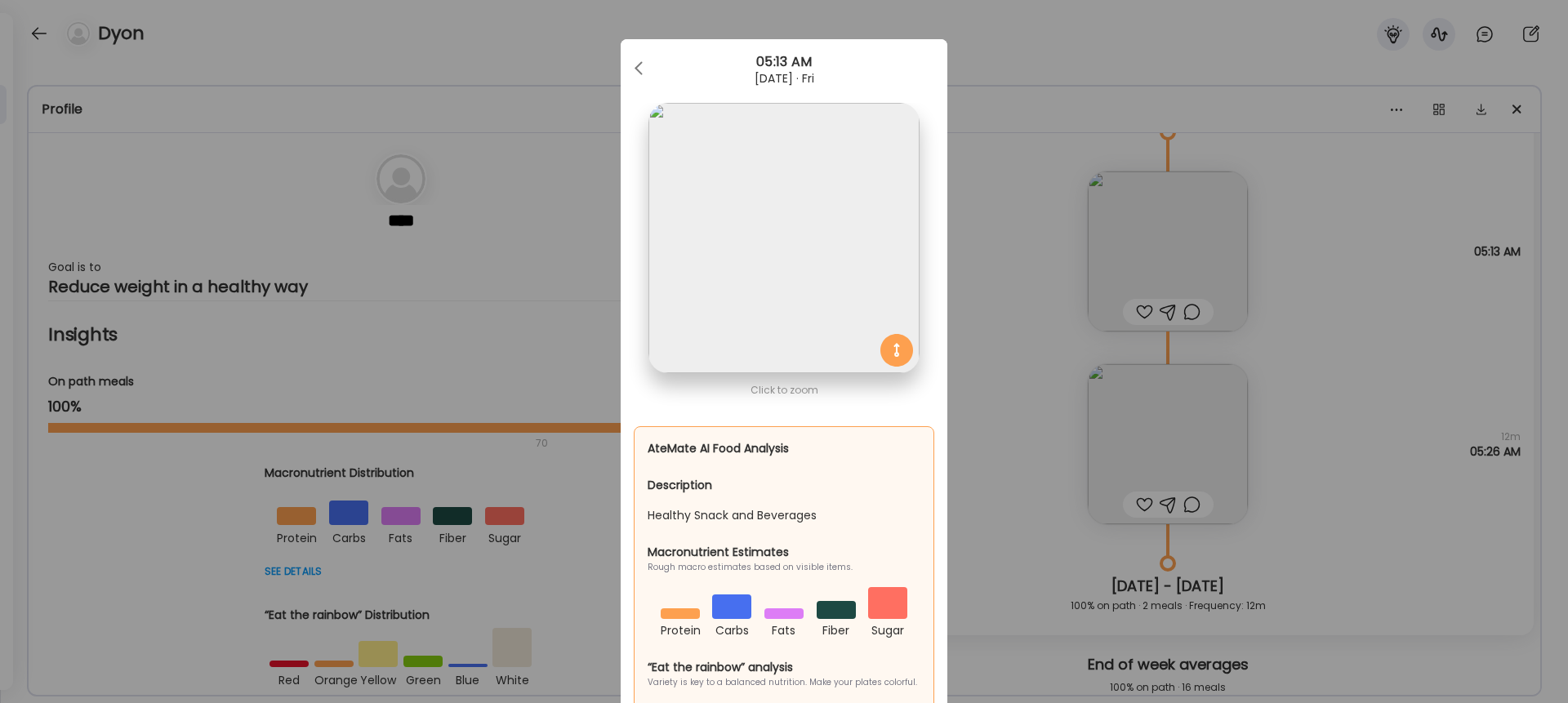
click at [1173, 383] on div "Ate Coach Dashboard Wahoo! It’s official Take a moment to set up your Coach Pro…" at bounding box center [784, 352] width 1568 height 703
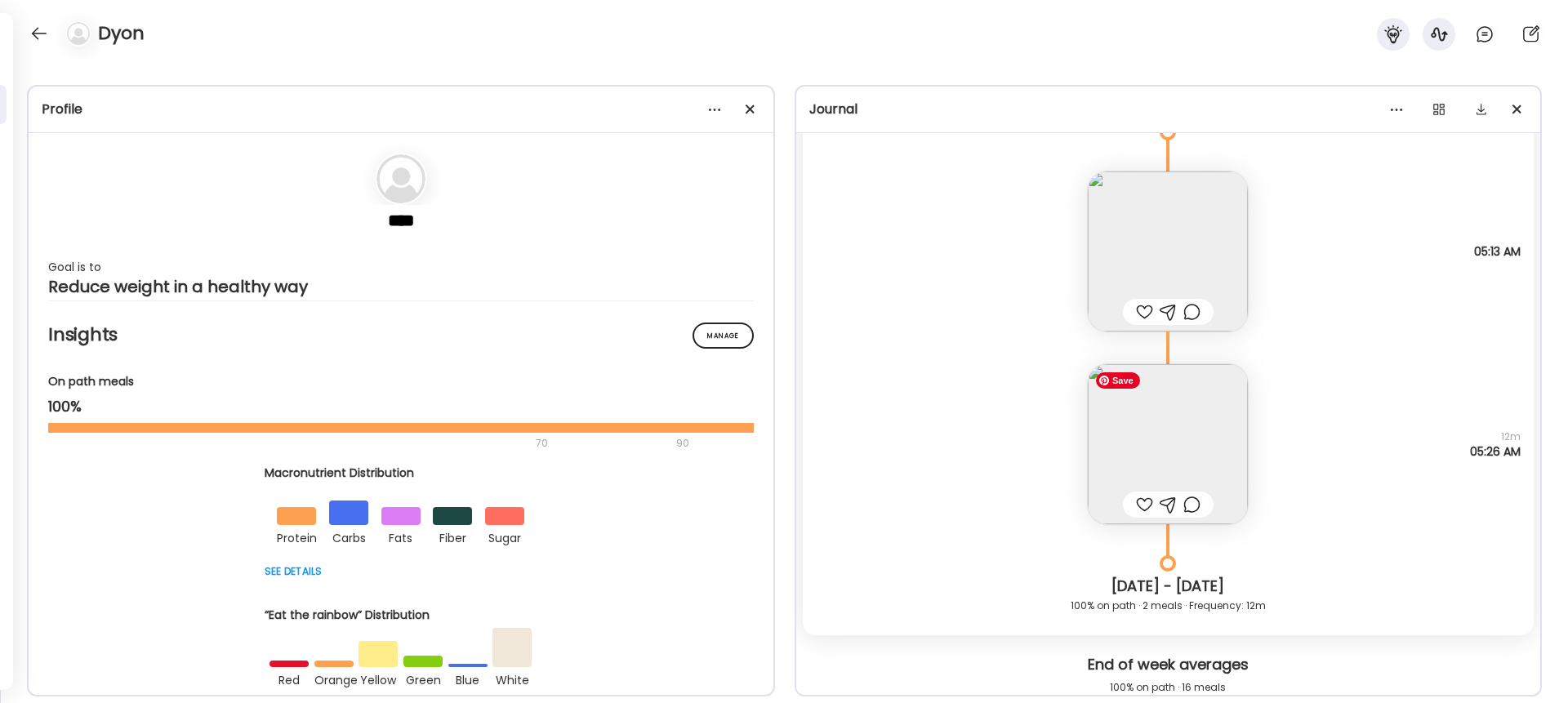
click at [1173, 383] on img at bounding box center [1168, 444] width 160 height 160
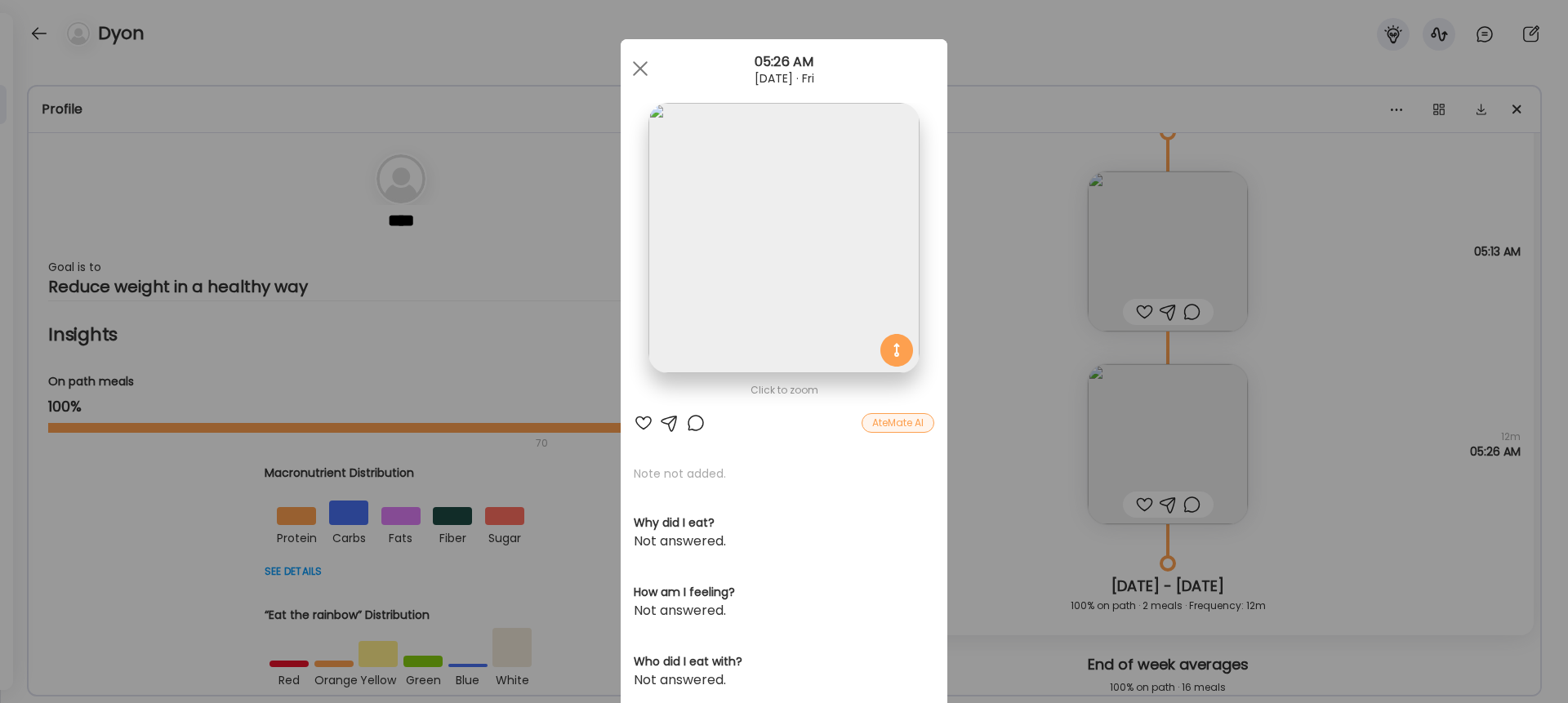
click at [902, 422] on div "AteMate AI" at bounding box center [899, 423] width 73 height 19
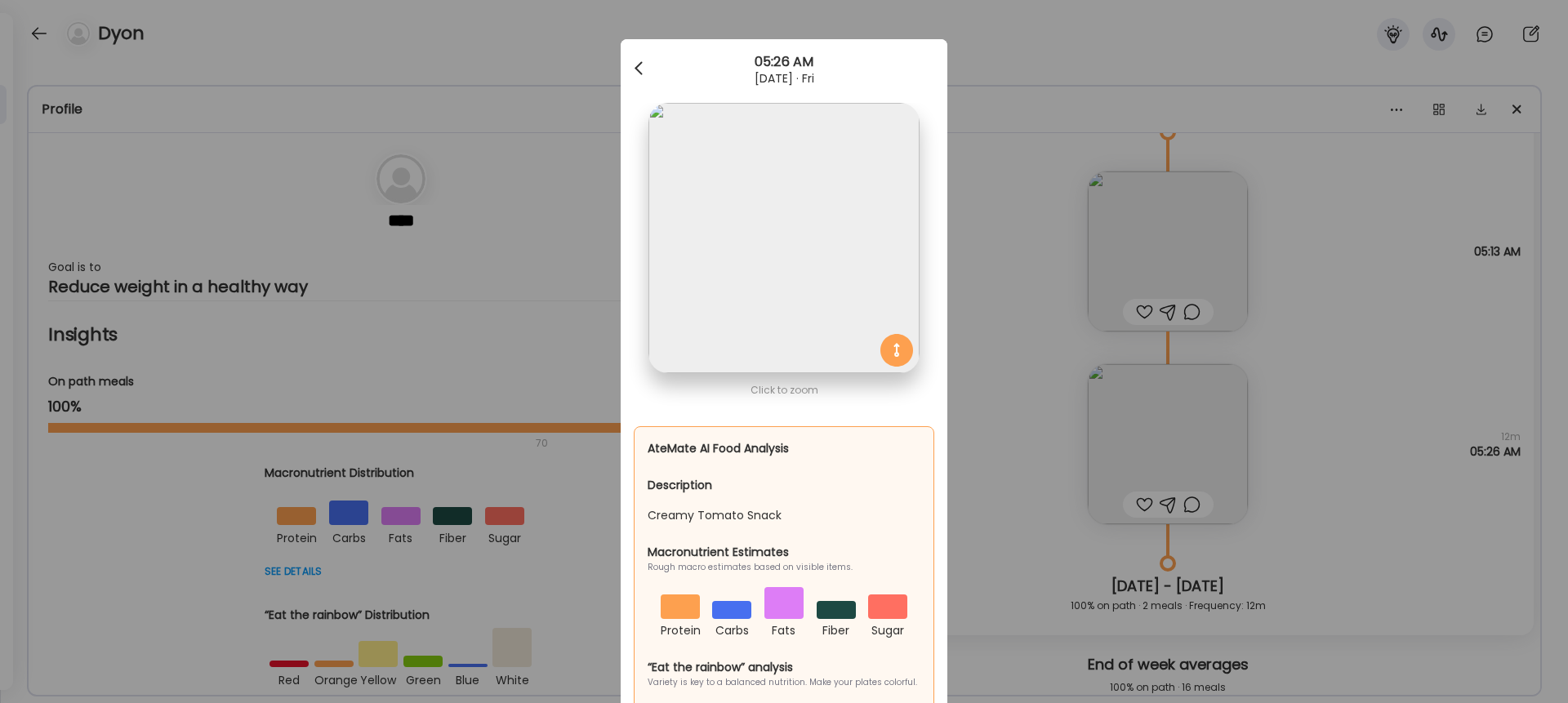
click at [639, 69] on span at bounding box center [638, 65] width 8 height 8
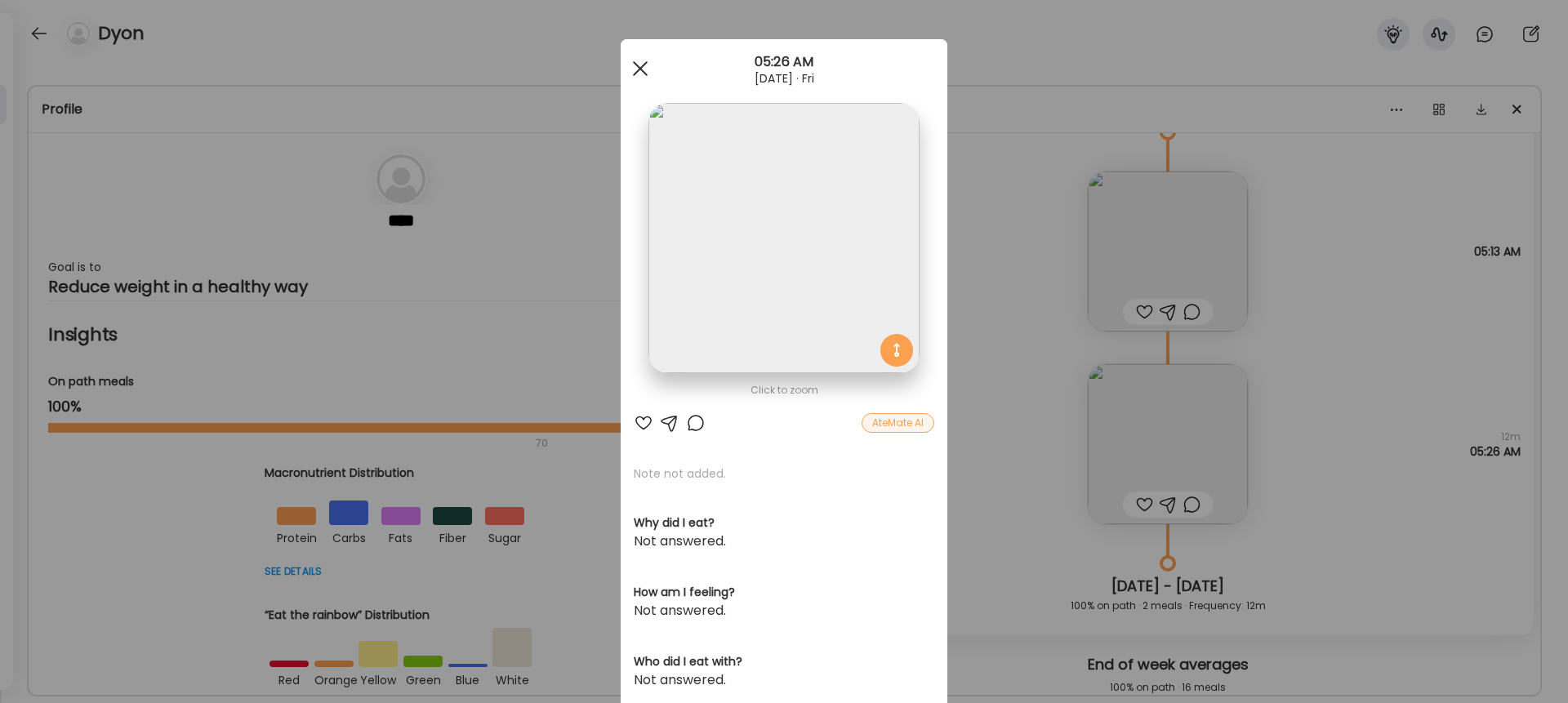
click at [640, 68] on span at bounding box center [640, 68] width 15 height 15
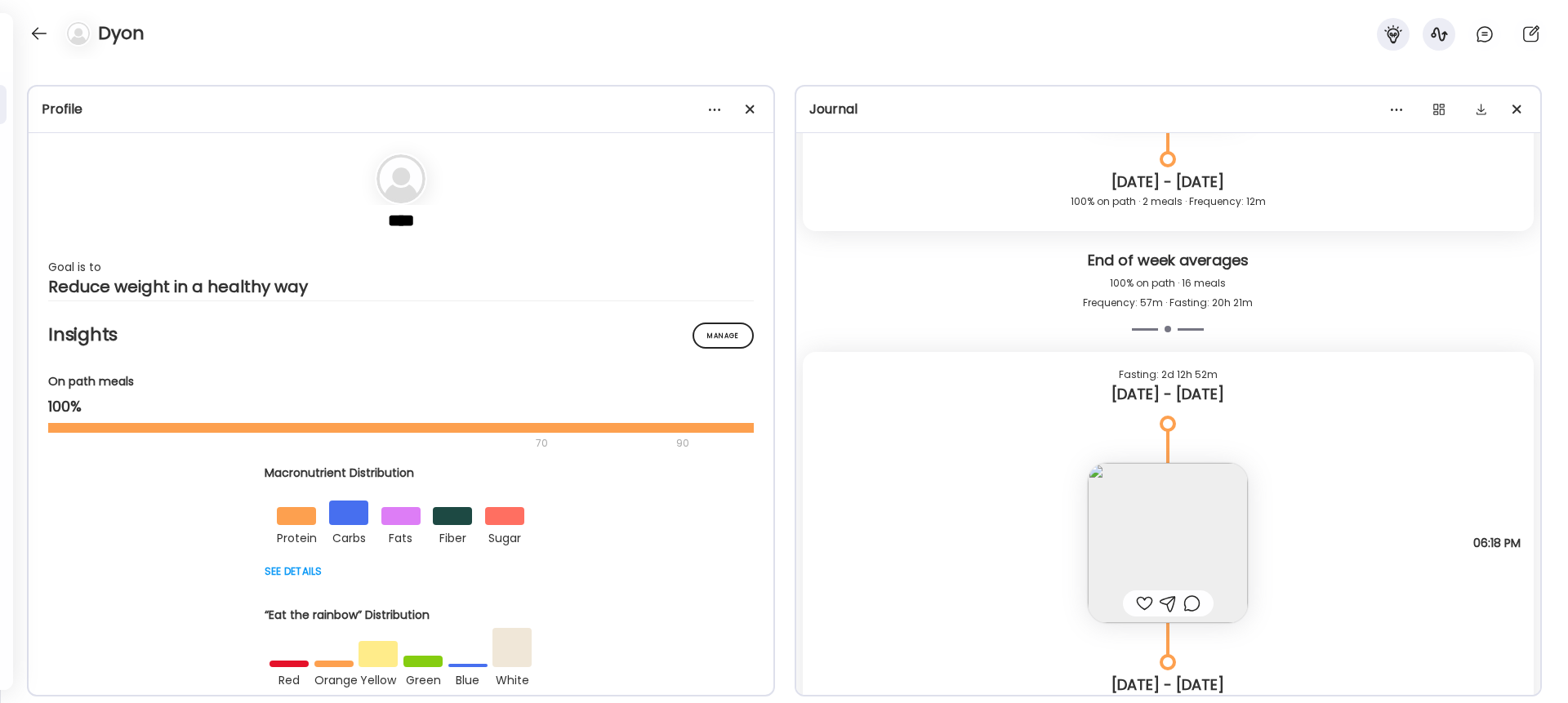
scroll to position [17569, 0]
click at [48, 18] on div "Dyon" at bounding box center [784, 29] width 1568 height 58
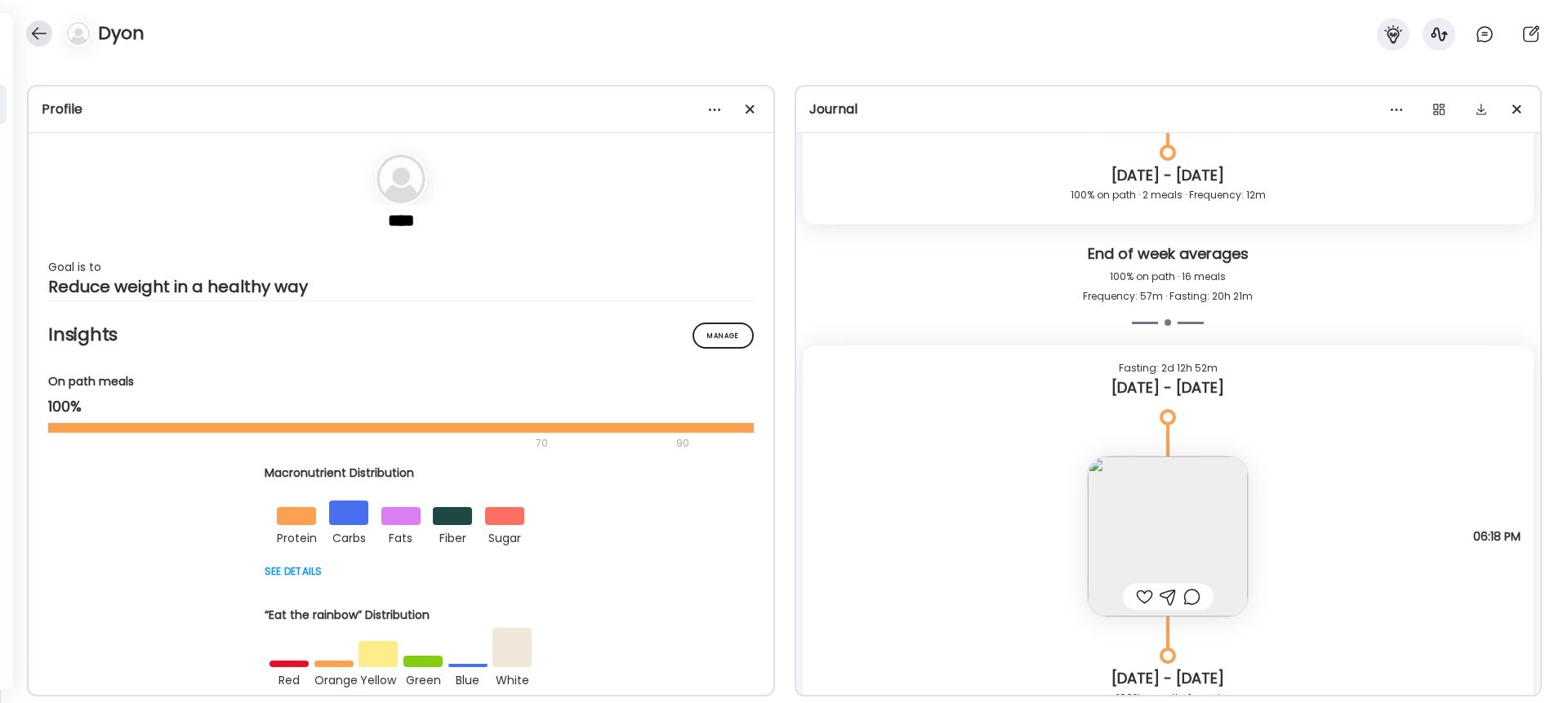
click at [37, 33] on div at bounding box center [39, 33] width 26 height 26
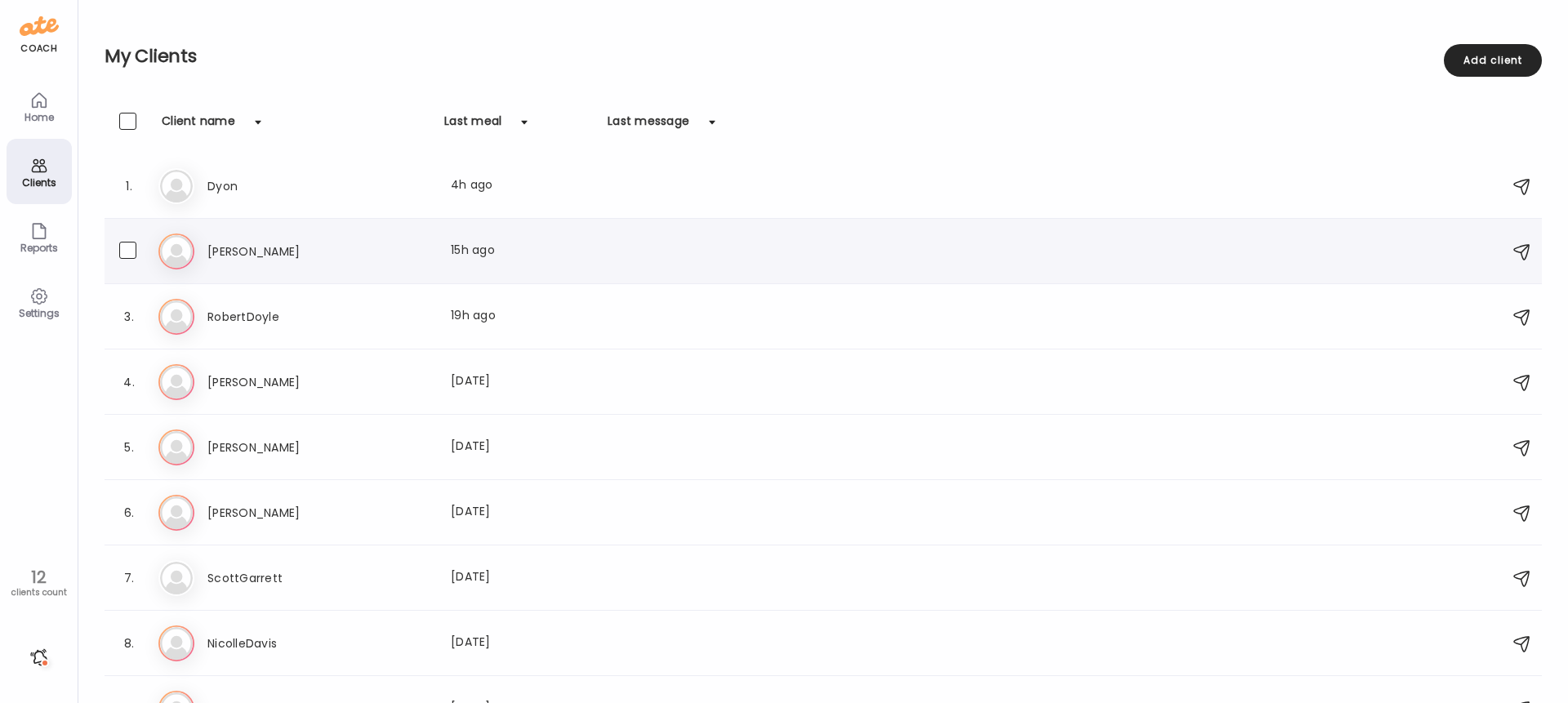
click at [226, 247] on h3 "[PERSON_NAME]" at bounding box center [279, 251] width 143 height 19
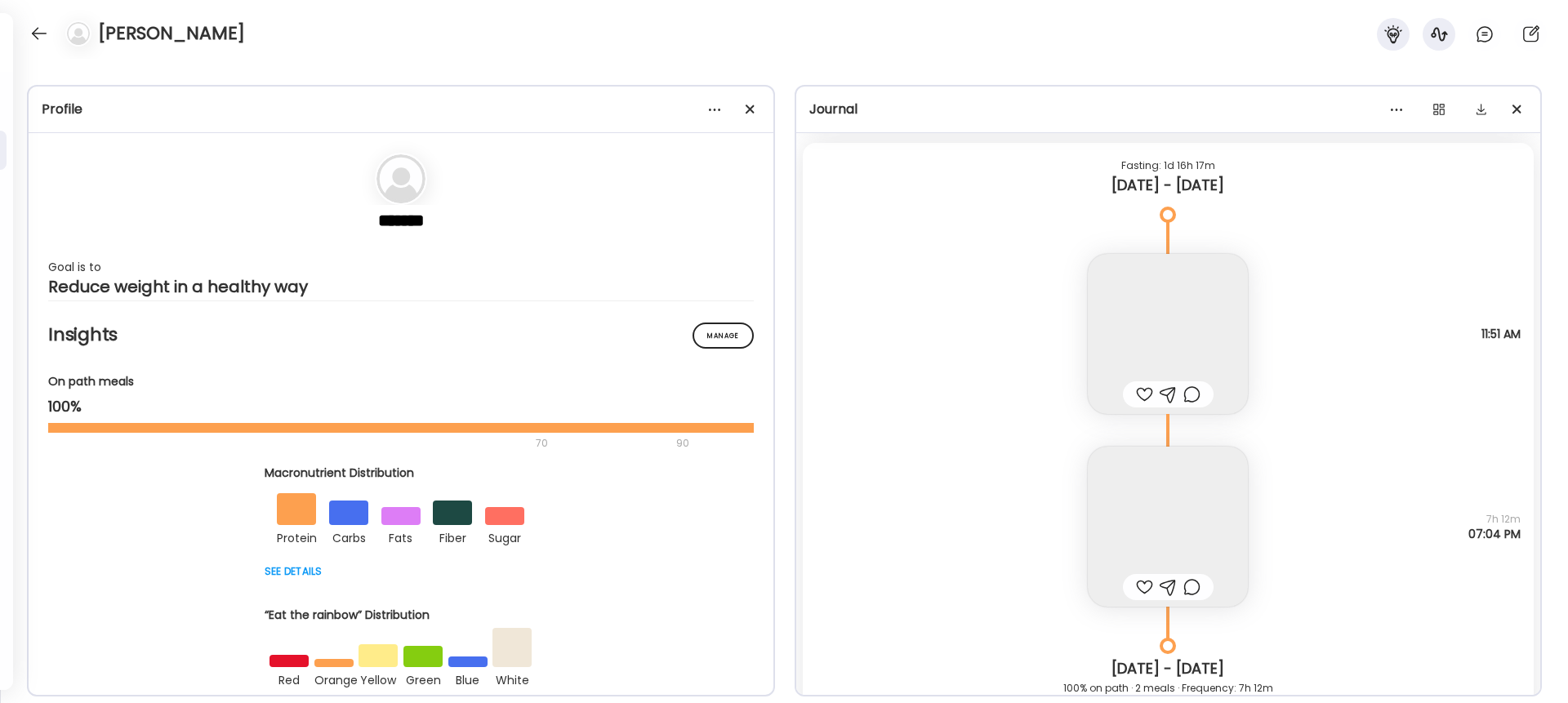
scroll to position [17039, 0]
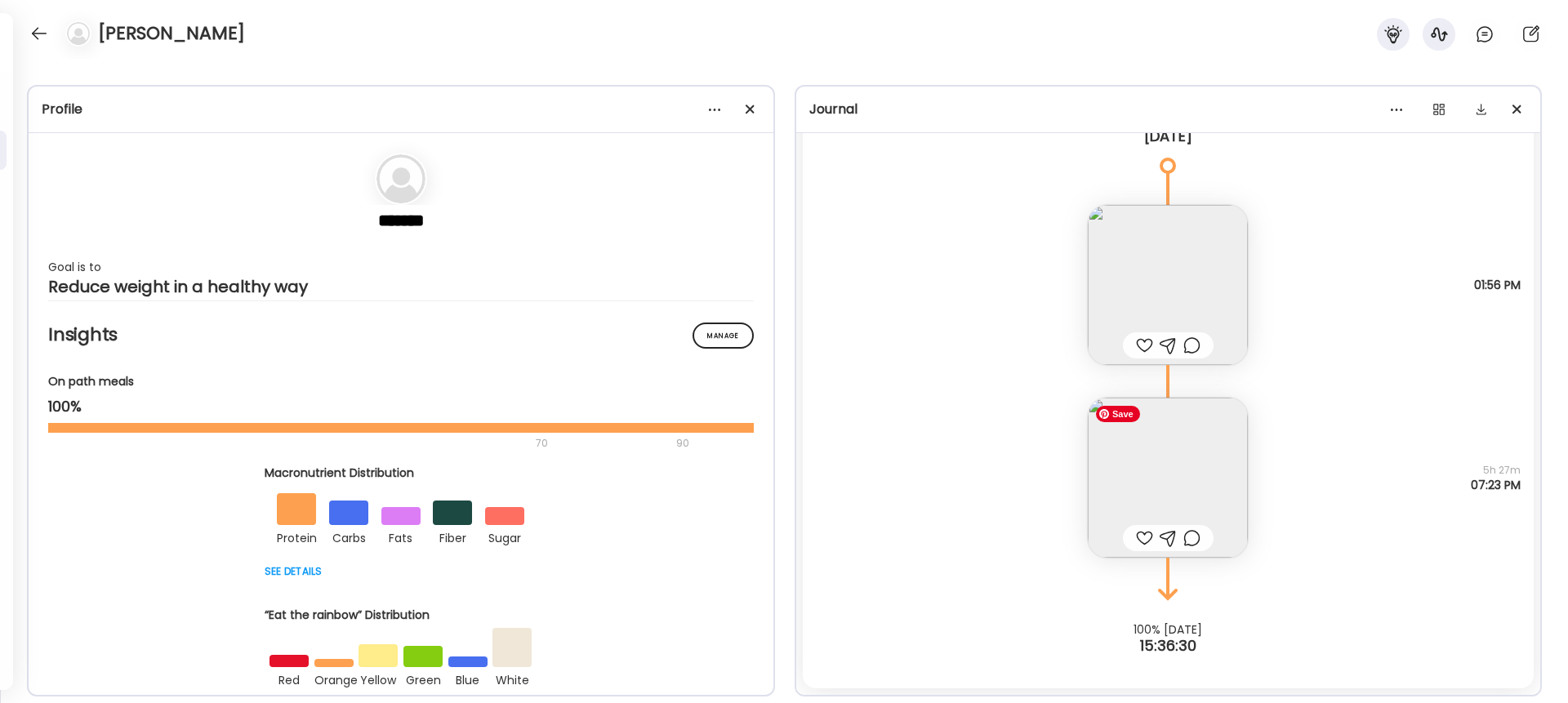
click at [1160, 504] on img at bounding box center [1168, 477] width 160 height 160
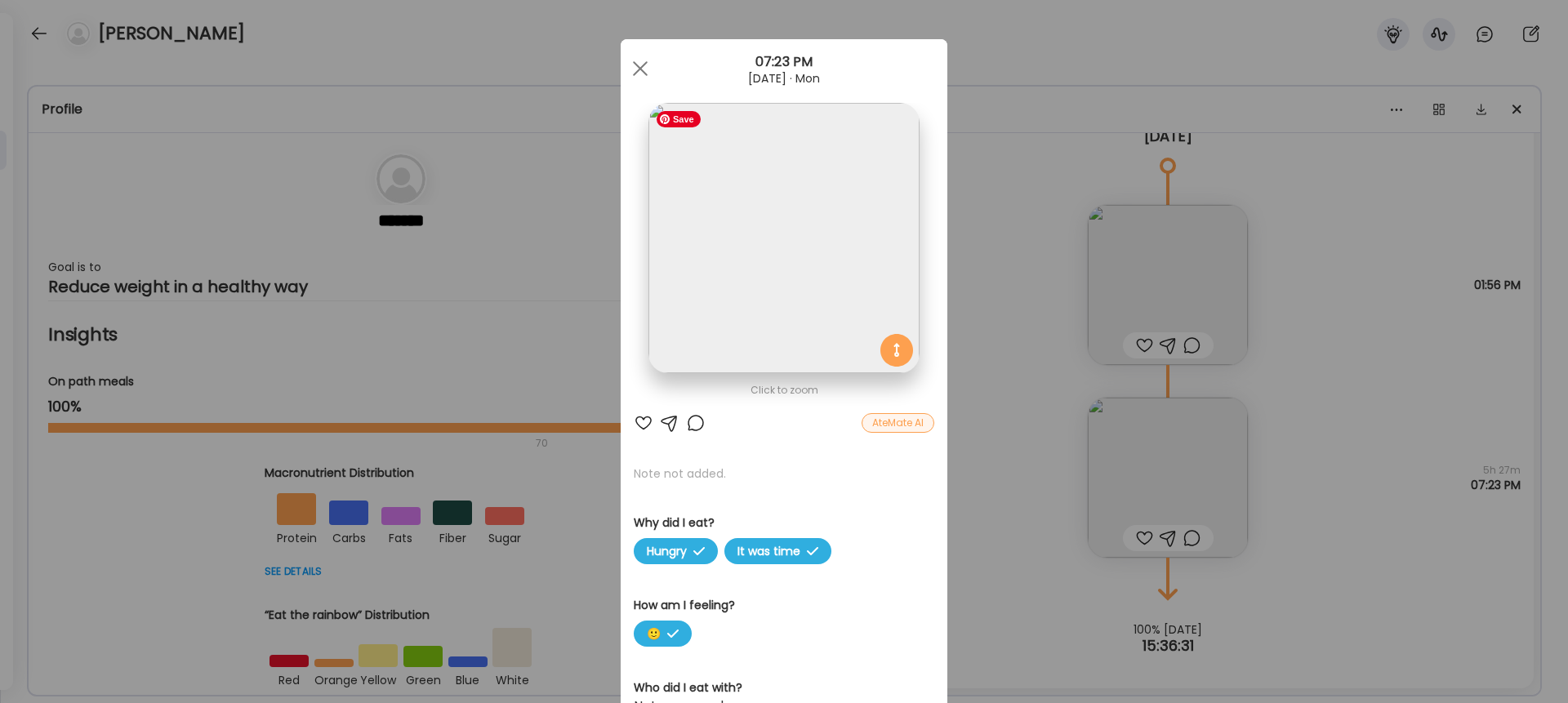
click at [772, 274] on img at bounding box center [784, 238] width 270 height 270
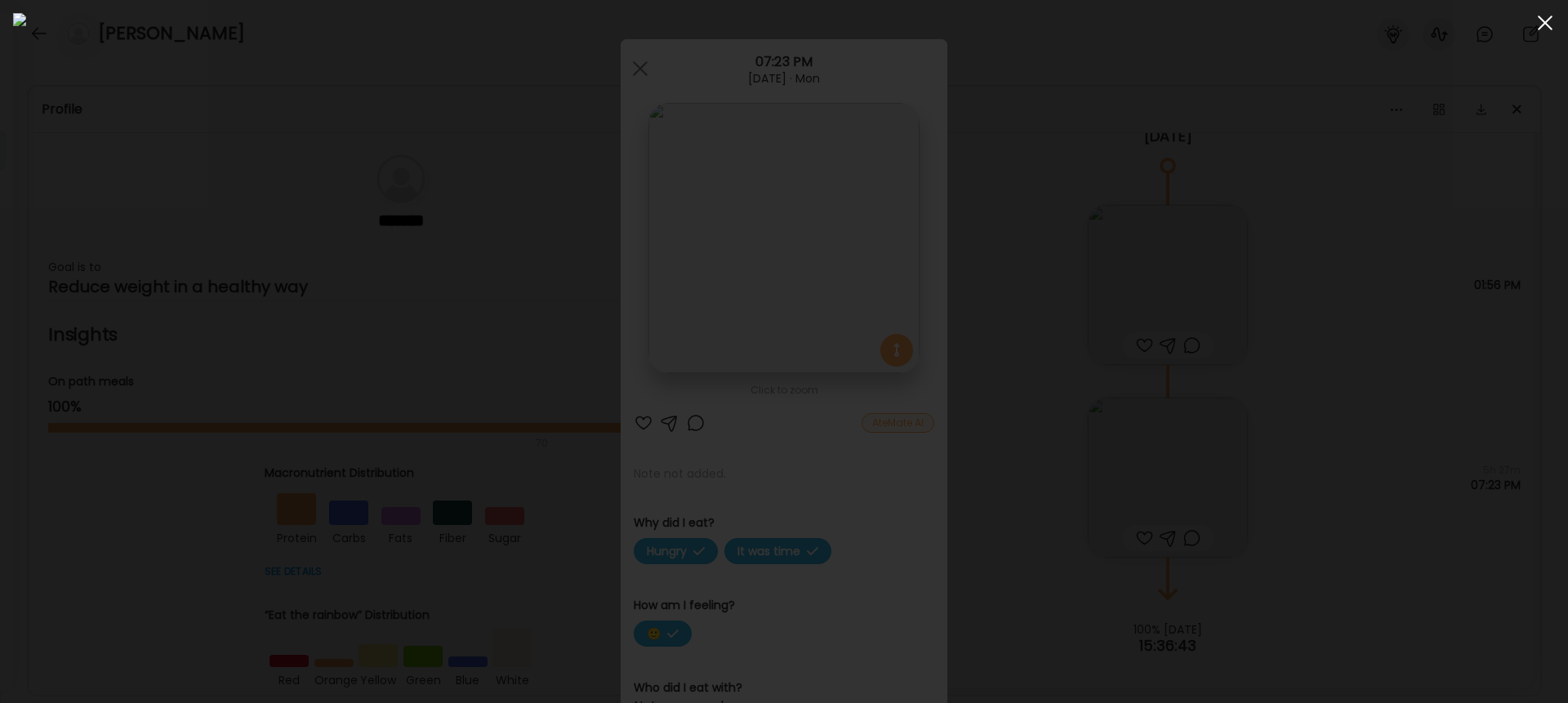
click at [1175, 17] on div at bounding box center [1546, 23] width 33 height 33
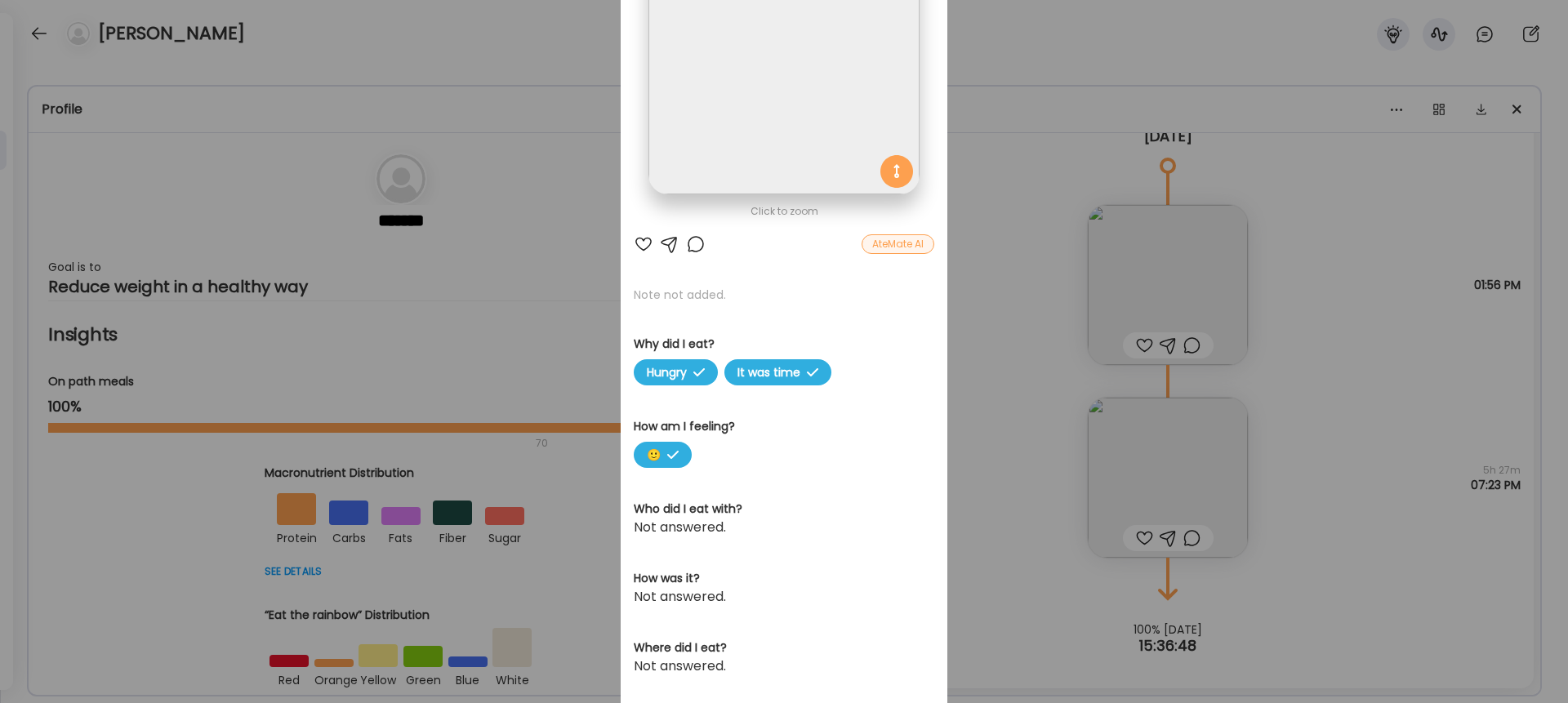
scroll to position [165, 0]
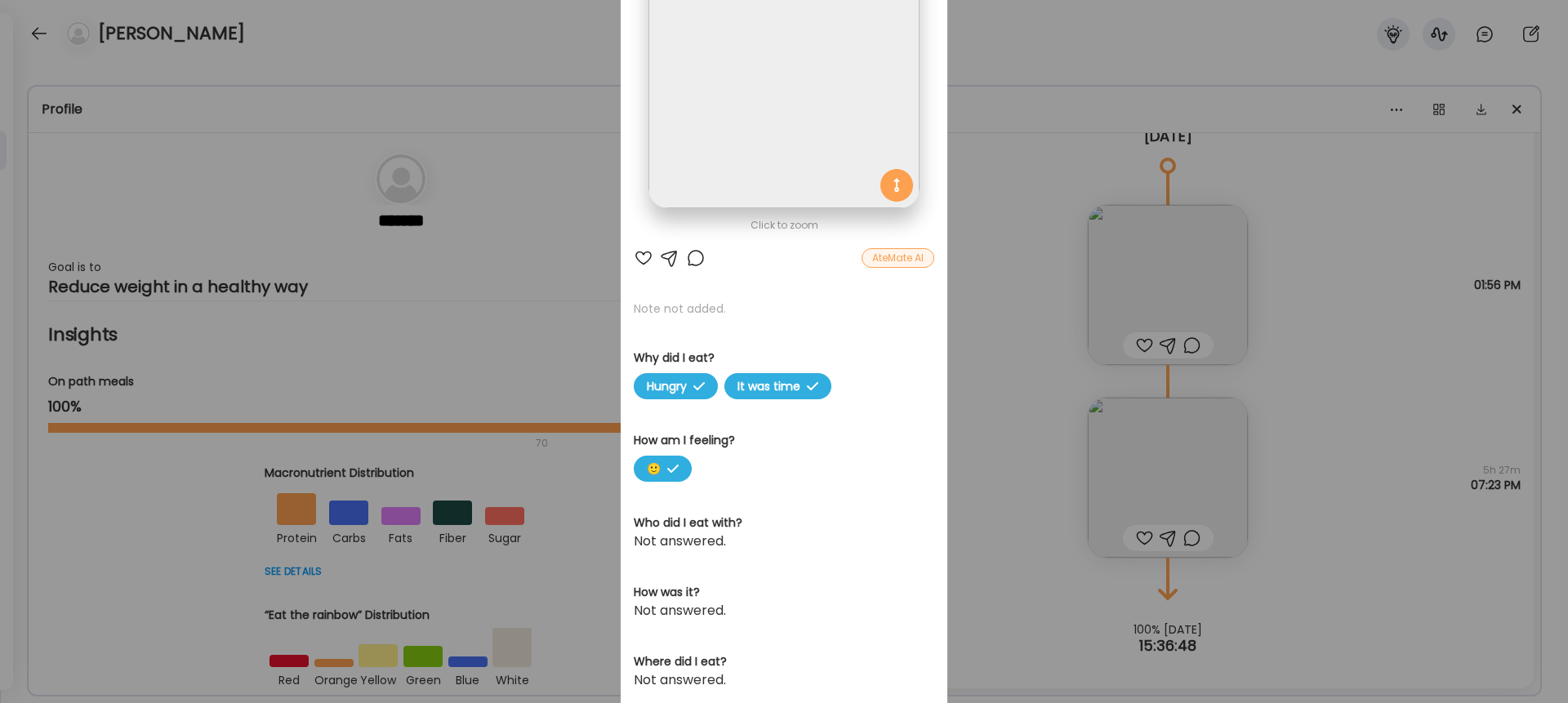
click at [736, 114] on img at bounding box center [784, 73] width 270 height 270
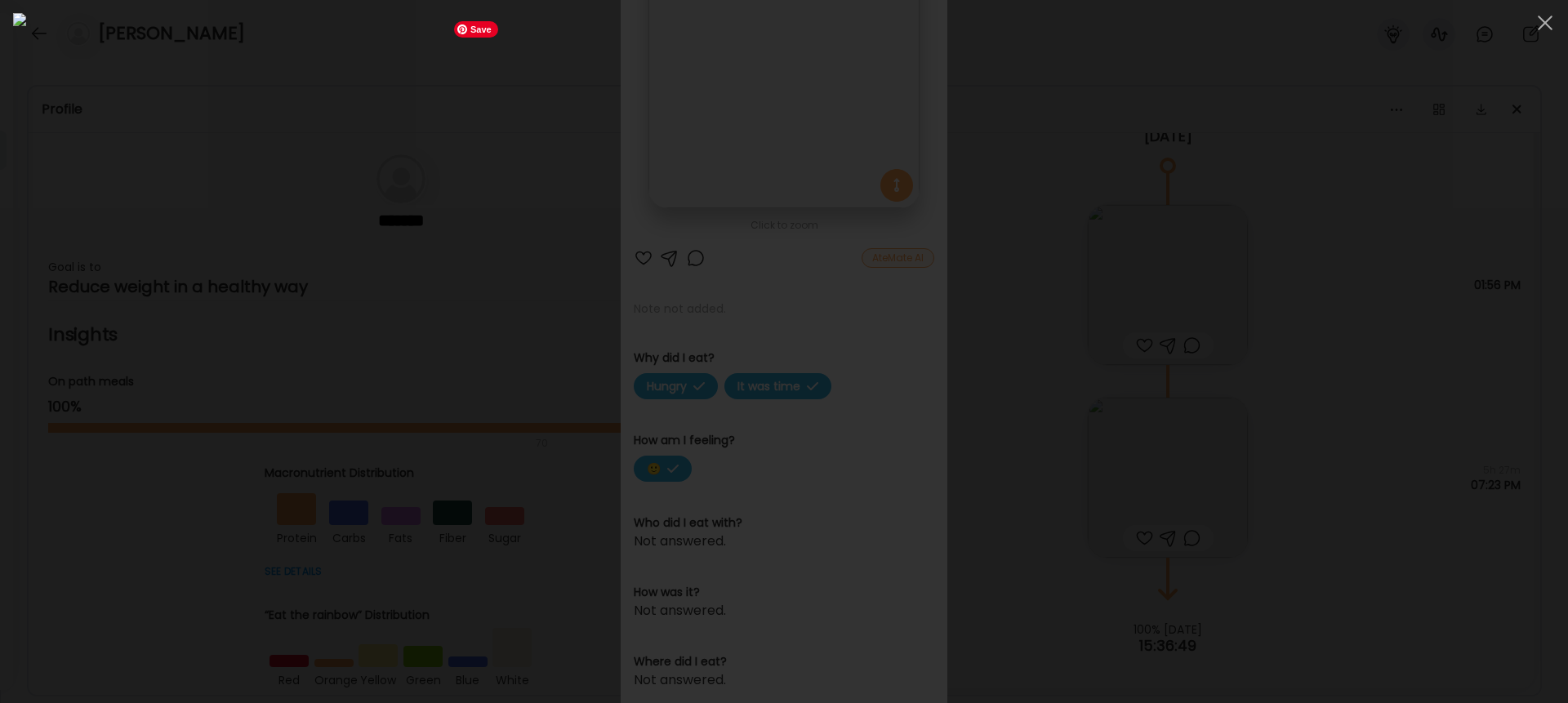
click at [938, 405] on img at bounding box center [784, 352] width 1542 height 677
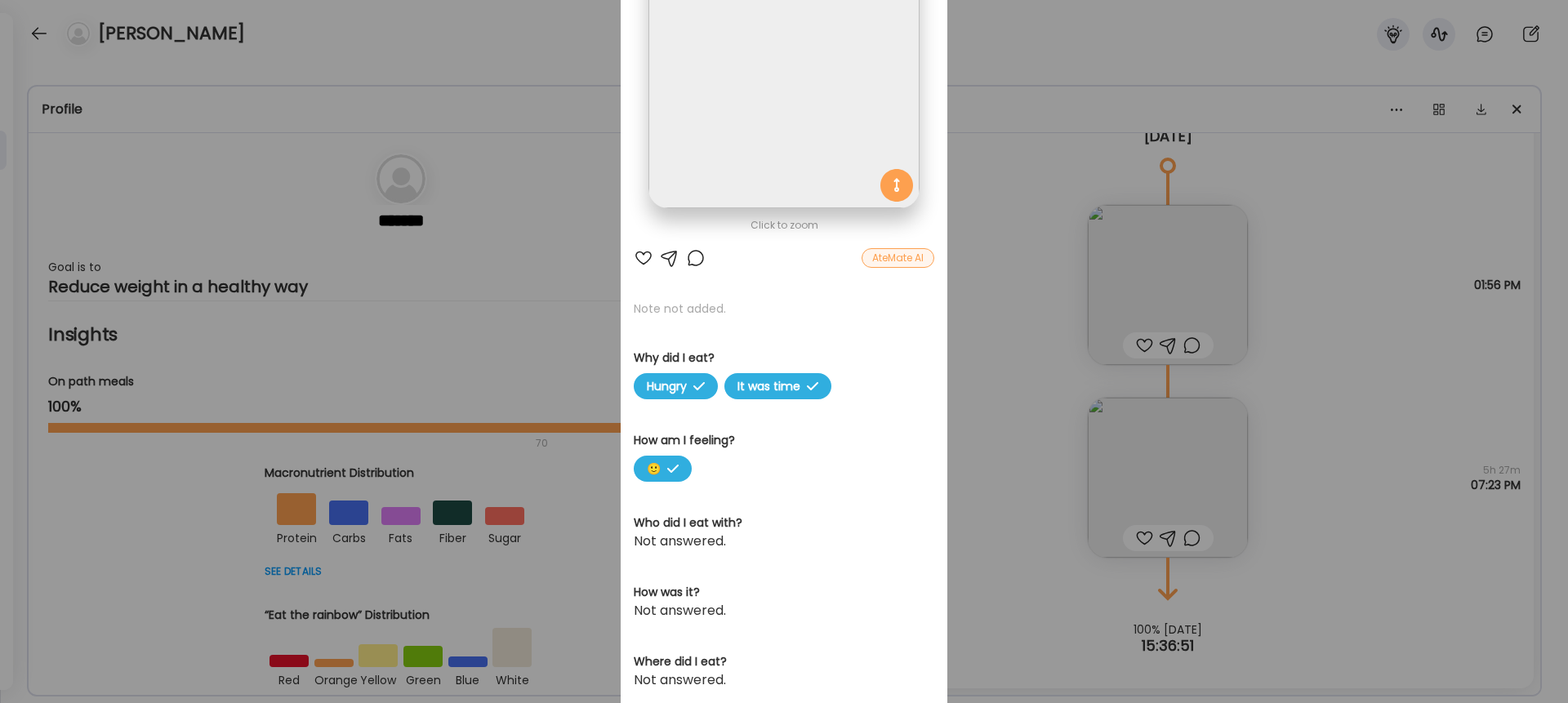
click at [895, 251] on div "AteMate AI" at bounding box center [899, 257] width 73 height 19
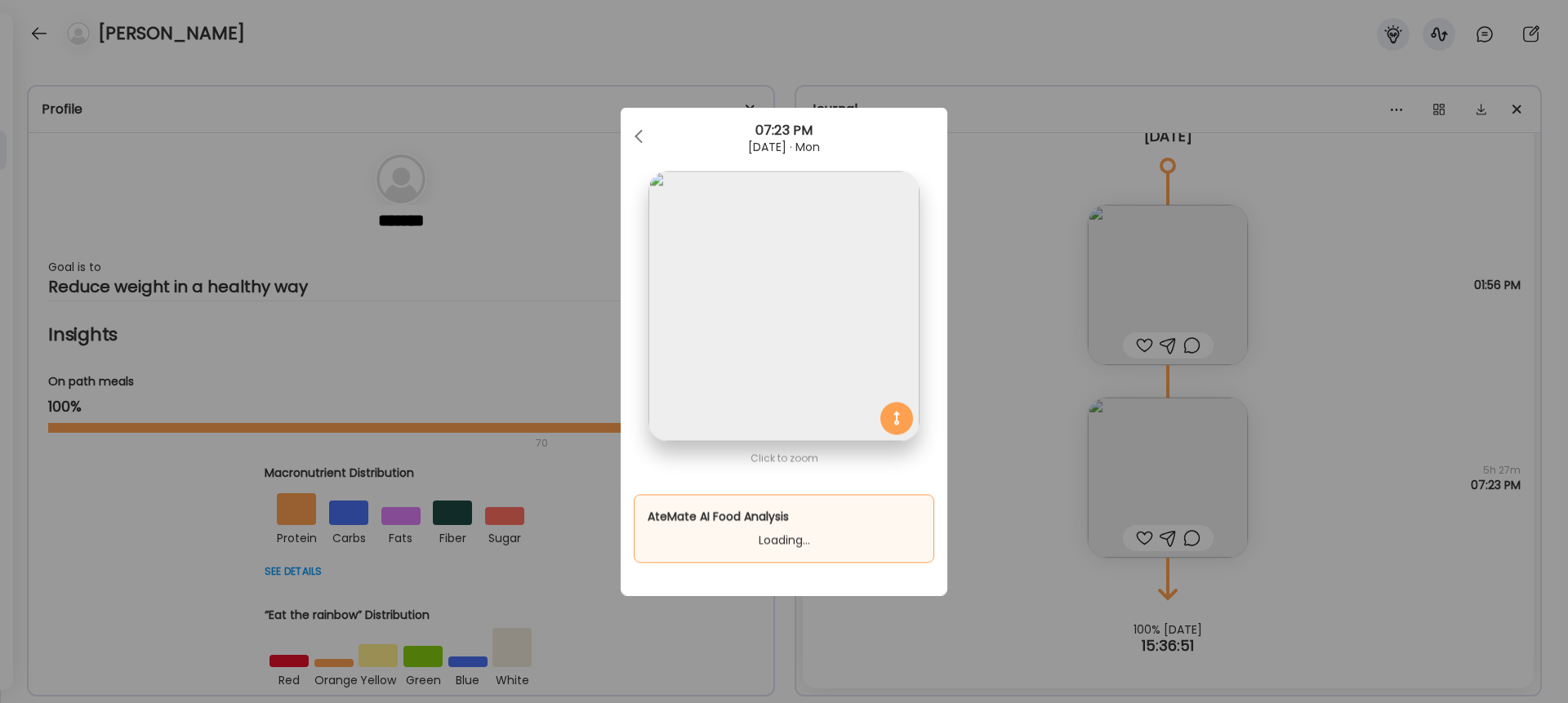
scroll to position [0, 0]
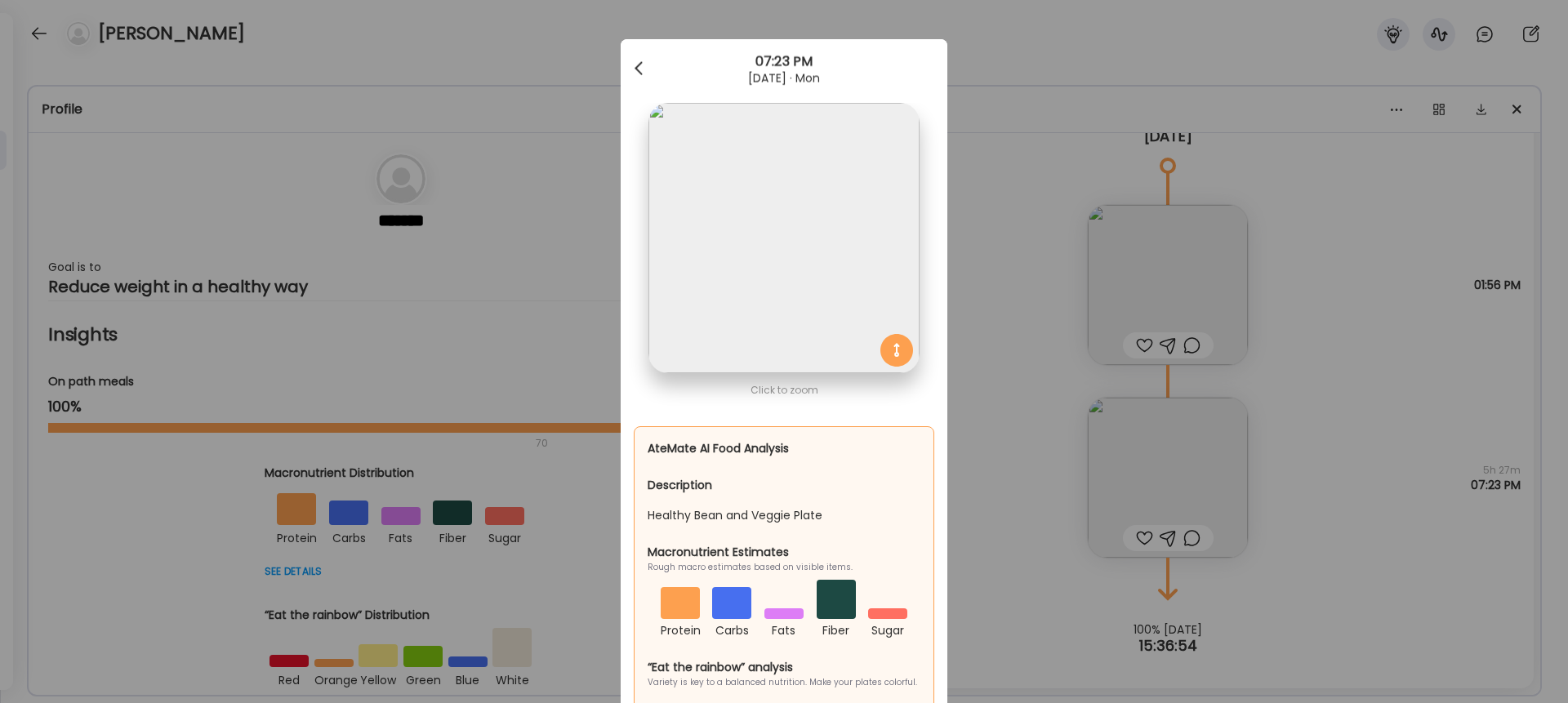
click at [643, 77] on div at bounding box center [640, 68] width 33 height 33
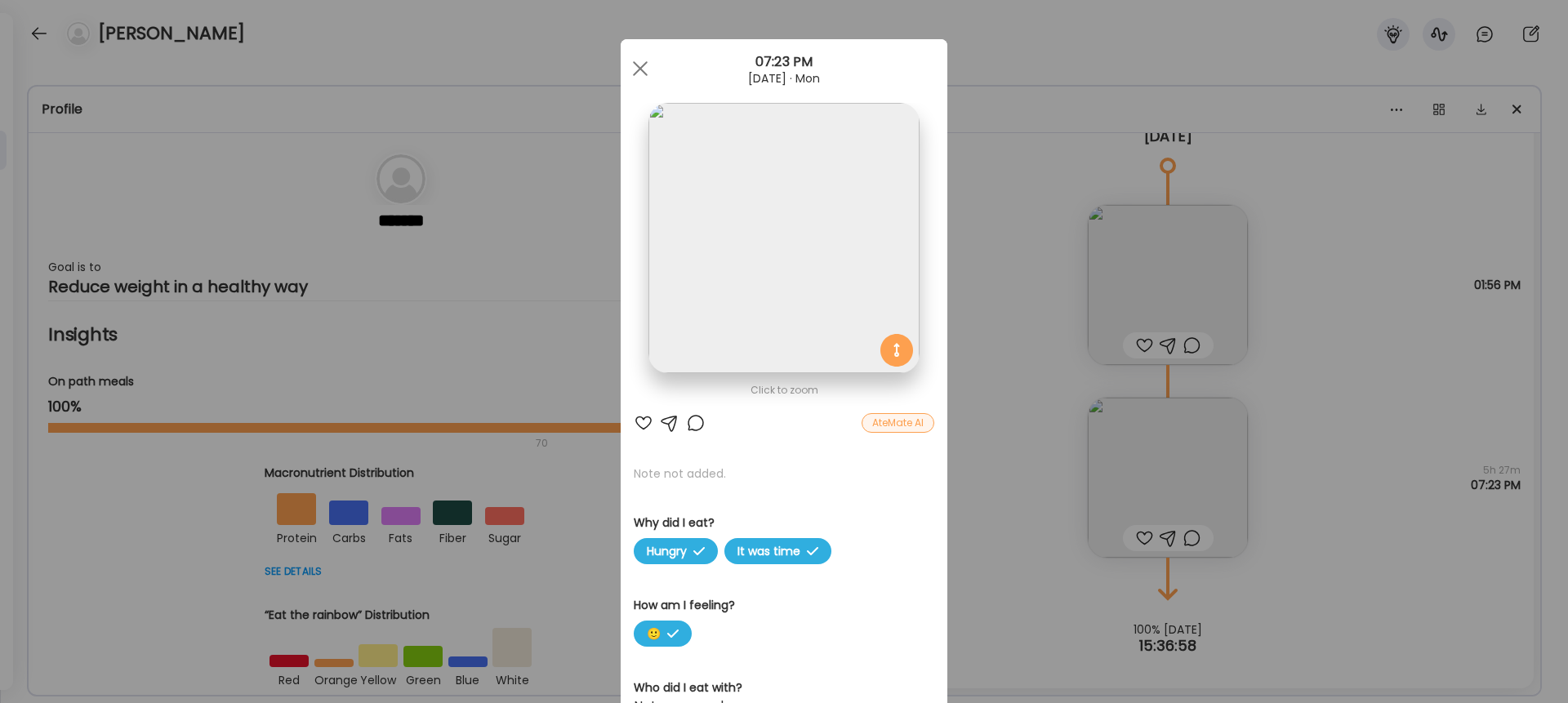
click at [643, 77] on div at bounding box center [640, 68] width 33 height 33
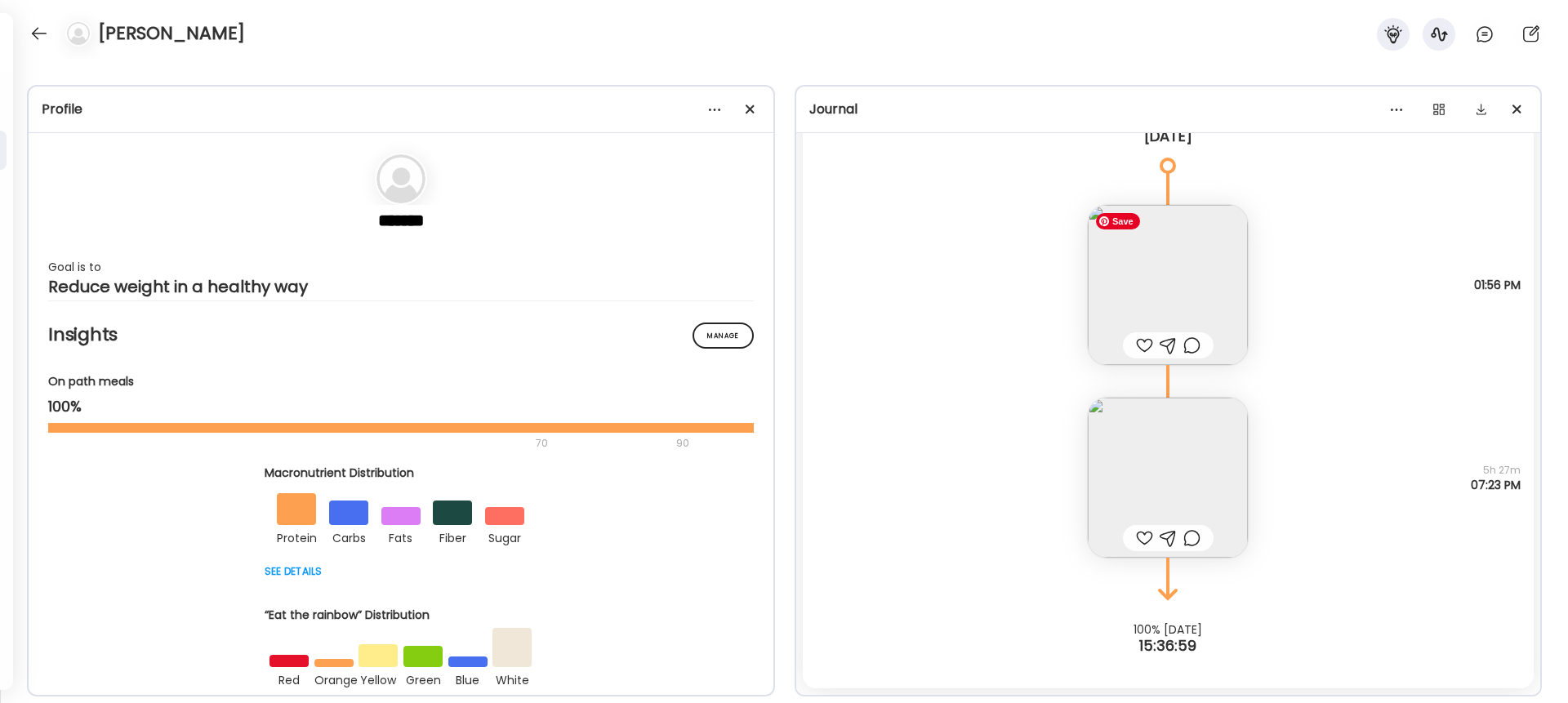
click at [1175, 289] on img at bounding box center [1168, 285] width 160 height 160
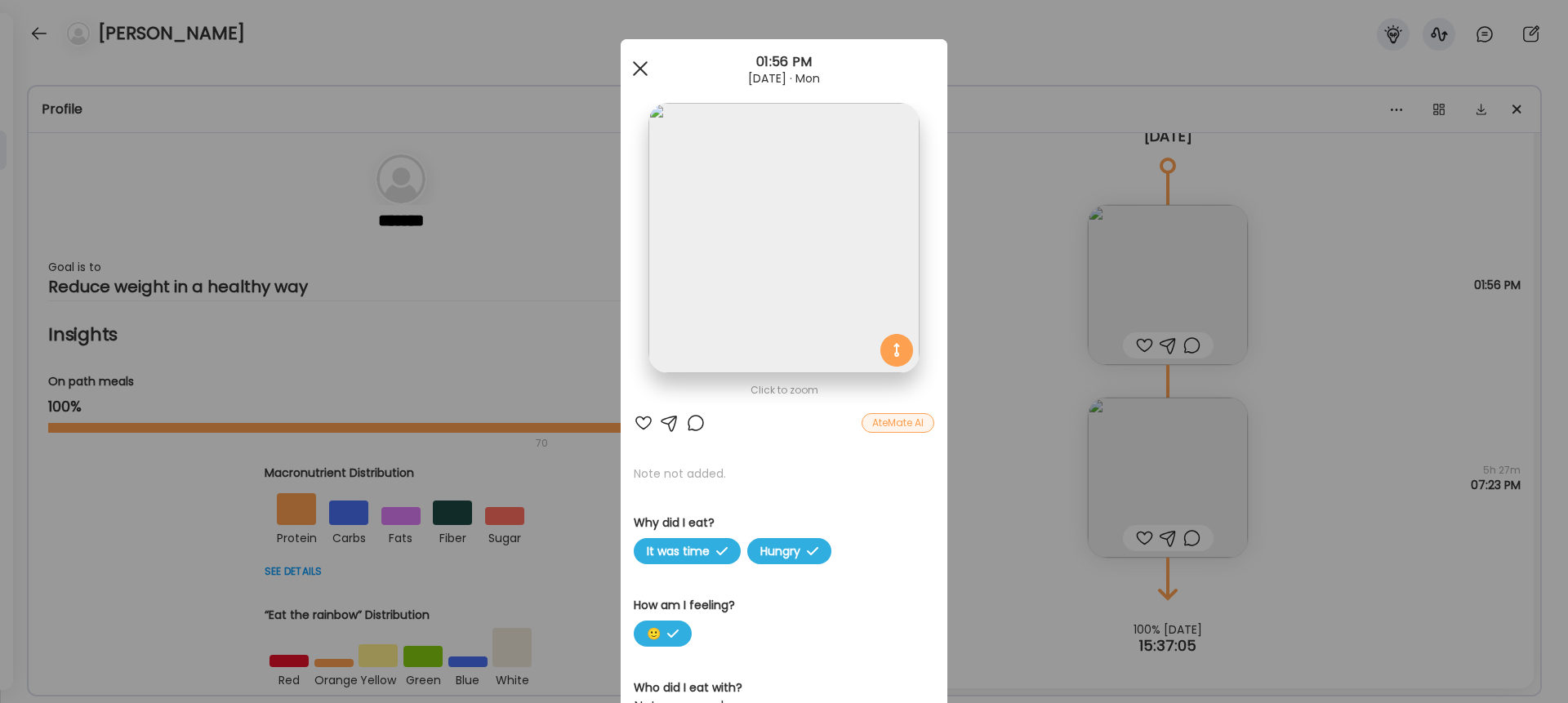
click at [646, 68] on div at bounding box center [640, 68] width 33 height 33
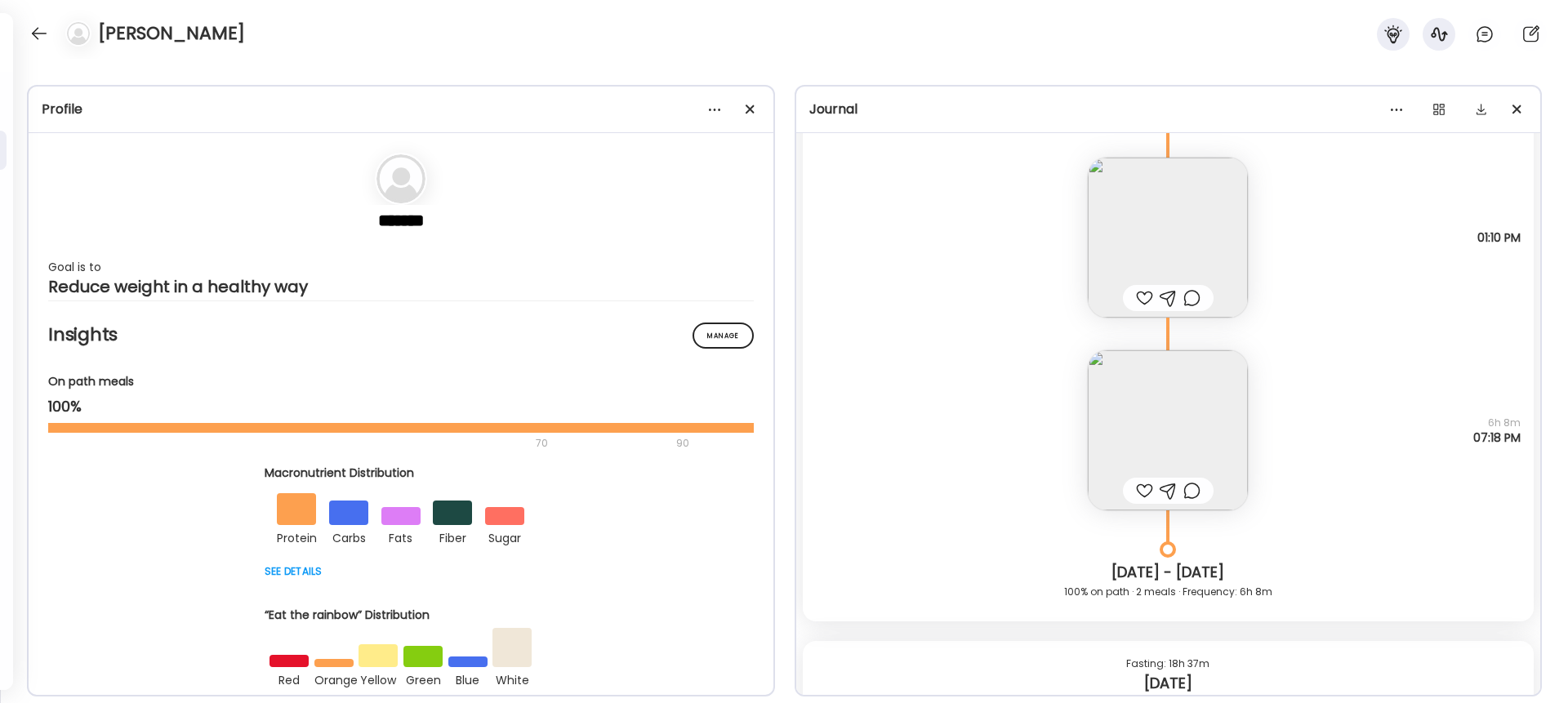
scroll to position [16481, 0]
click at [1129, 441] on img at bounding box center [1168, 440] width 160 height 160
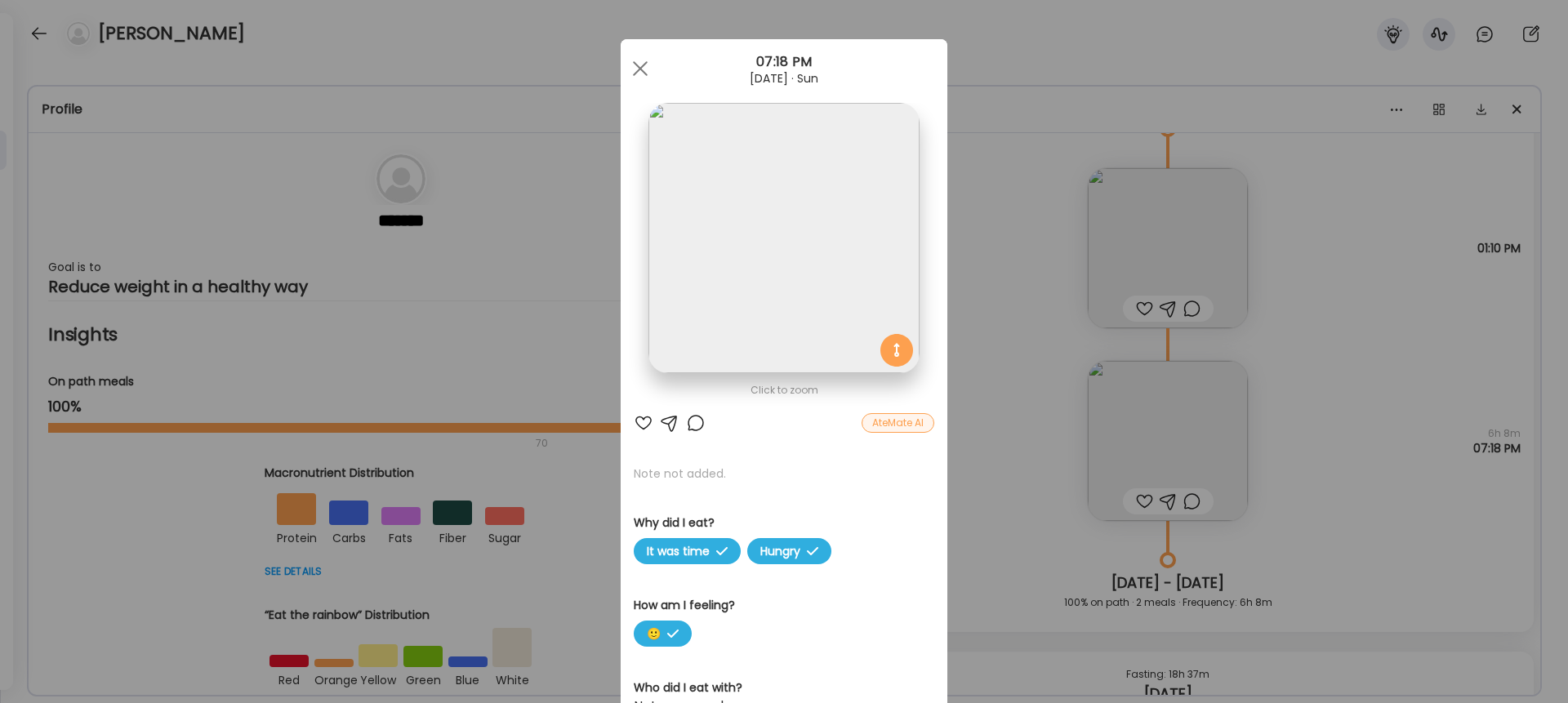
click at [900, 421] on div "AteMate AI" at bounding box center [899, 423] width 73 height 19
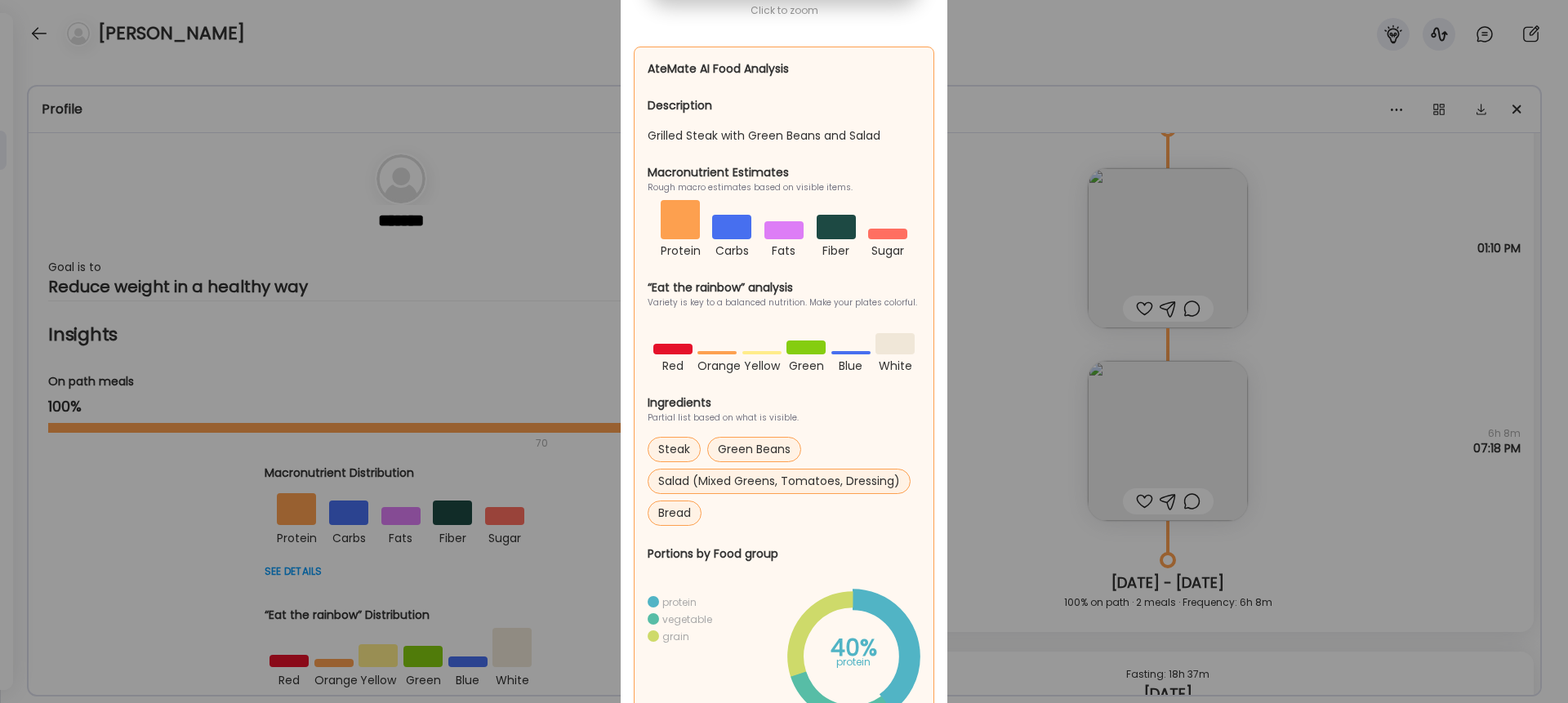
scroll to position [0, 0]
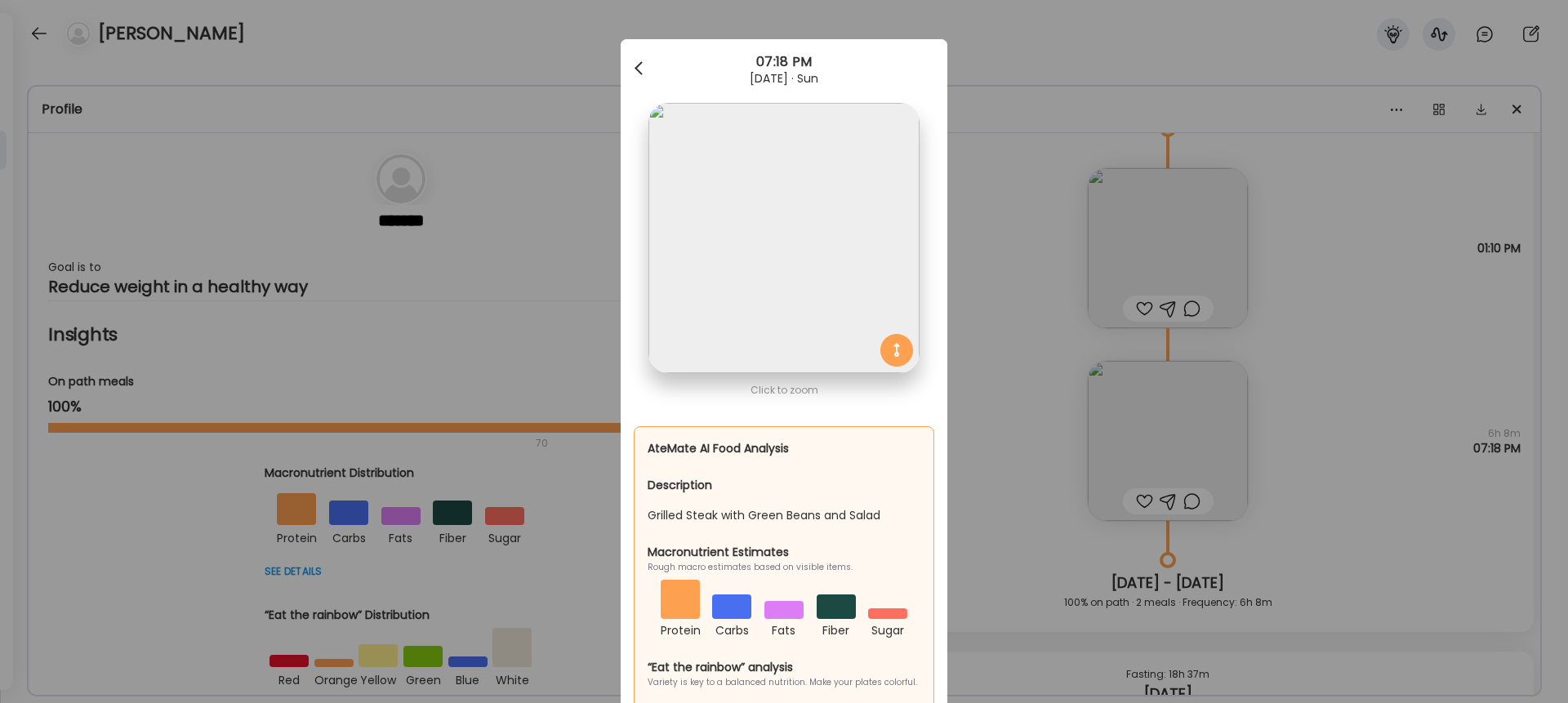
click at [639, 68] on div at bounding box center [640, 68] width 33 height 33
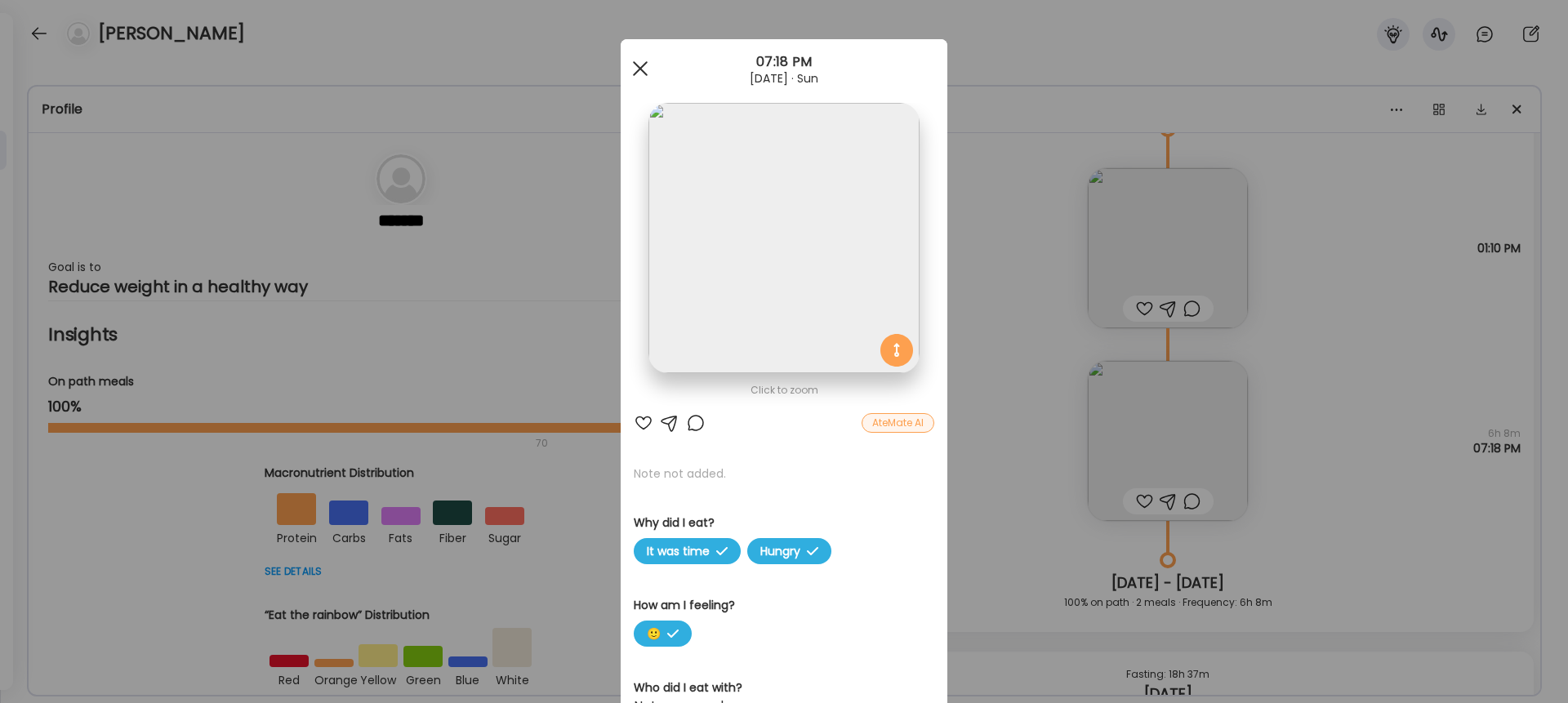
click at [636, 72] on span at bounding box center [640, 68] width 15 height 15
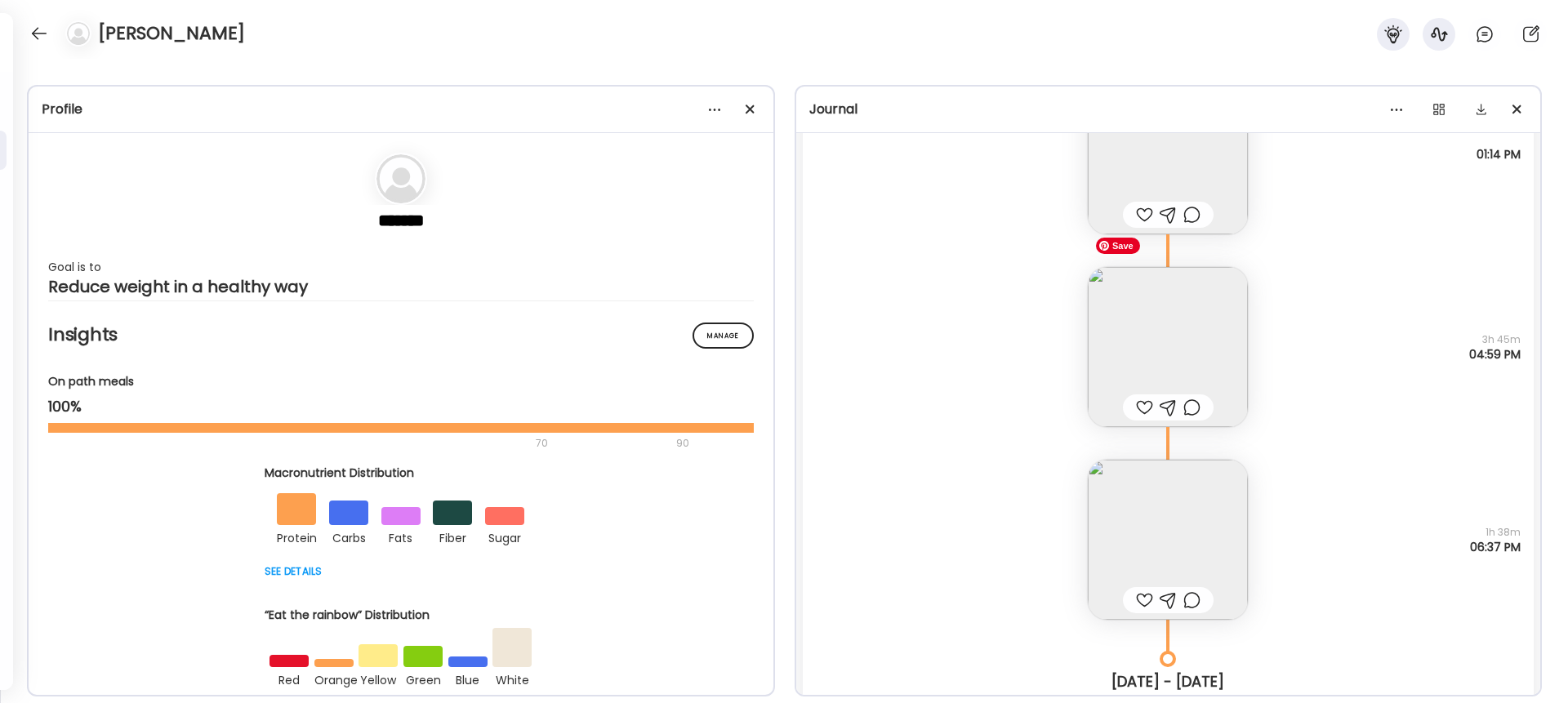
scroll to position [15671, 0]
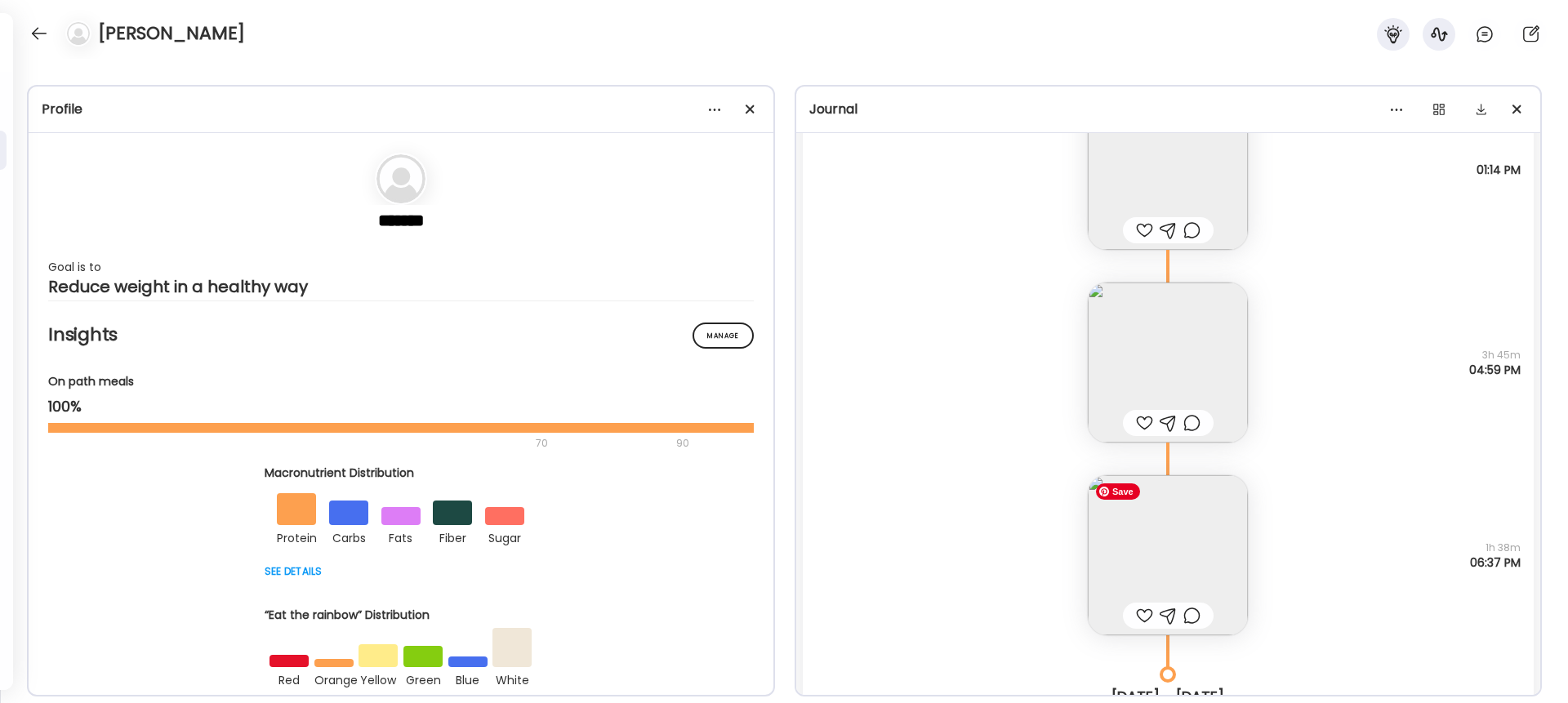
click at [1175, 538] on img at bounding box center [1168, 555] width 160 height 160
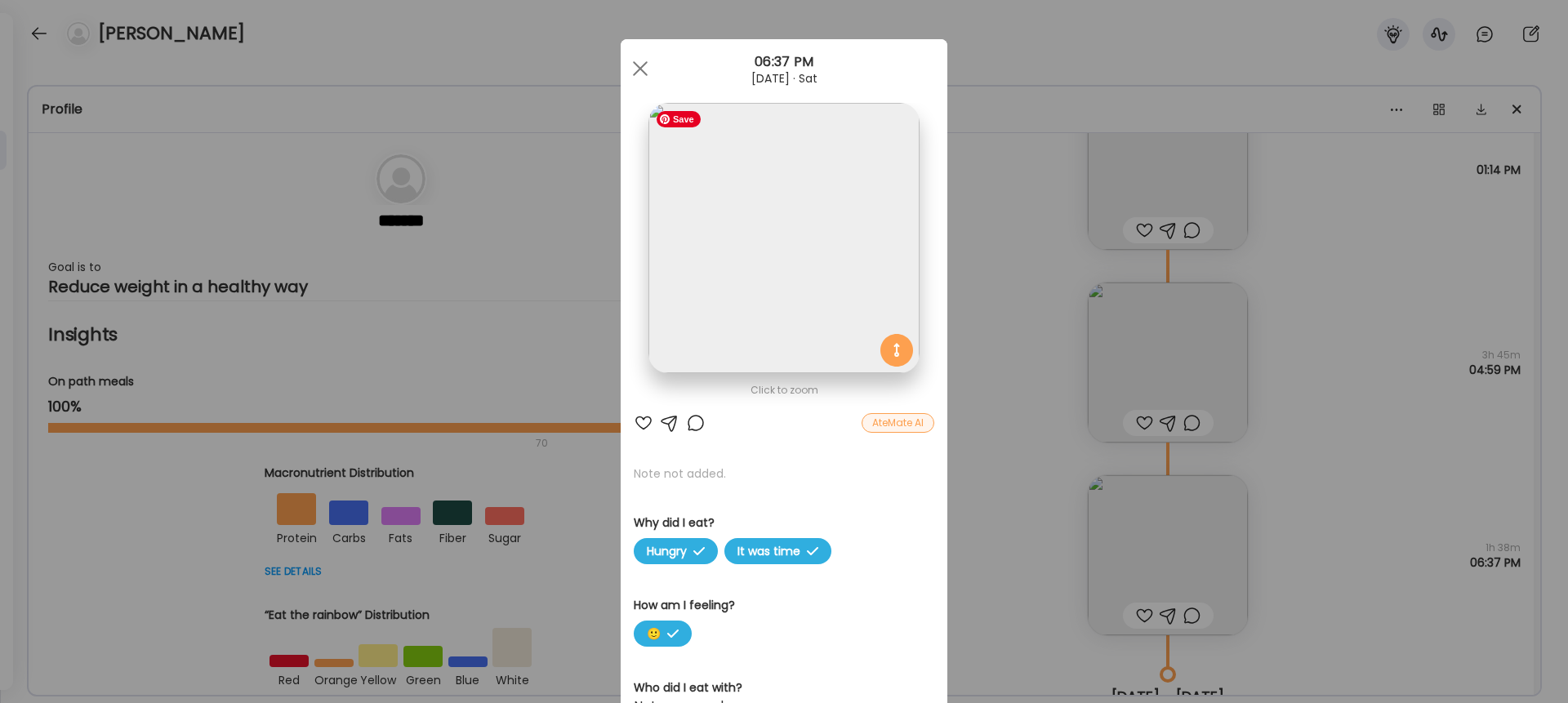
click at [800, 317] on img at bounding box center [784, 238] width 270 height 270
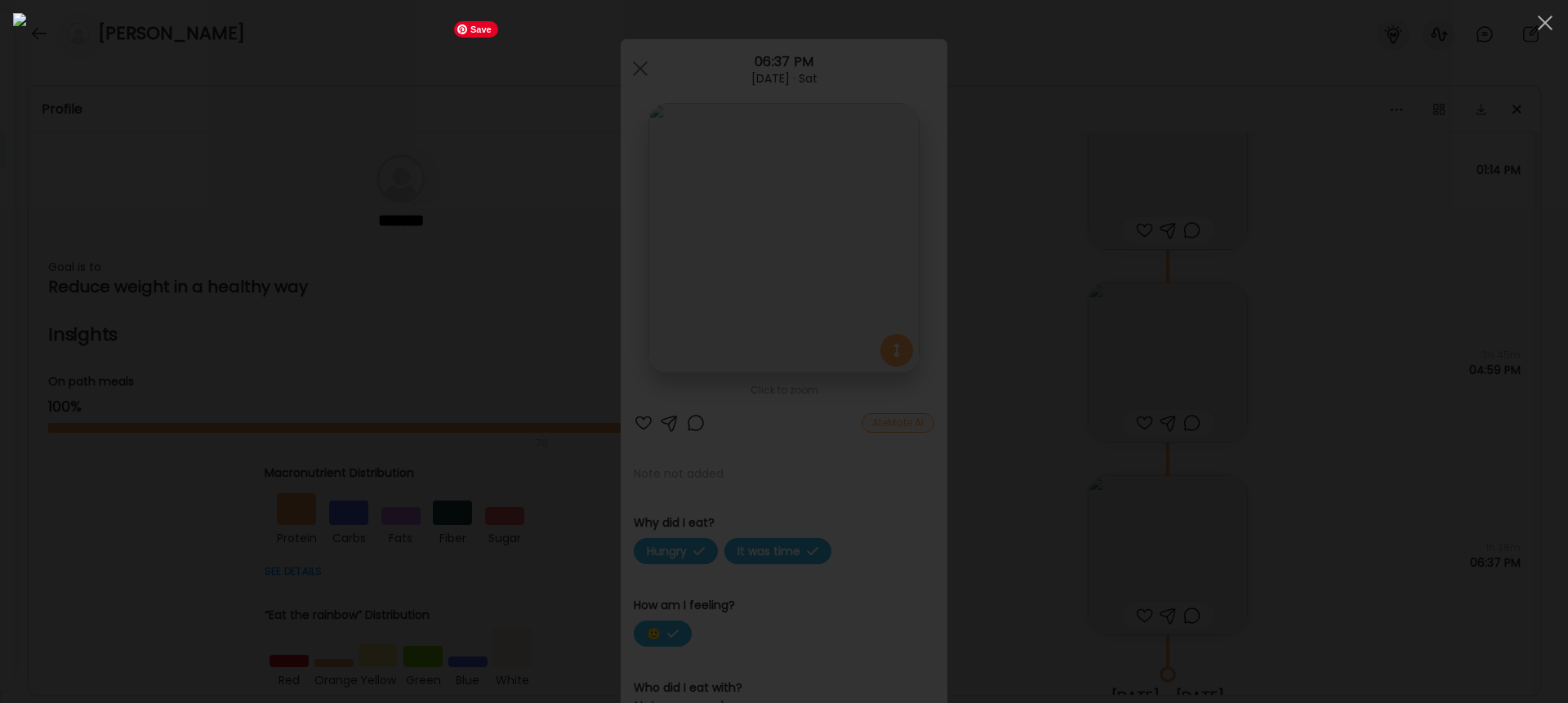
click at [1016, 145] on img at bounding box center [784, 352] width 1542 height 677
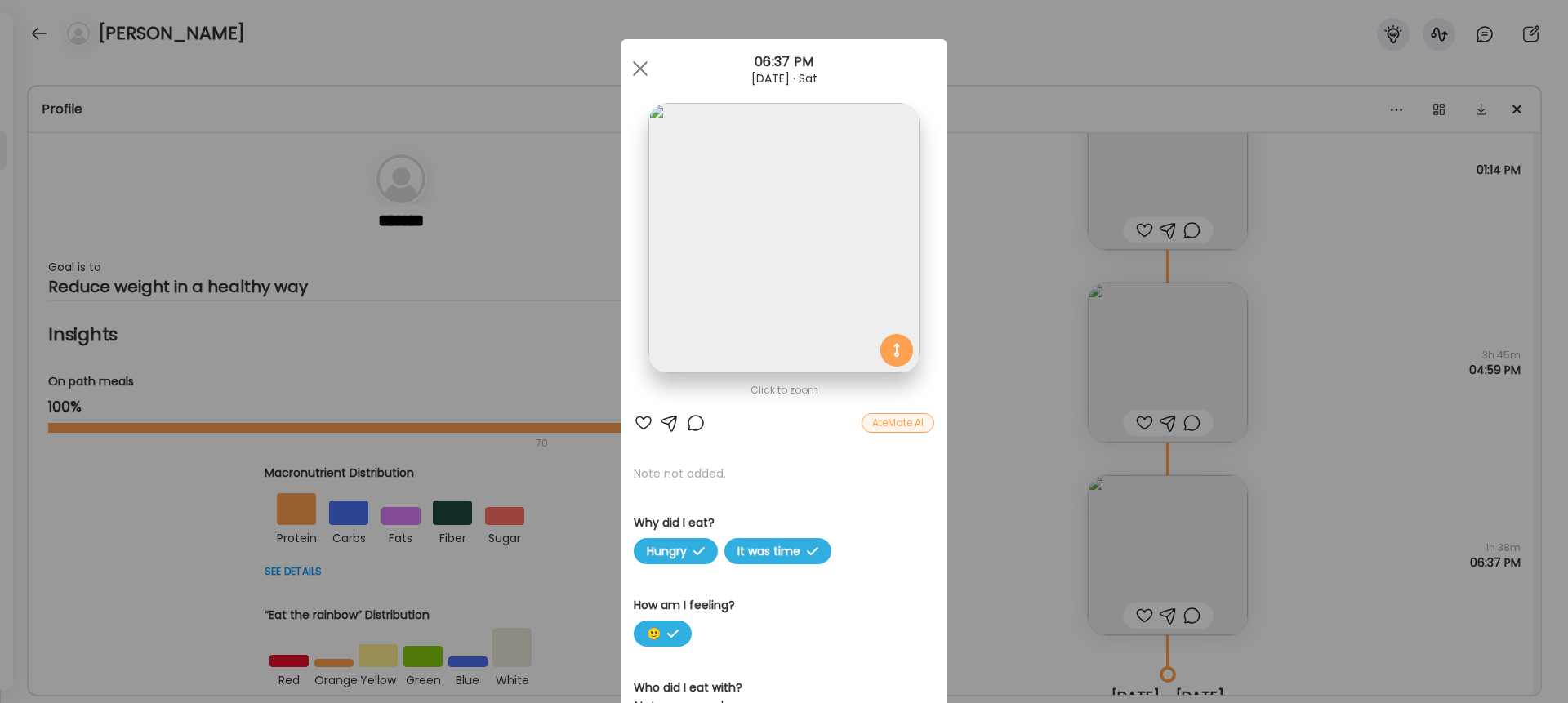
click at [899, 428] on div "AteMate AI" at bounding box center [899, 423] width 73 height 19
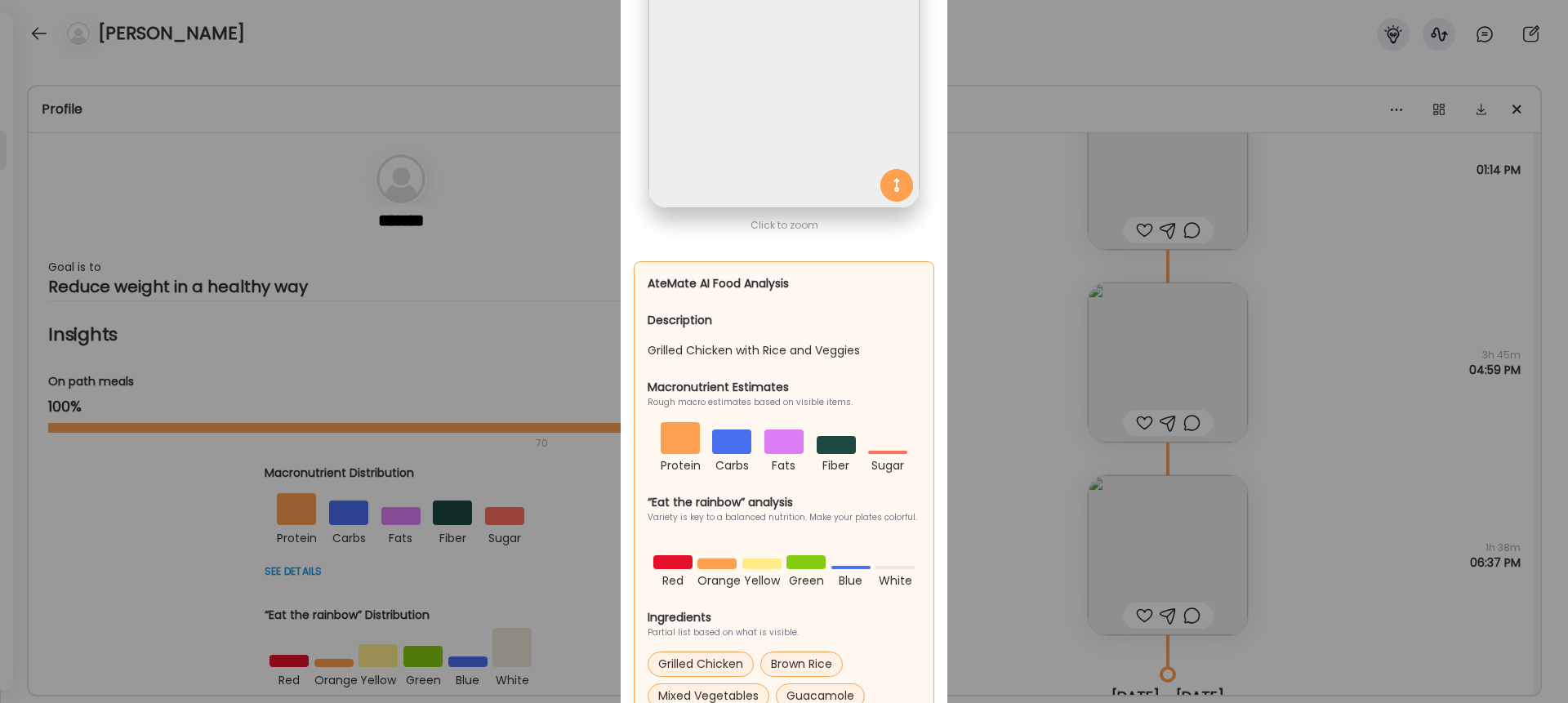
scroll to position [0, 0]
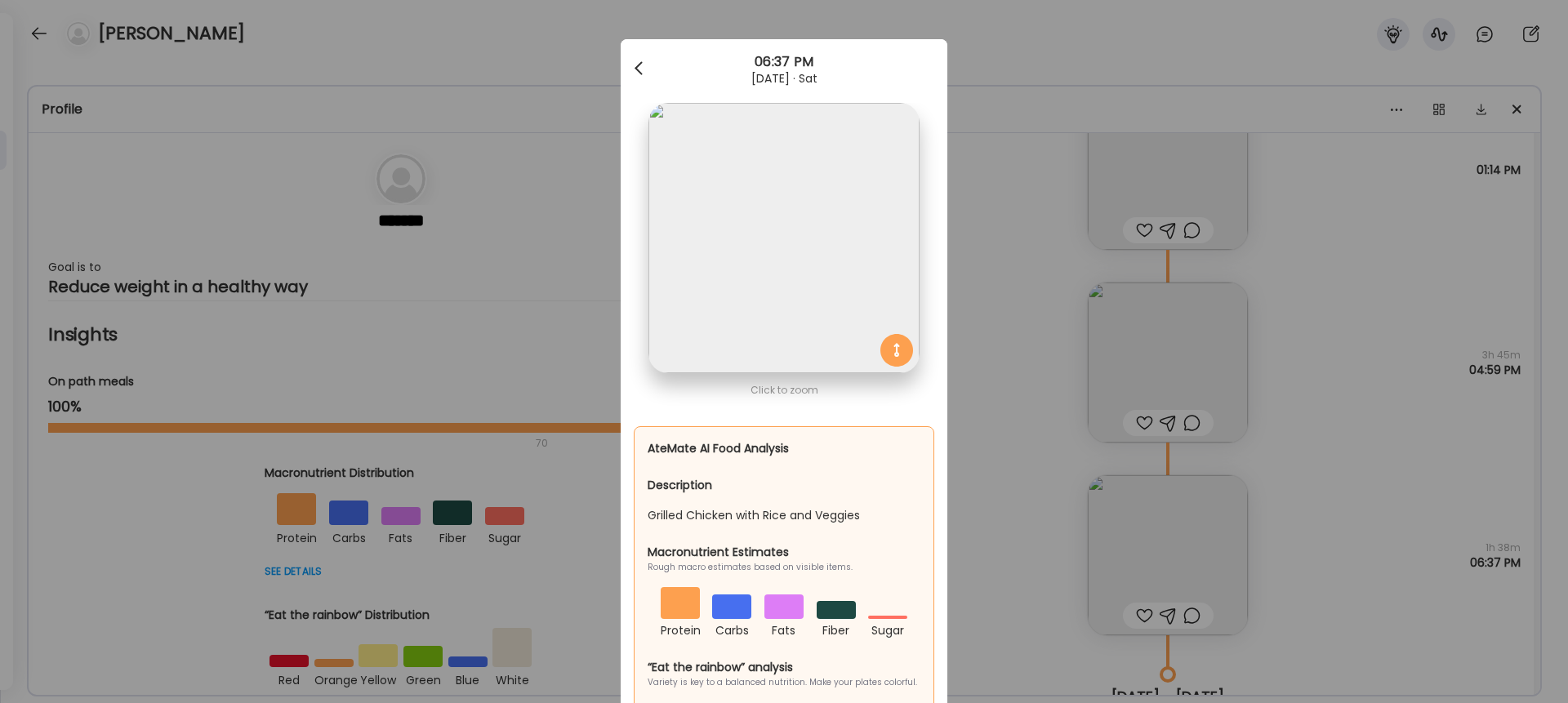
click at [645, 75] on div at bounding box center [640, 68] width 33 height 33
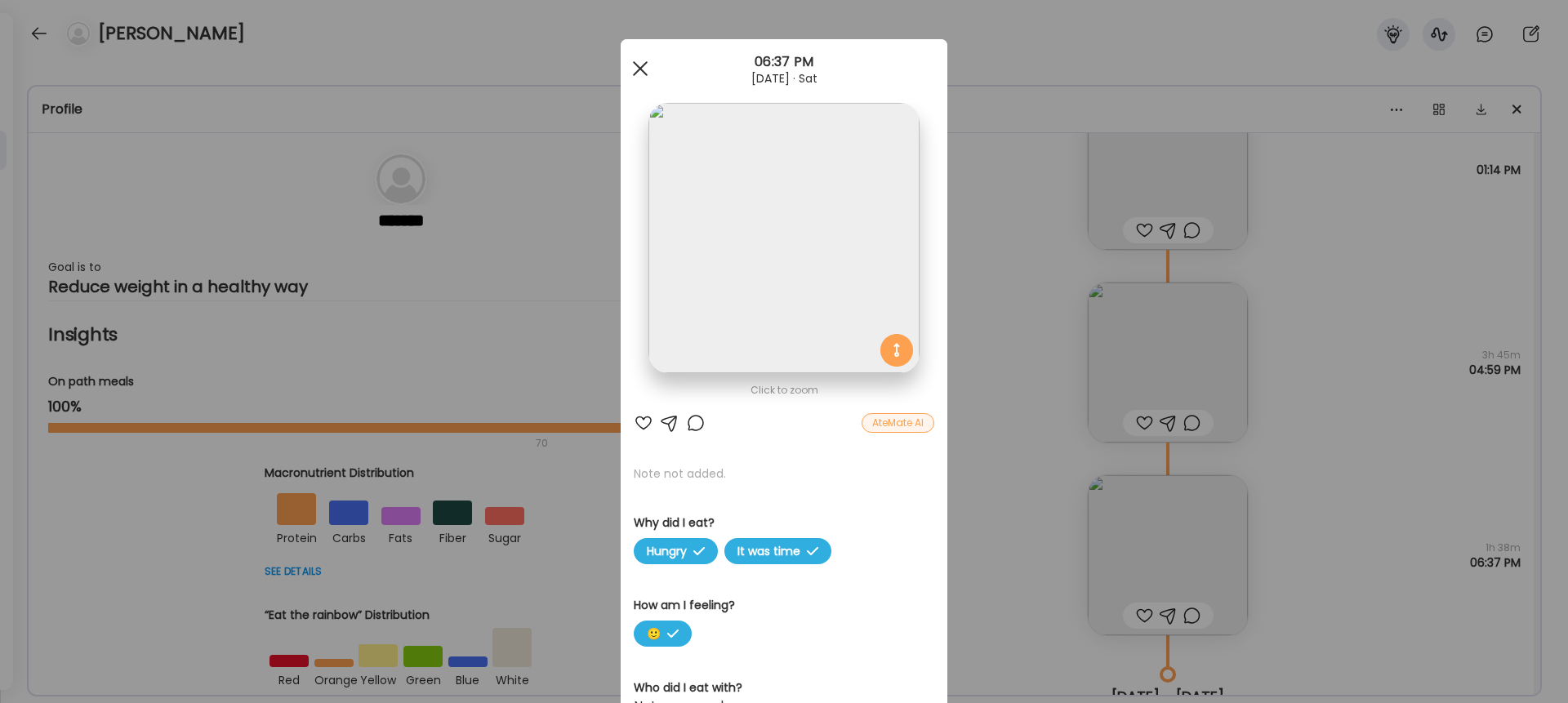
click at [643, 74] on div at bounding box center [640, 68] width 33 height 33
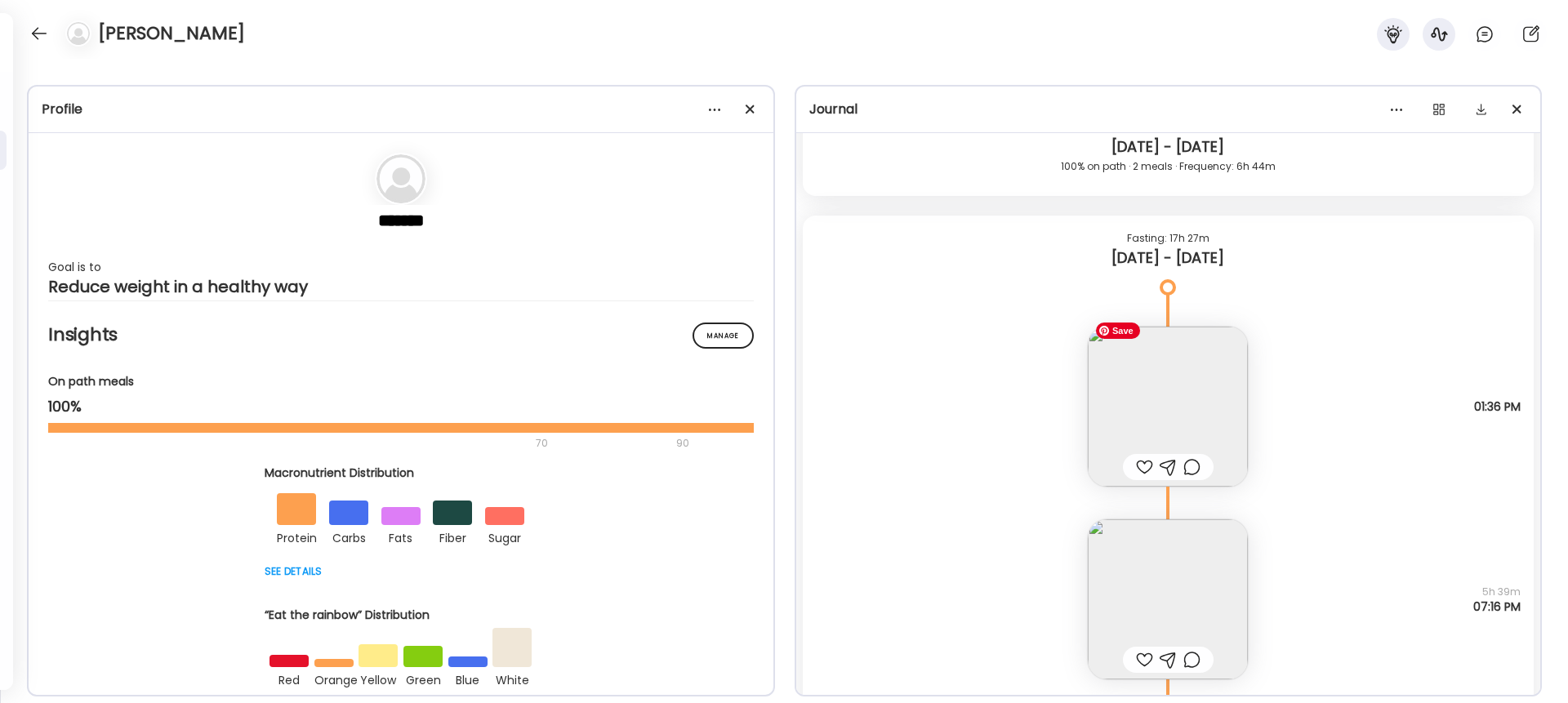
scroll to position [14839, 0]
click at [1175, 414] on img at bounding box center [1168, 407] width 160 height 160
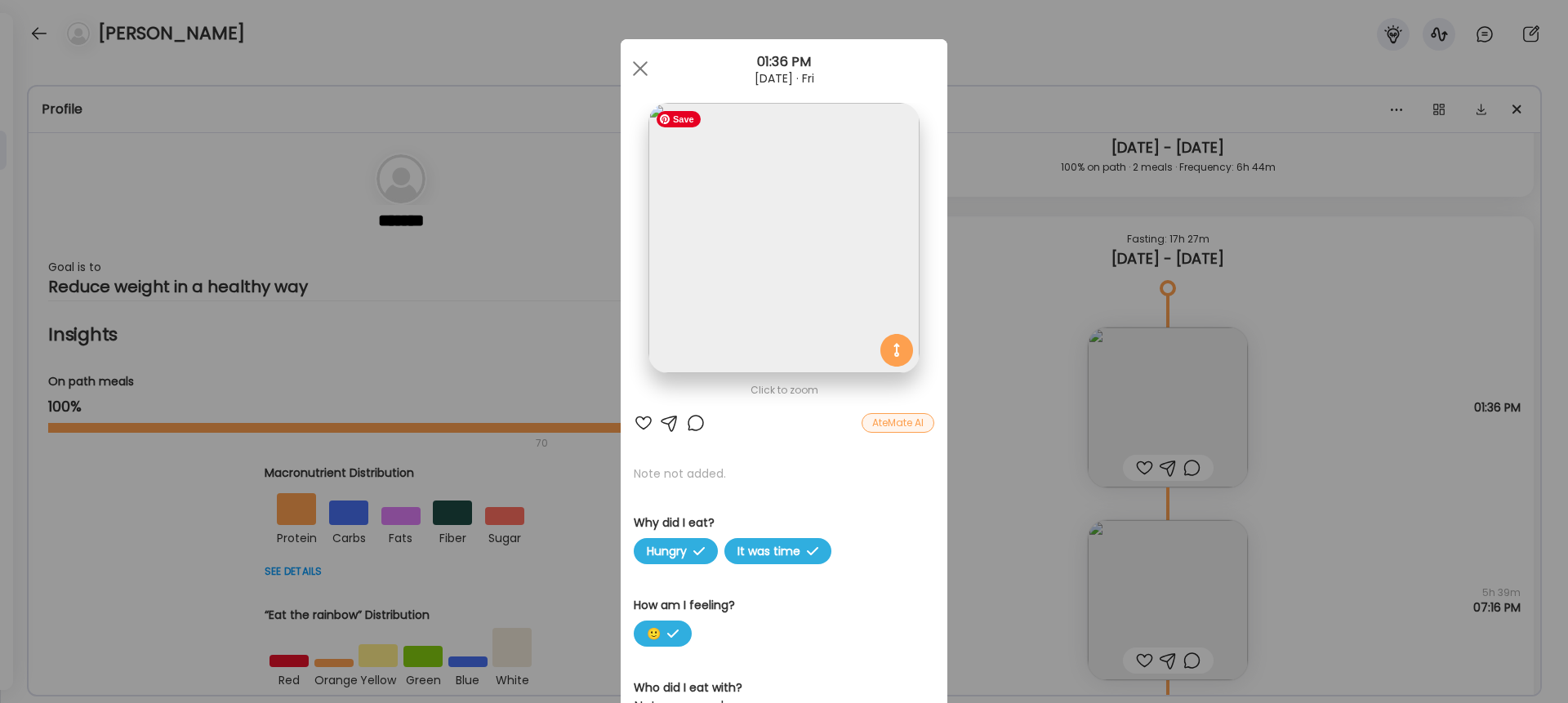
click at [794, 277] on img at bounding box center [784, 238] width 270 height 270
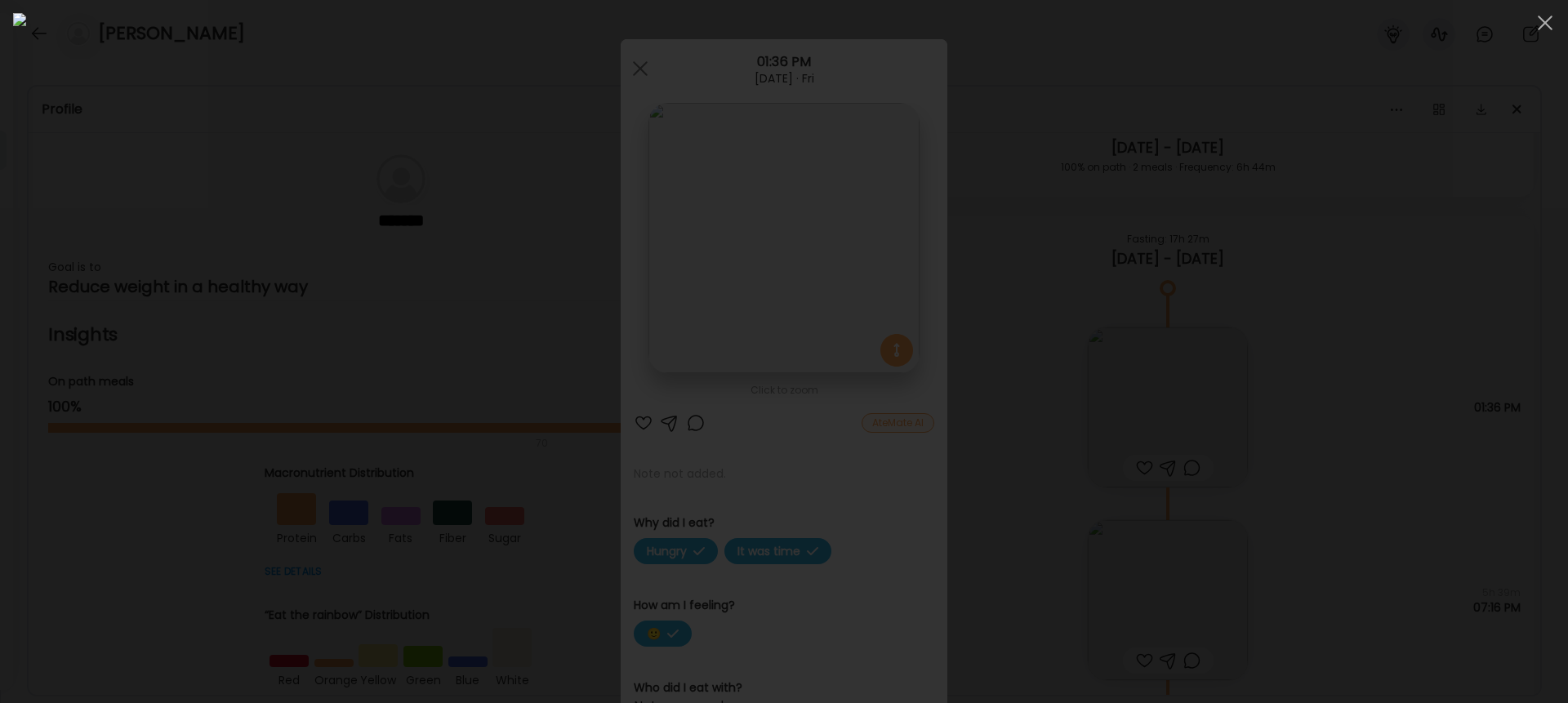
click at [1175, 194] on div at bounding box center [784, 352] width 1542 height 677
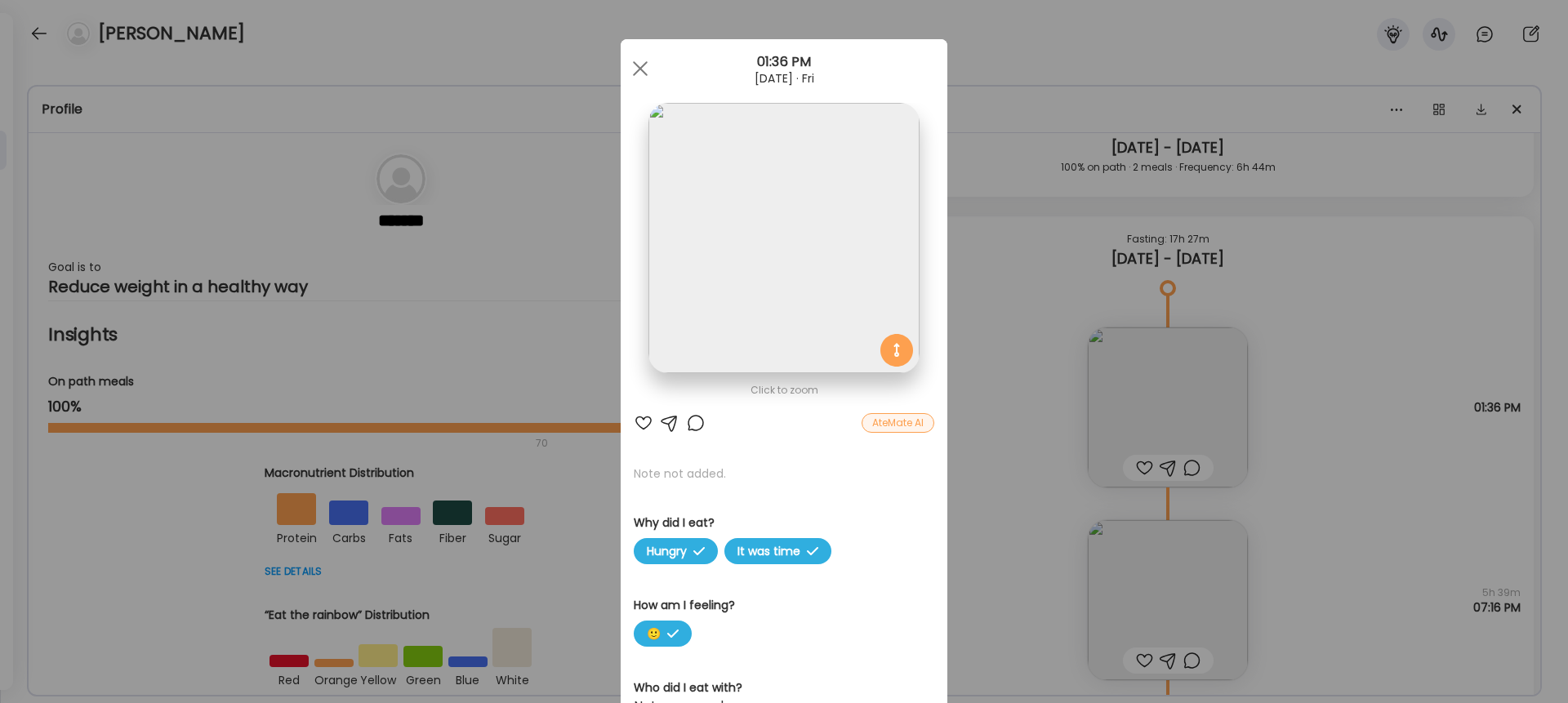
click at [915, 428] on div "AteMate AI" at bounding box center [899, 423] width 73 height 19
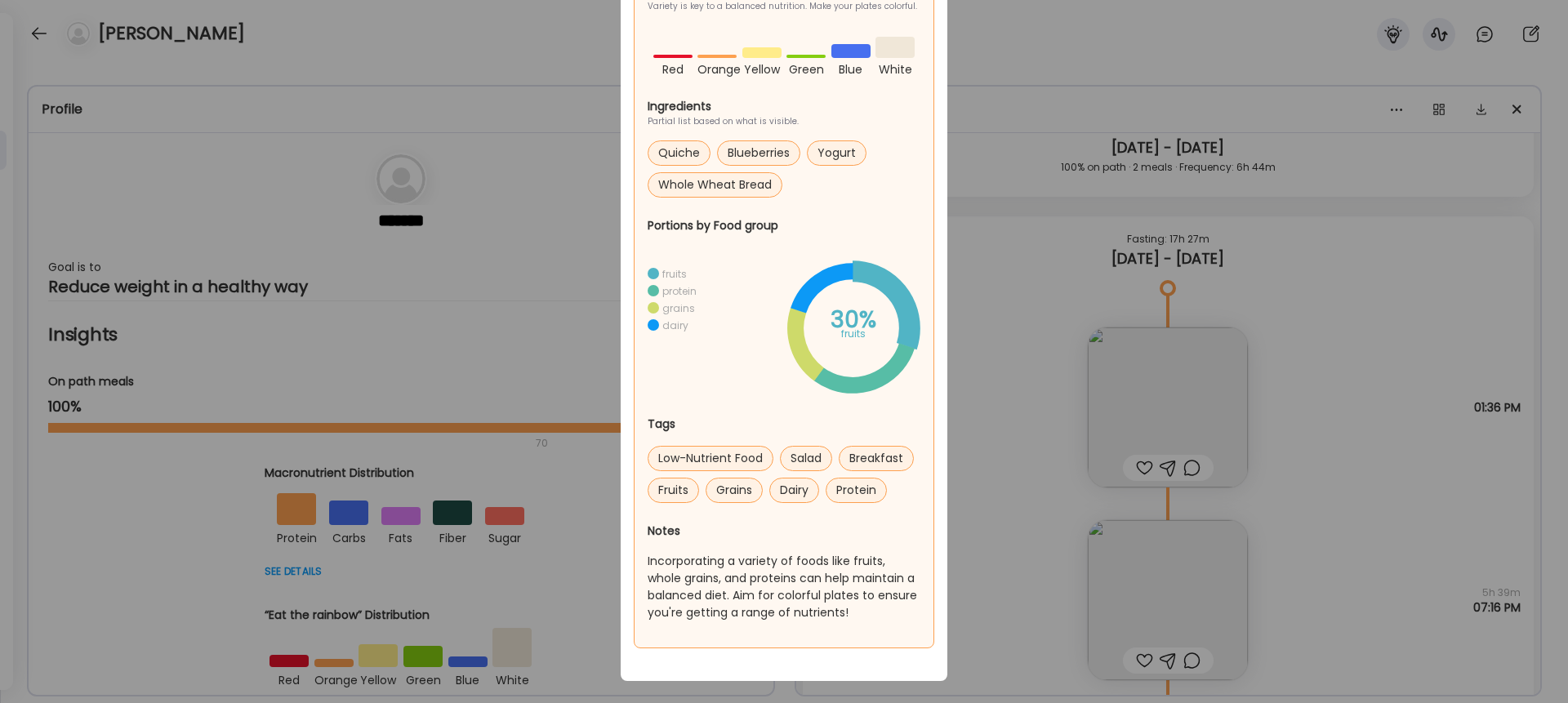
scroll to position [677, 0]
click at [895, 364] on circle at bounding box center [852, 327] width 143 height 143
click at [892, 289] on circle at bounding box center [852, 327] width 114 height 114
click at [830, 287] on icon at bounding box center [853, 327] width 135 height 135
click at [825, 283] on circle at bounding box center [852, 327] width 143 height 143
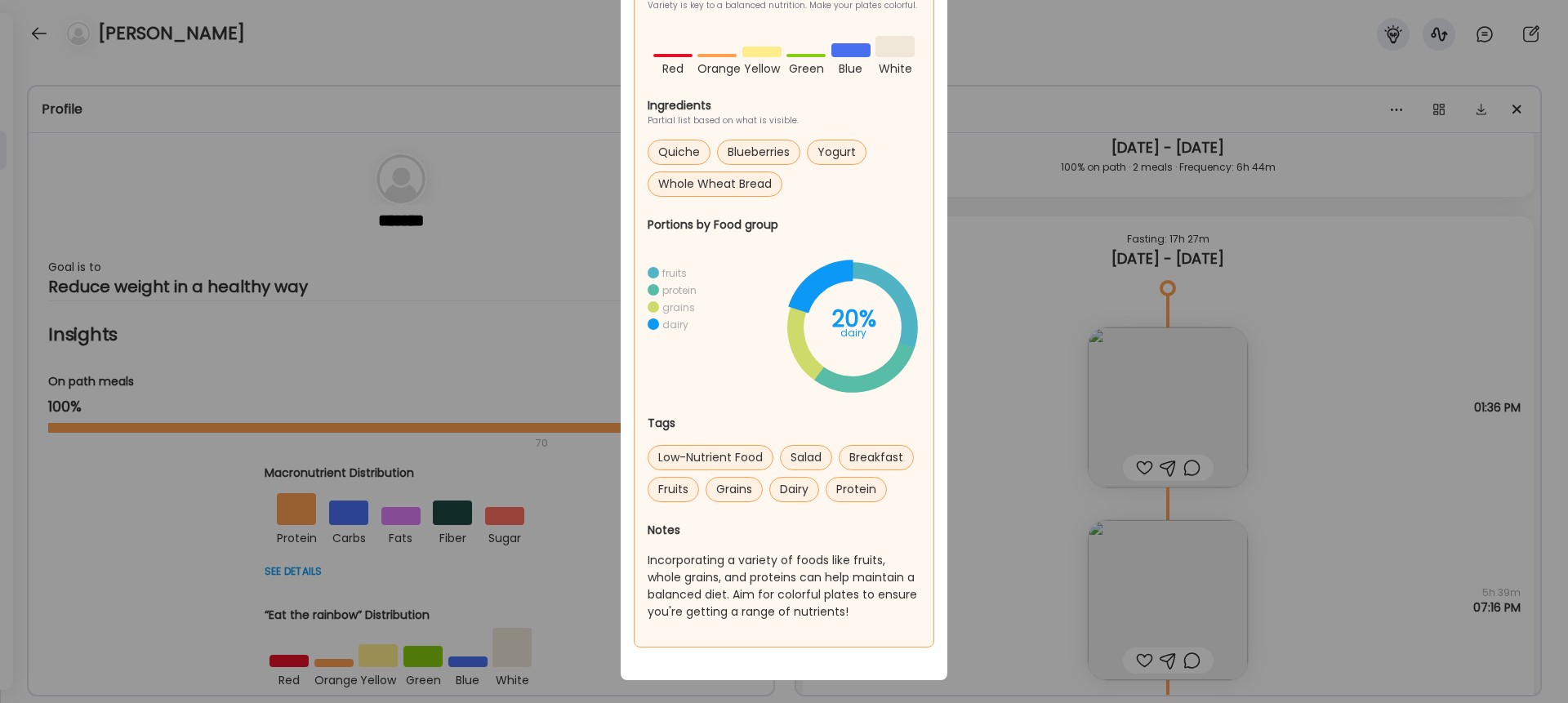
click at [800, 341] on circle at bounding box center [852, 327] width 159 height 159
click at [900, 308] on circle at bounding box center [852, 327] width 114 height 114
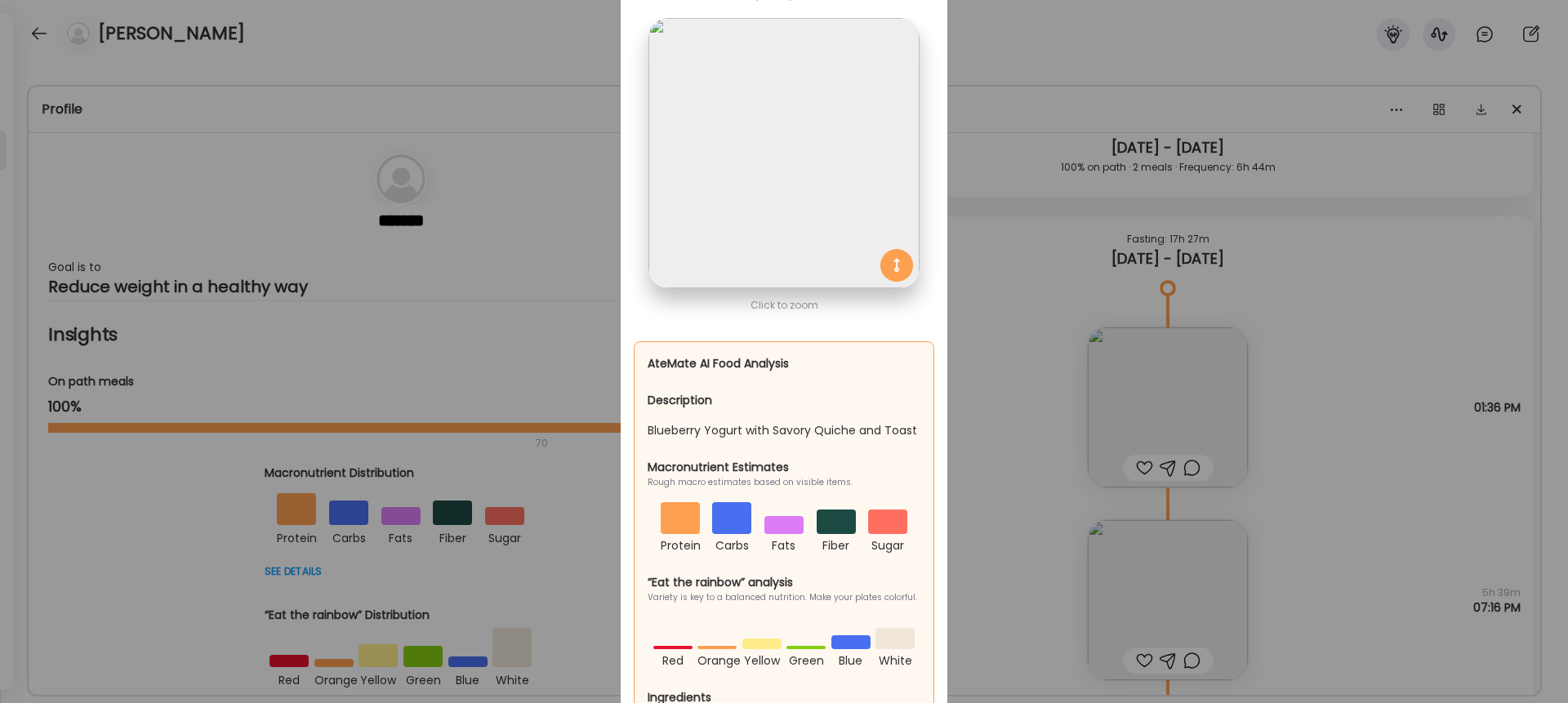
scroll to position [0, 0]
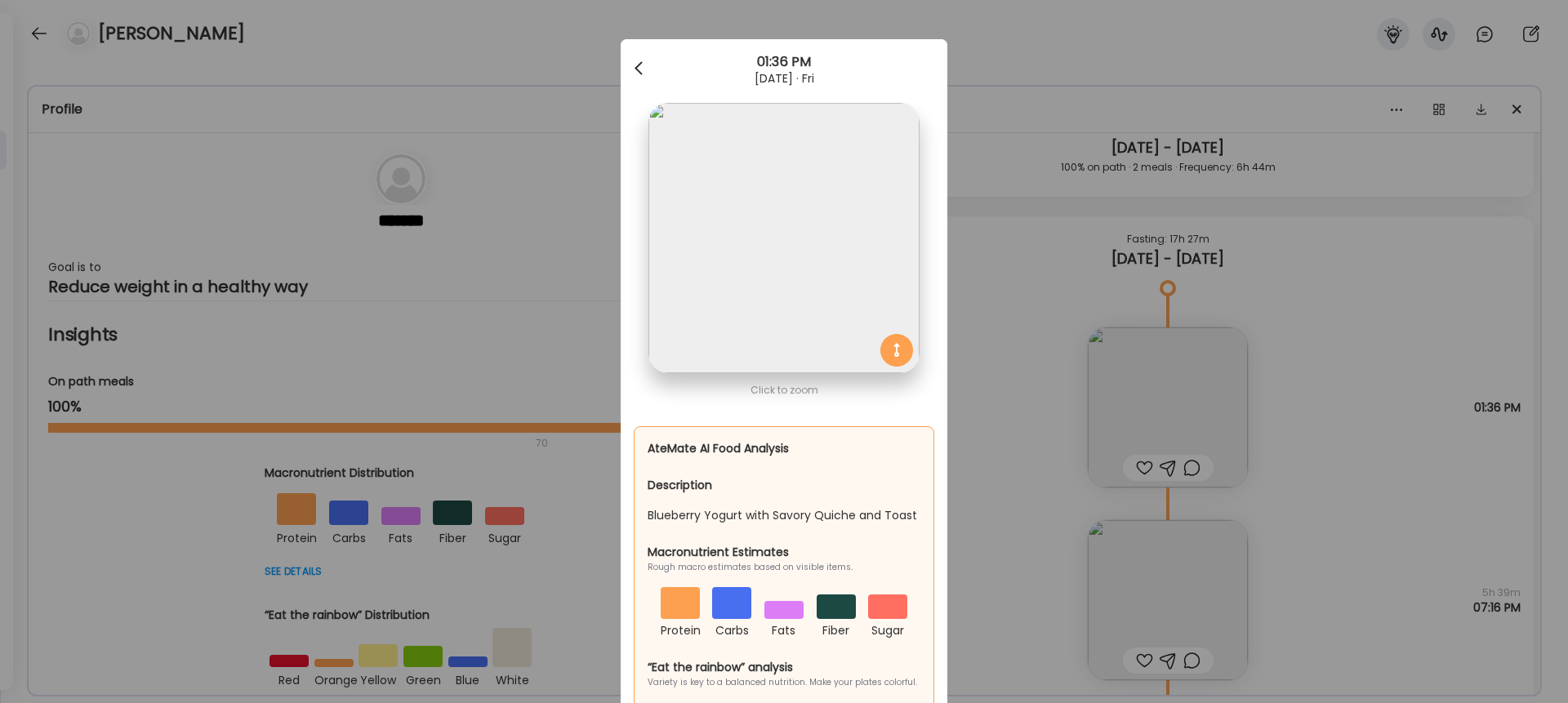
click at [639, 65] on span at bounding box center [638, 65] width 8 height 8
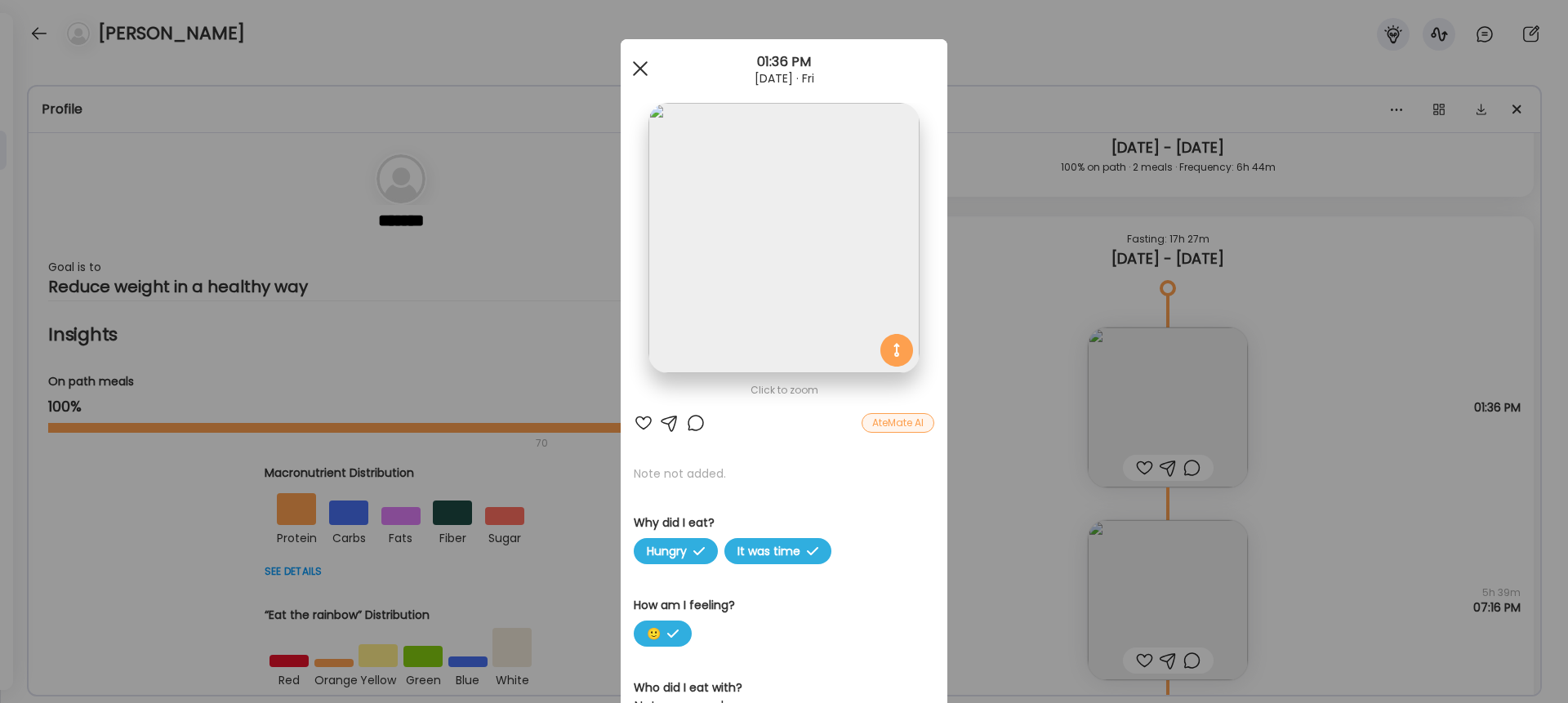
click at [641, 66] on span at bounding box center [640, 68] width 15 height 15
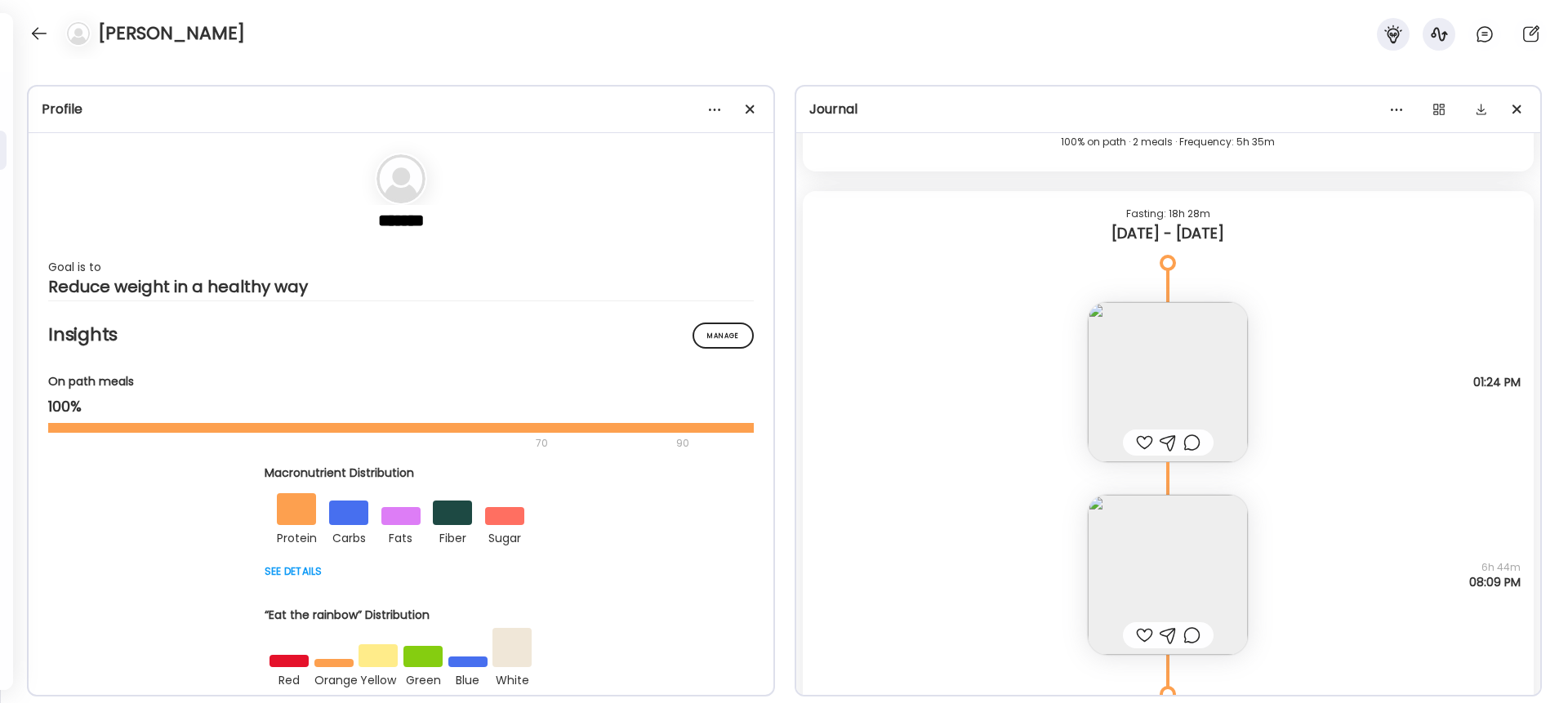
scroll to position [14282, 0]
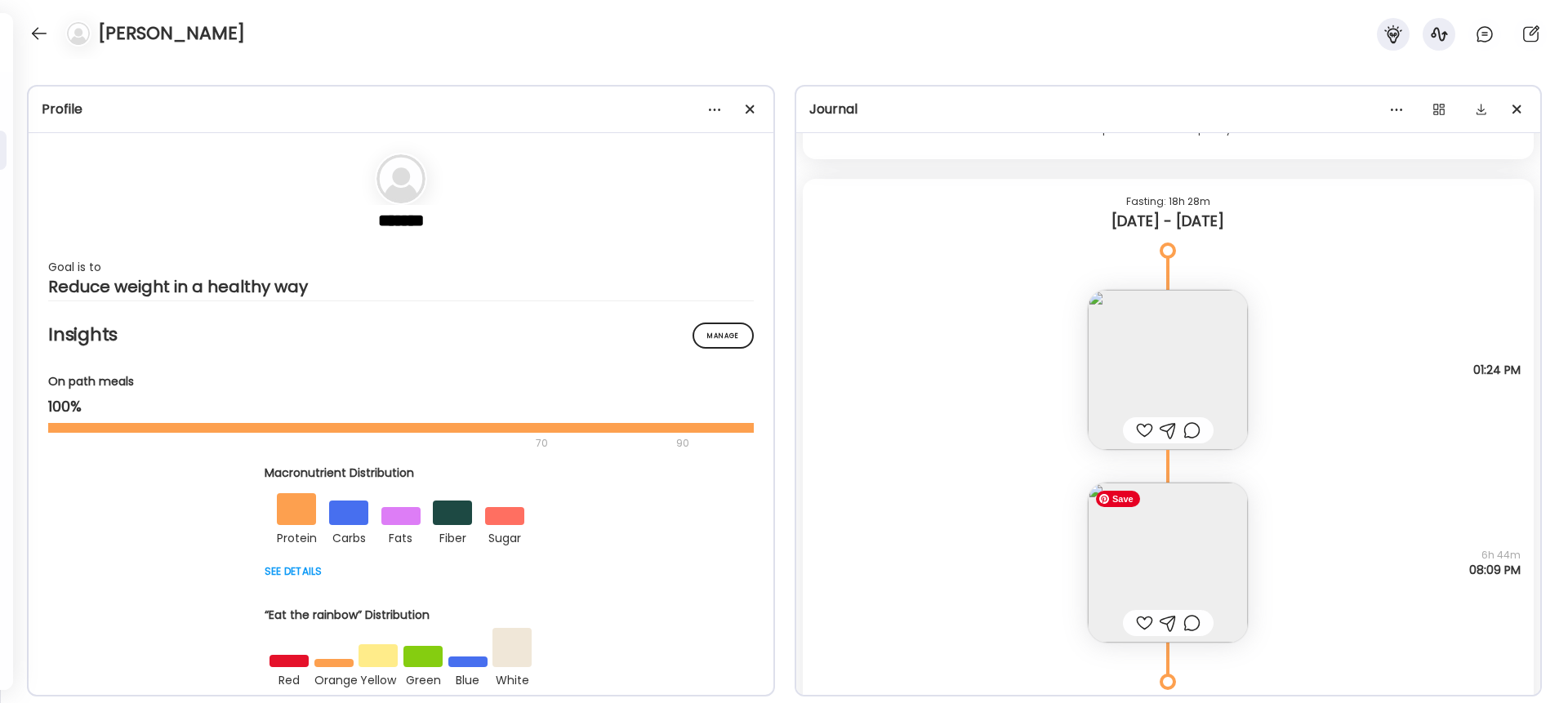
click at [1175, 540] on img at bounding box center [1168, 562] width 160 height 160
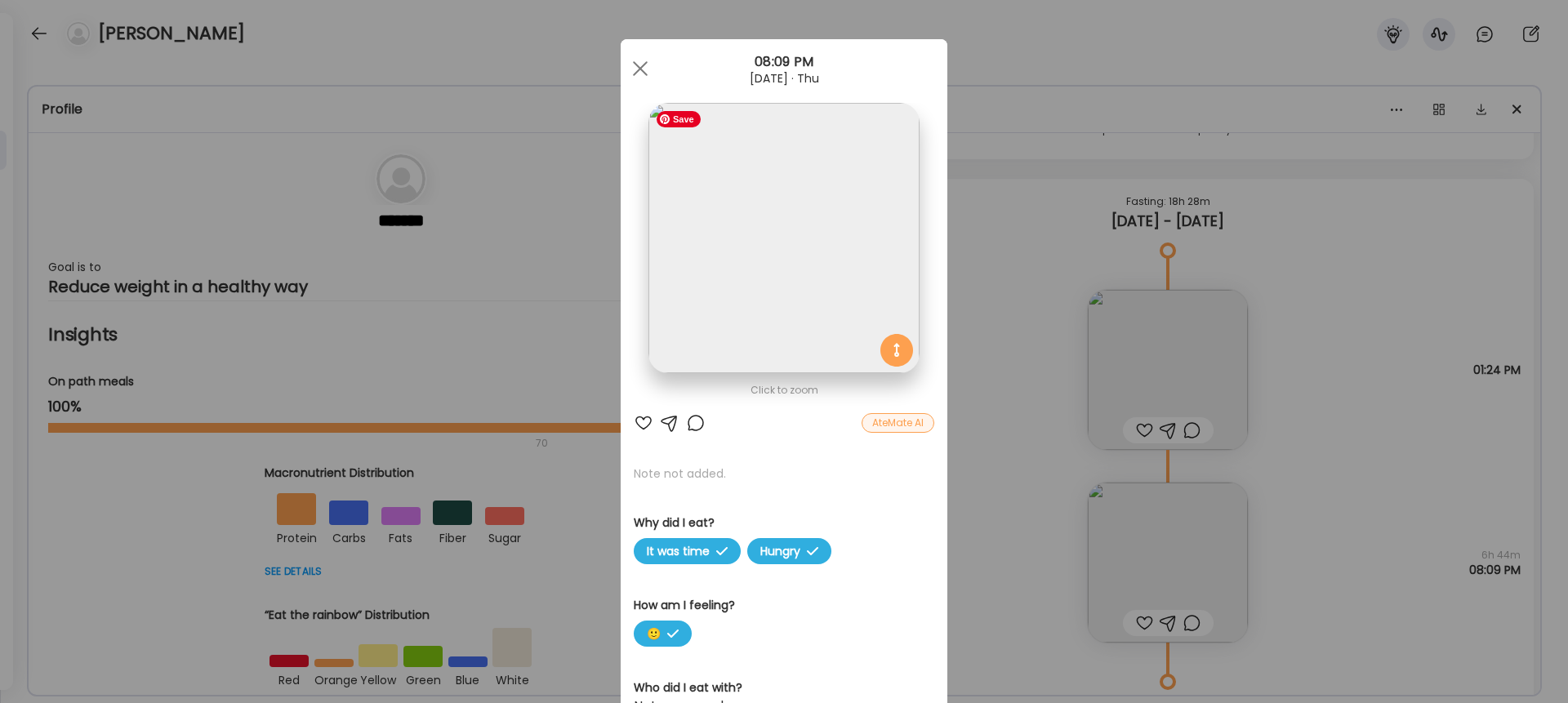
click at [793, 275] on img at bounding box center [784, 238] width 270 height 270
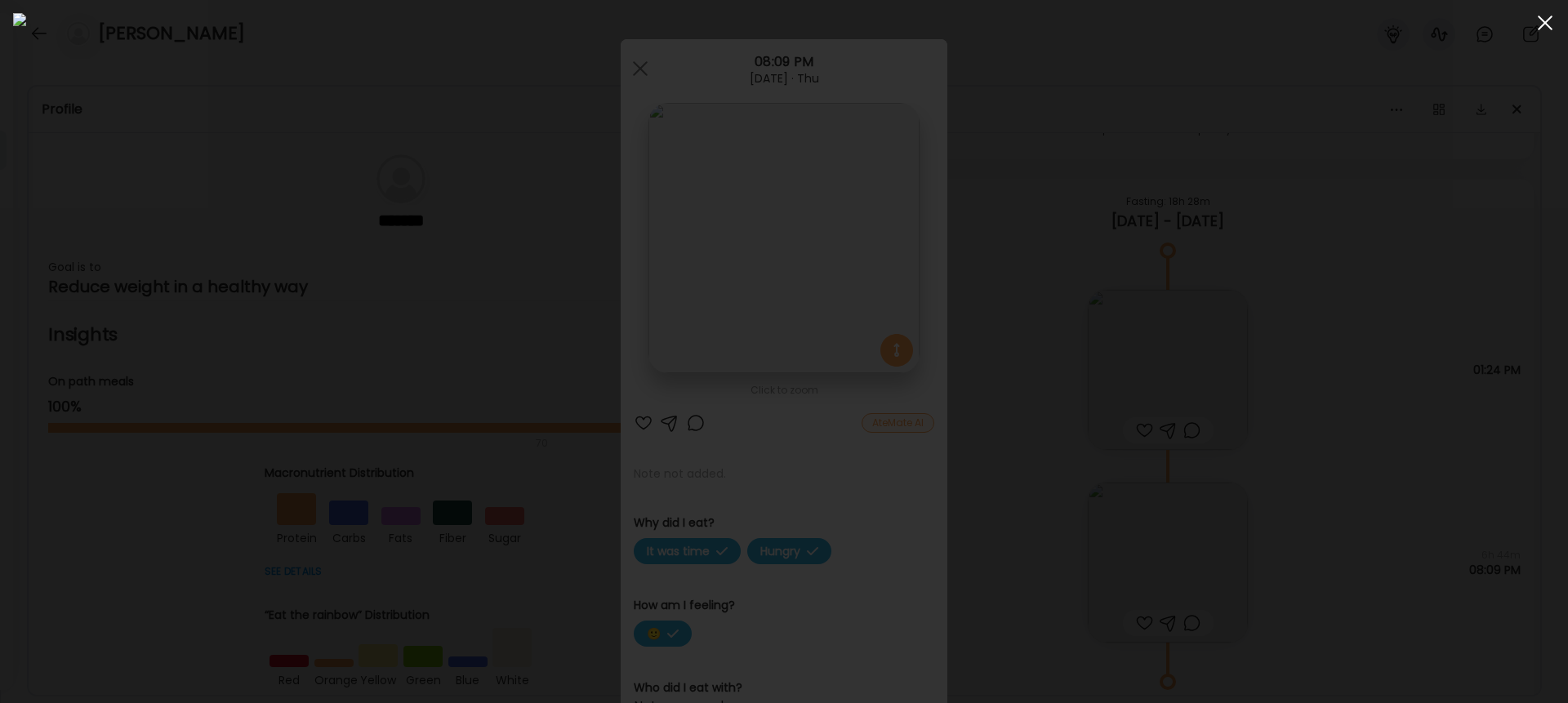
click at [1175, 22] on span at bounding box center [1545, 23] width 15 height 15
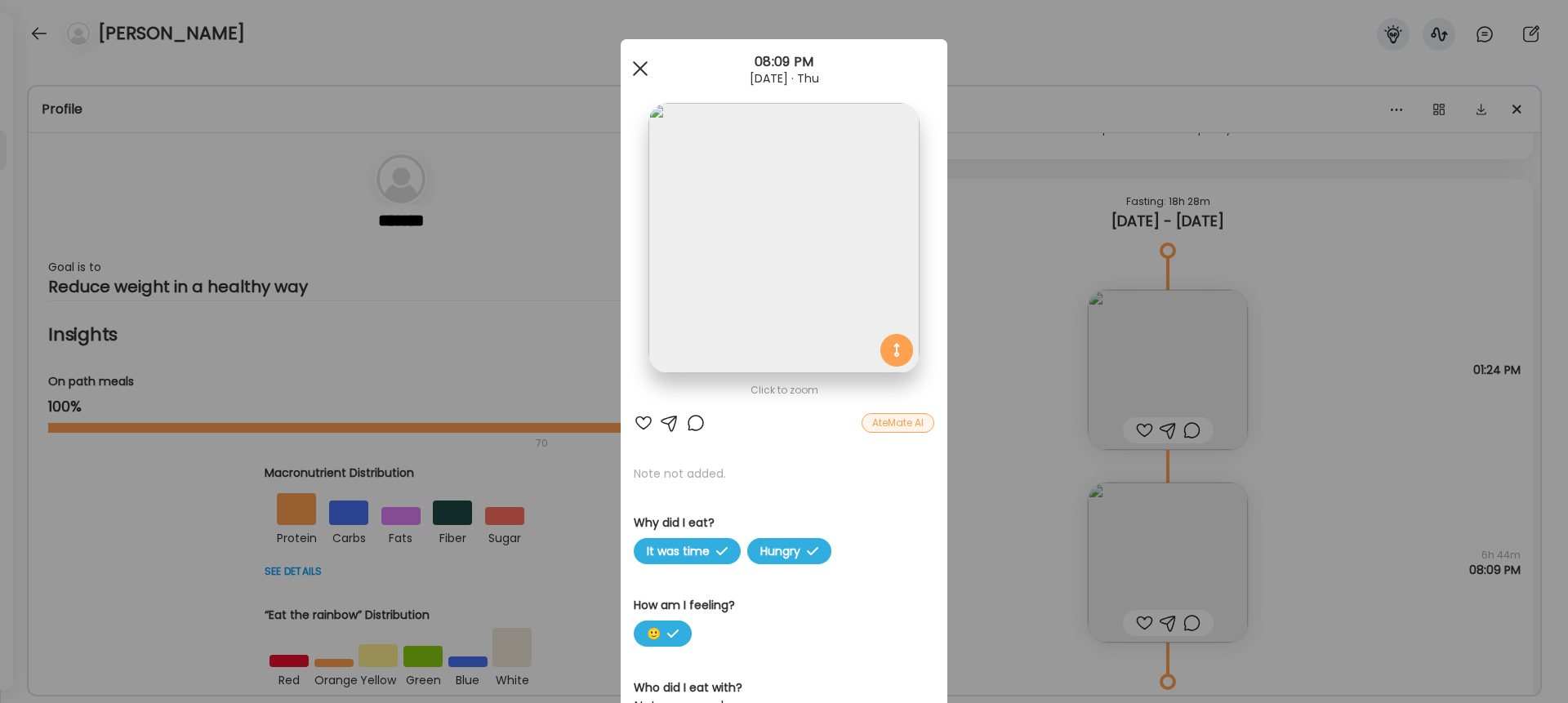
click at [639, 64] on div at bounding box center [640, 68] width 33 height 33
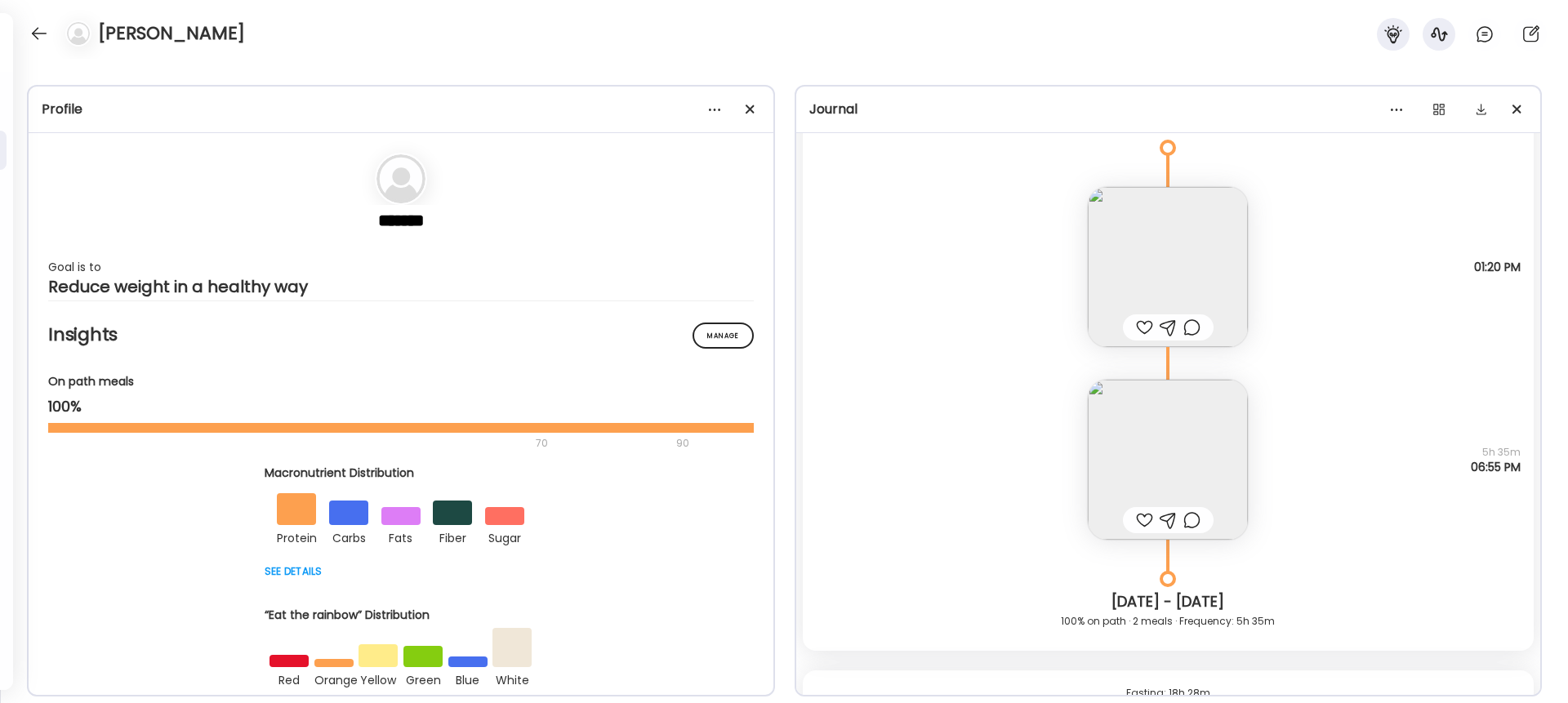
scroll to position [13763, 0]
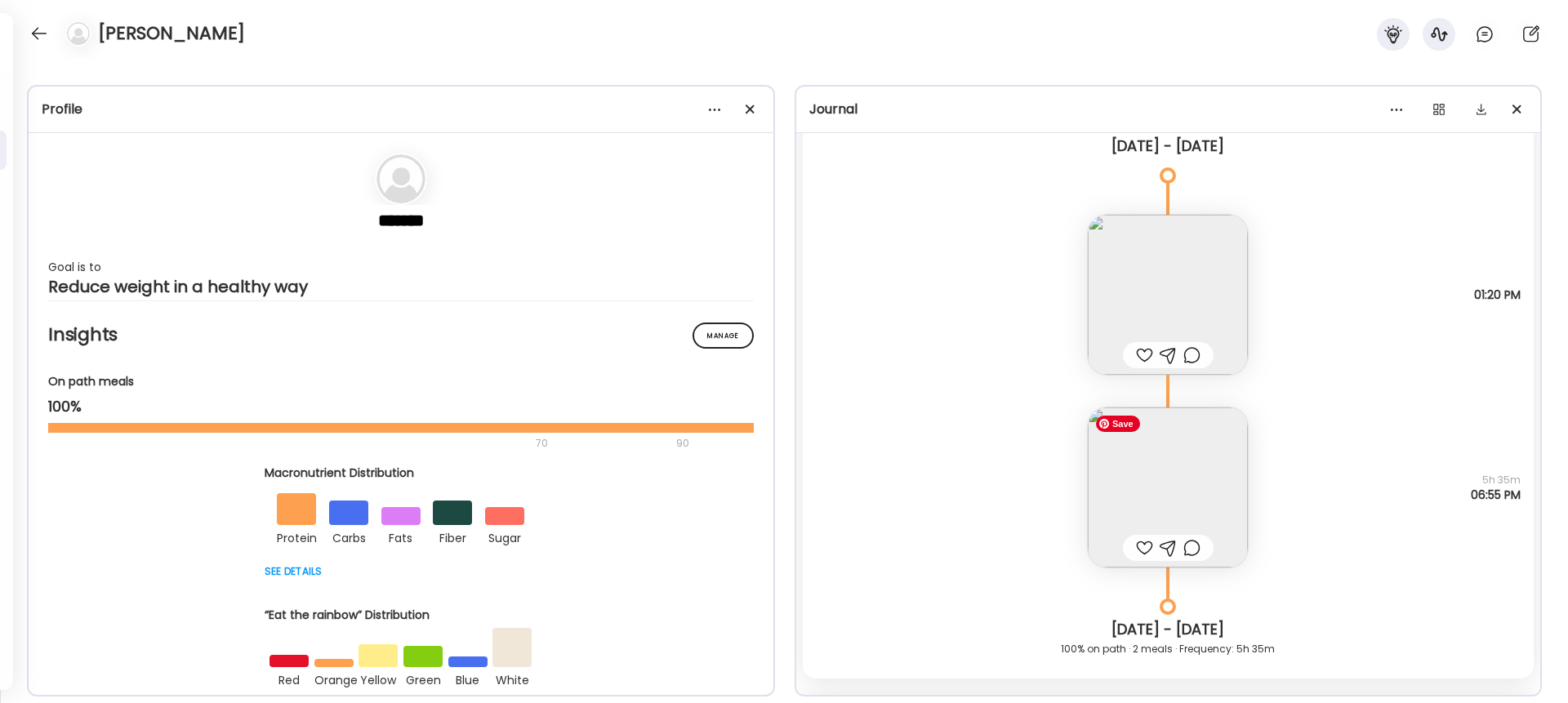
click at [1175, 462] on img at bounding box center [1168, 487] width 160 height 160
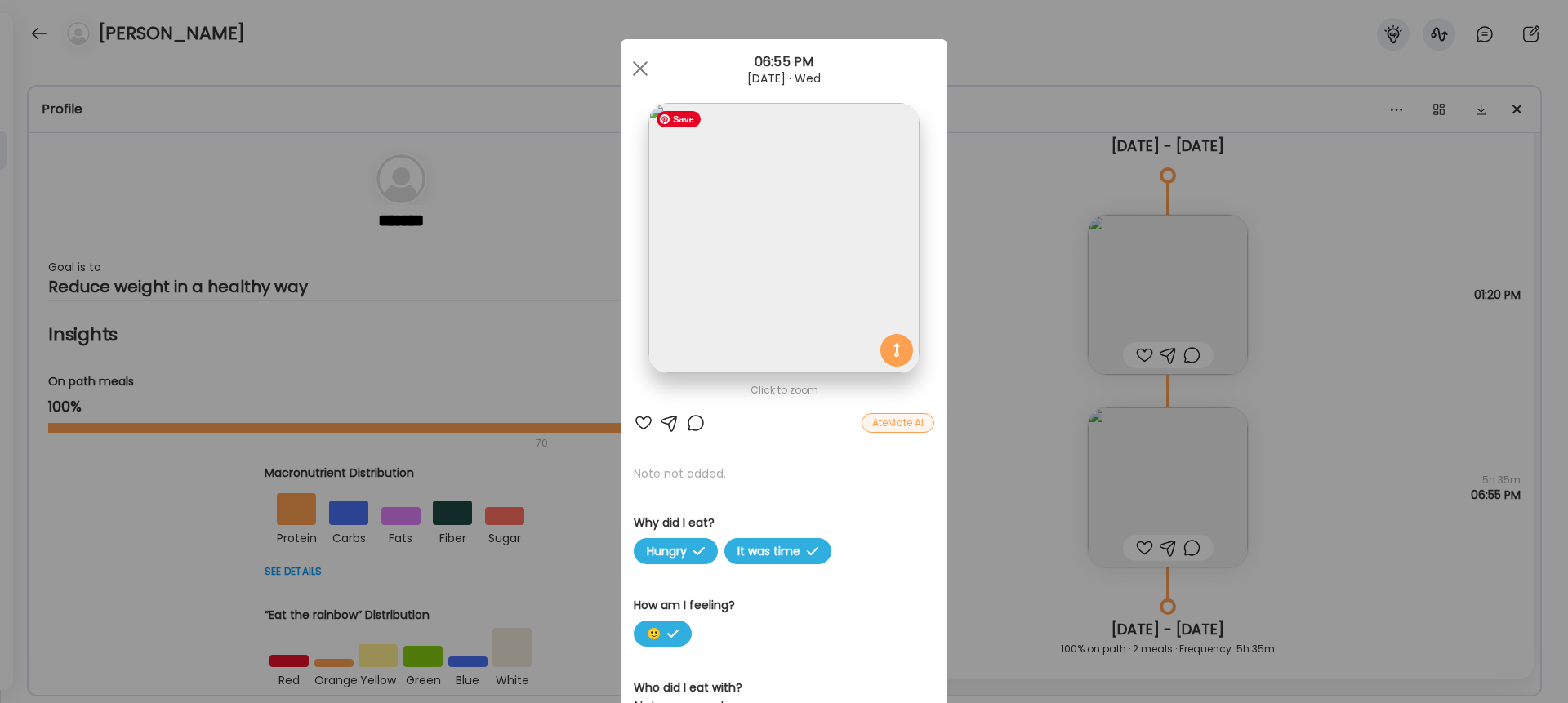
click at [709, 306] on img at bounding box center [784, 238] width 270 height 270
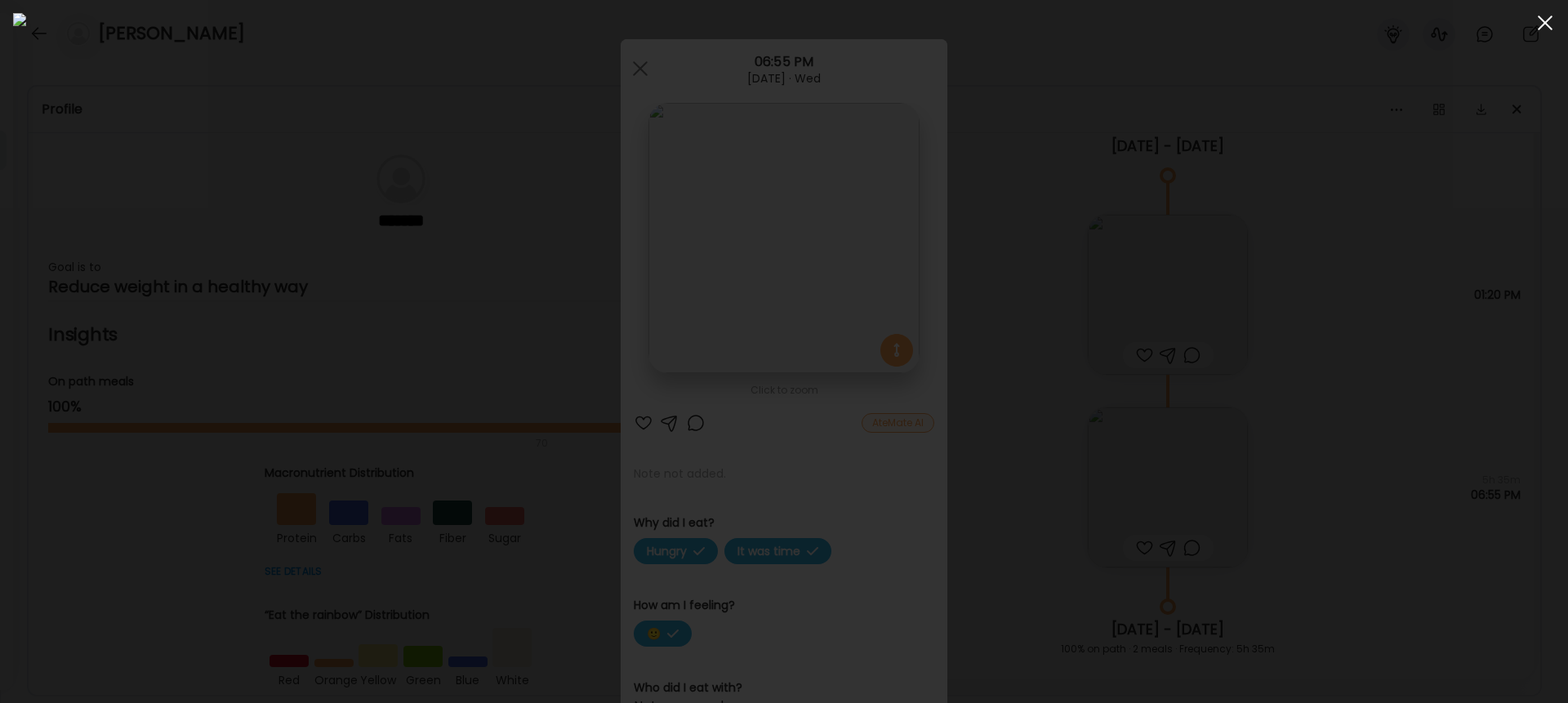
click at [1175, 26] on div at bounding box center [1546, 23] width 33 height 33
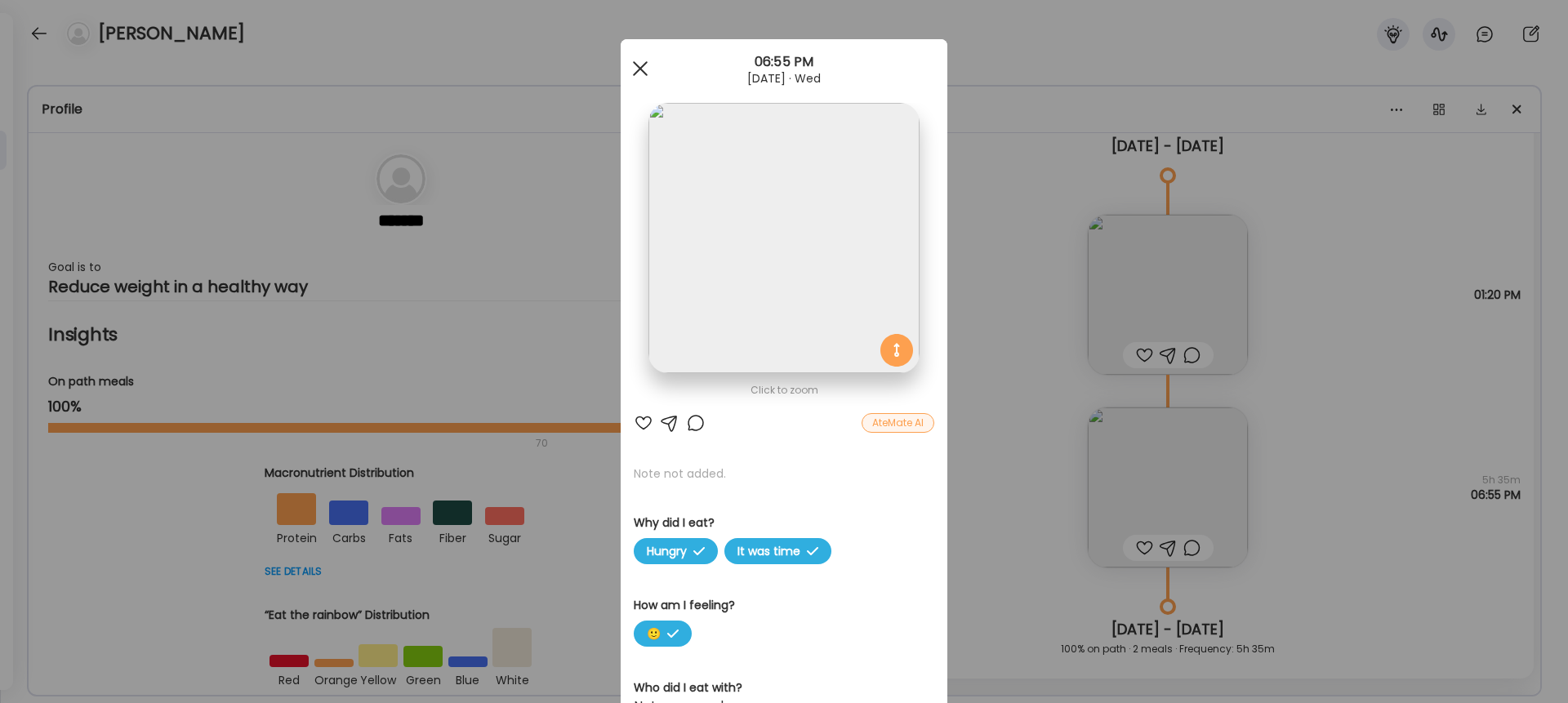
click at [639, 62] on div at bounding box center [640, 68] width 33 height 33
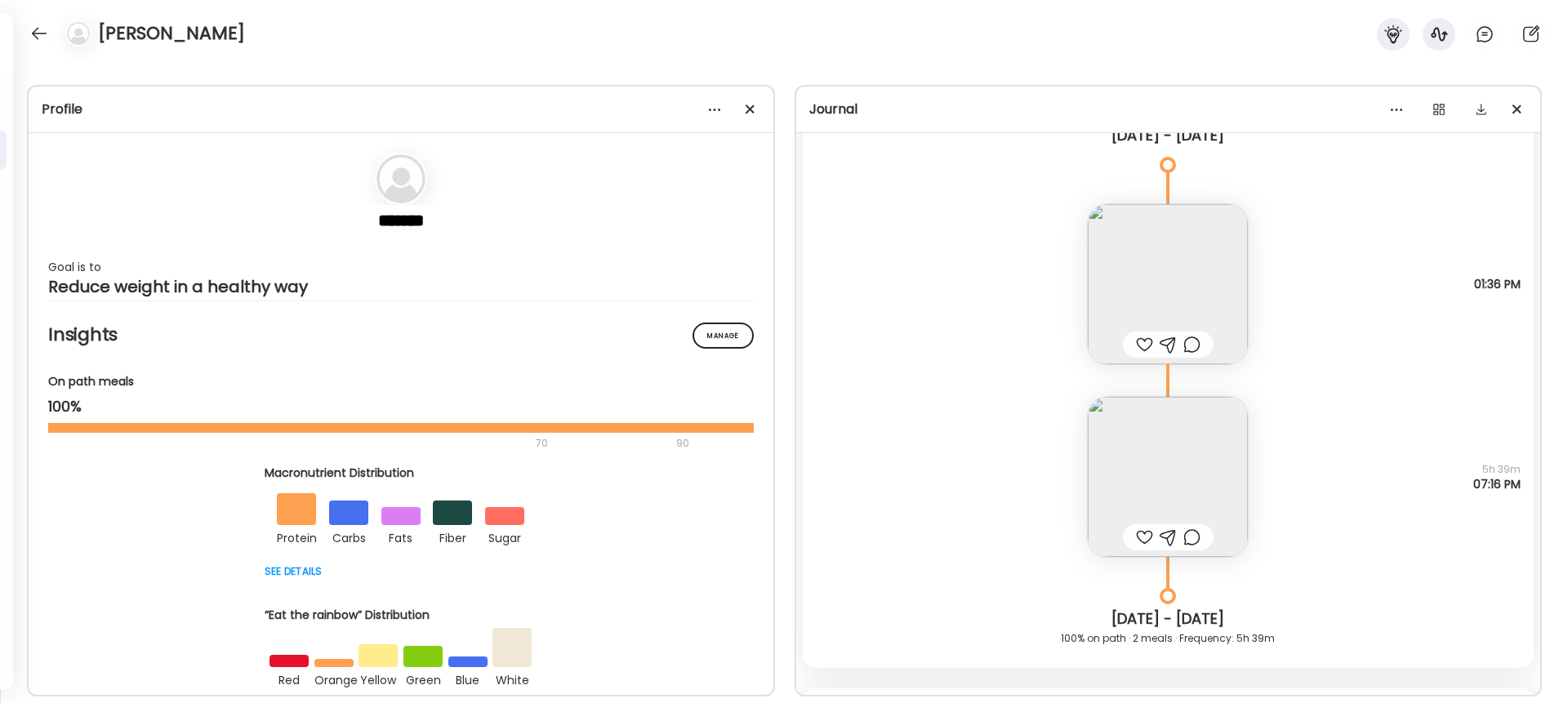
scroll to position [14961, 0]
click at [1148, 497] on img at bounding box center [1168, 478] width 160 height 160
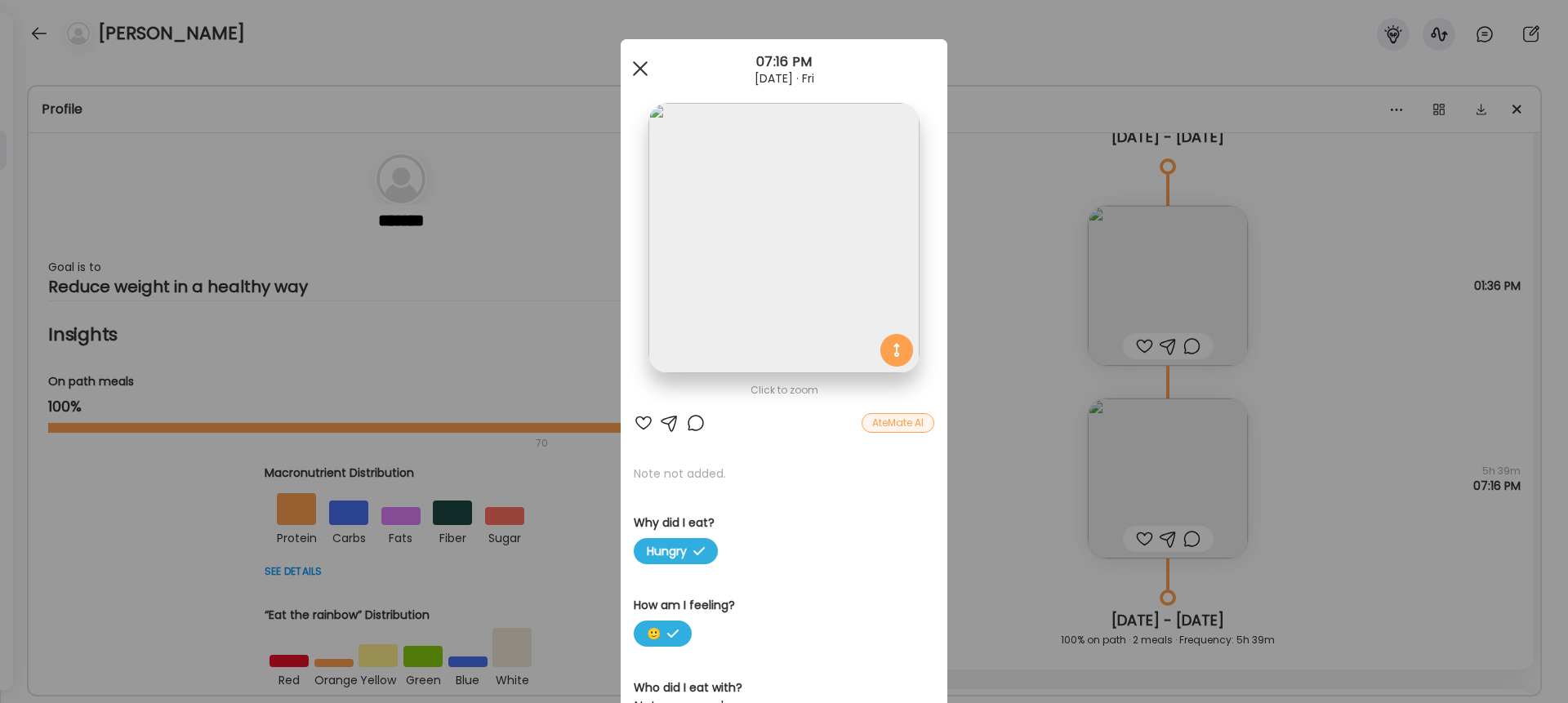
click at [647, 70] on div at bounding box center [640, 68] width 33 height 33
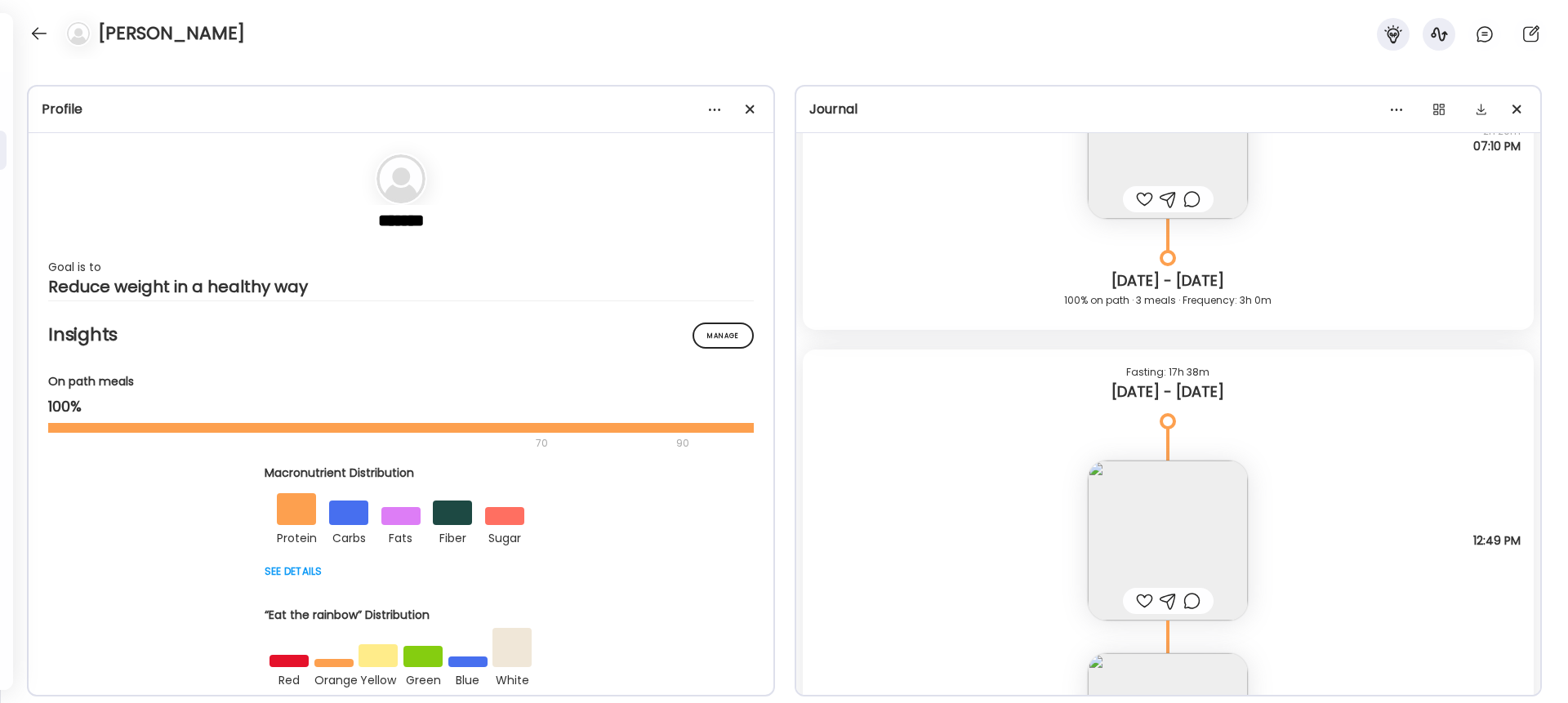
scroll to position [13236, 0]
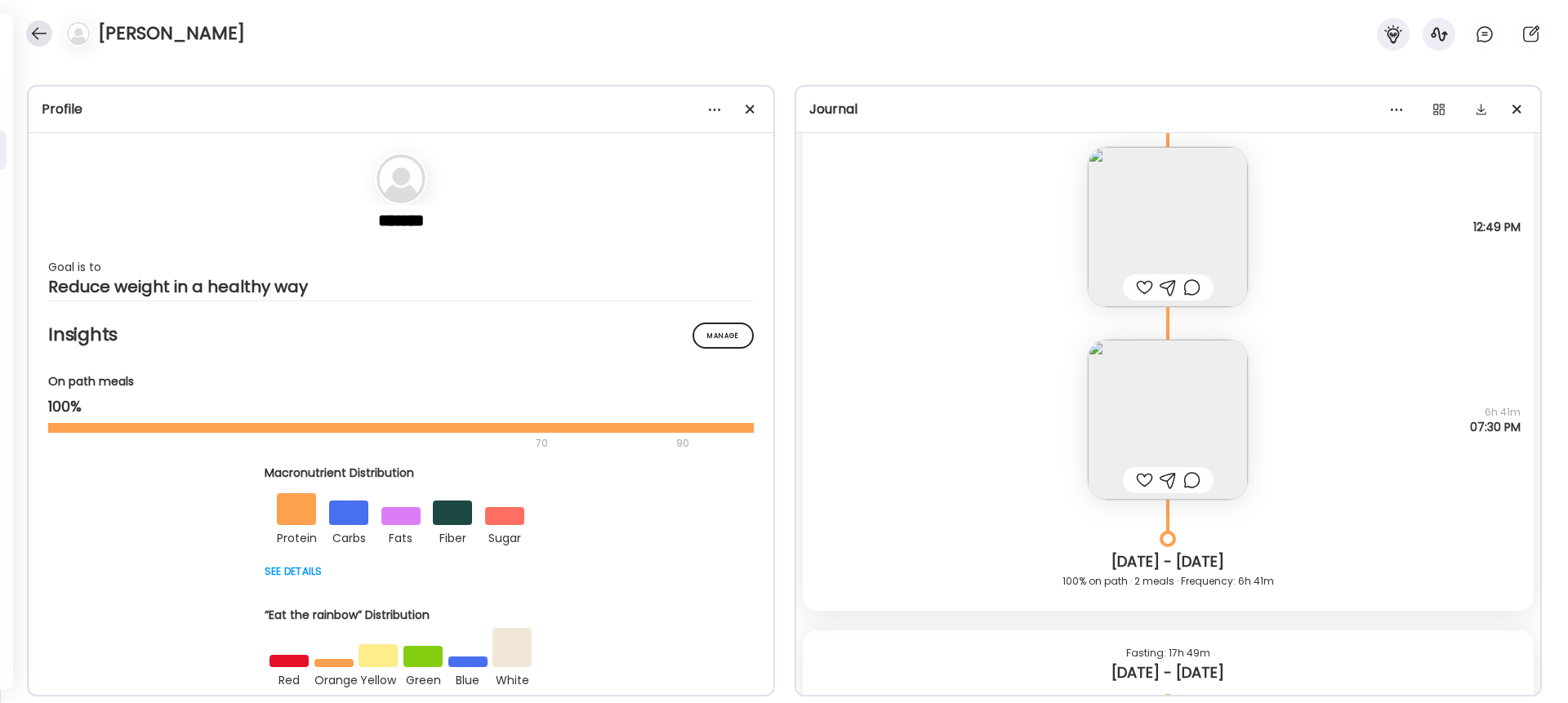
click at [43, 34] on div at bounding box center [39, 33] width 26 height 26
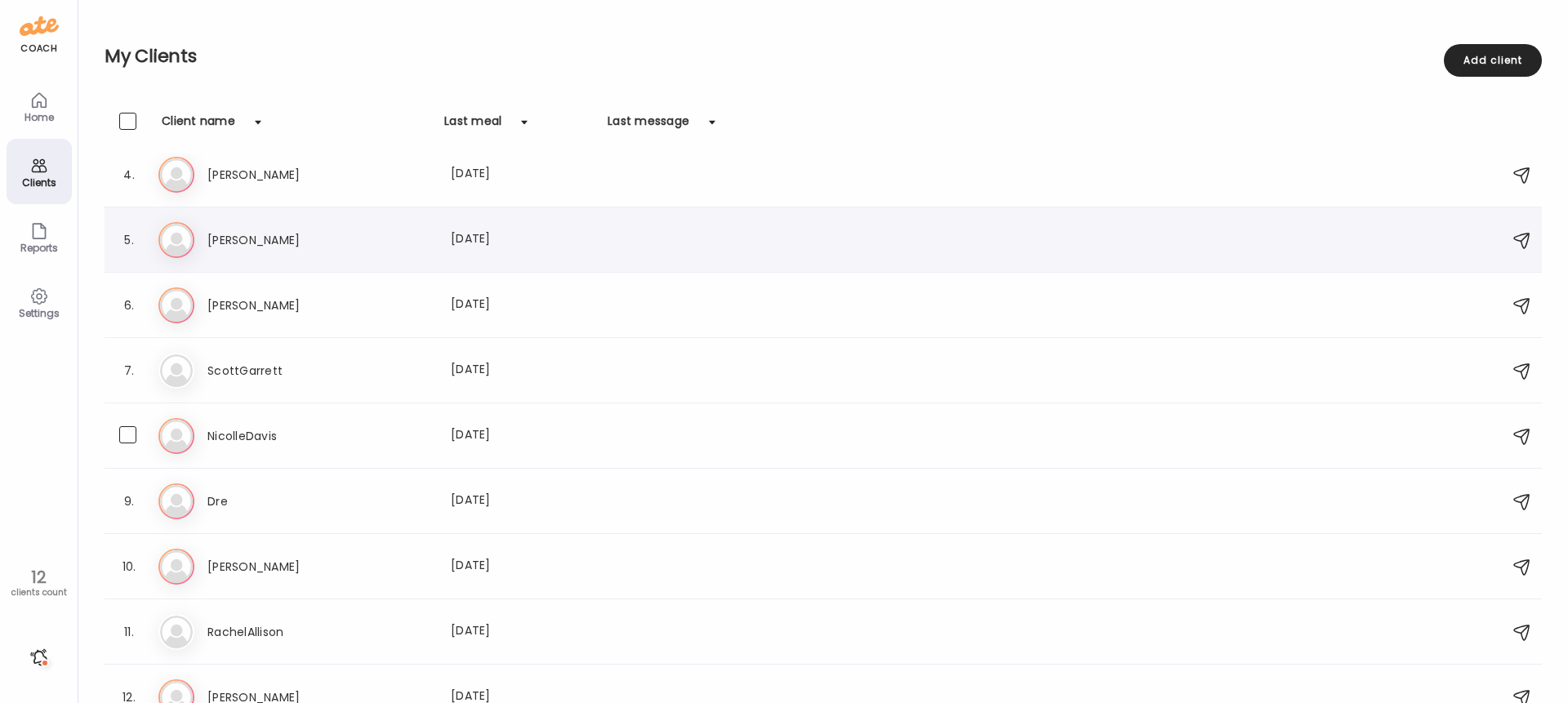
scroll to position [210, 0]
click at [269, 419] on div "Ni NicolleDavis Last meal: [DATE]" at bounding box center [826, 433] width 1335 height 36
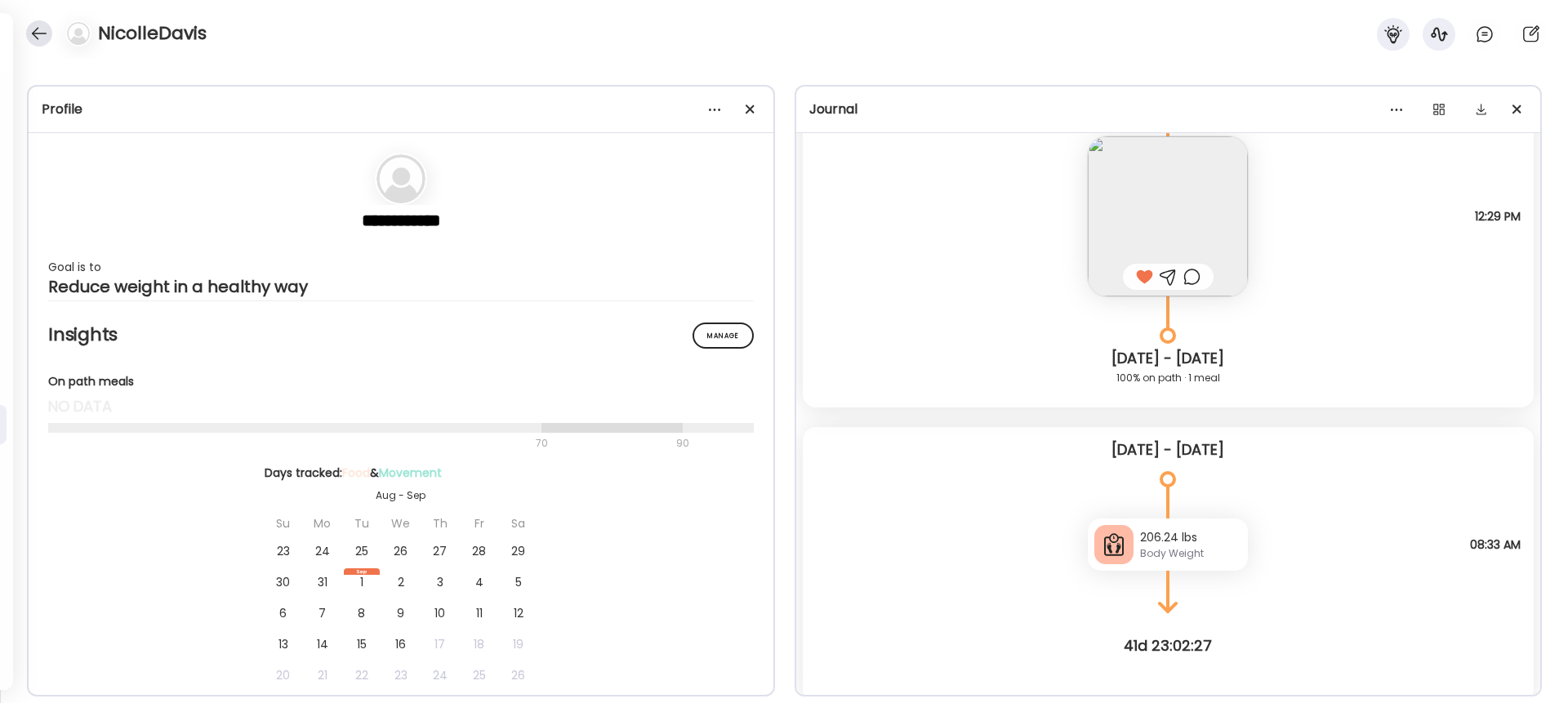
click at [47, 39] on div at bounding box center [39, 33] width 26 height 26
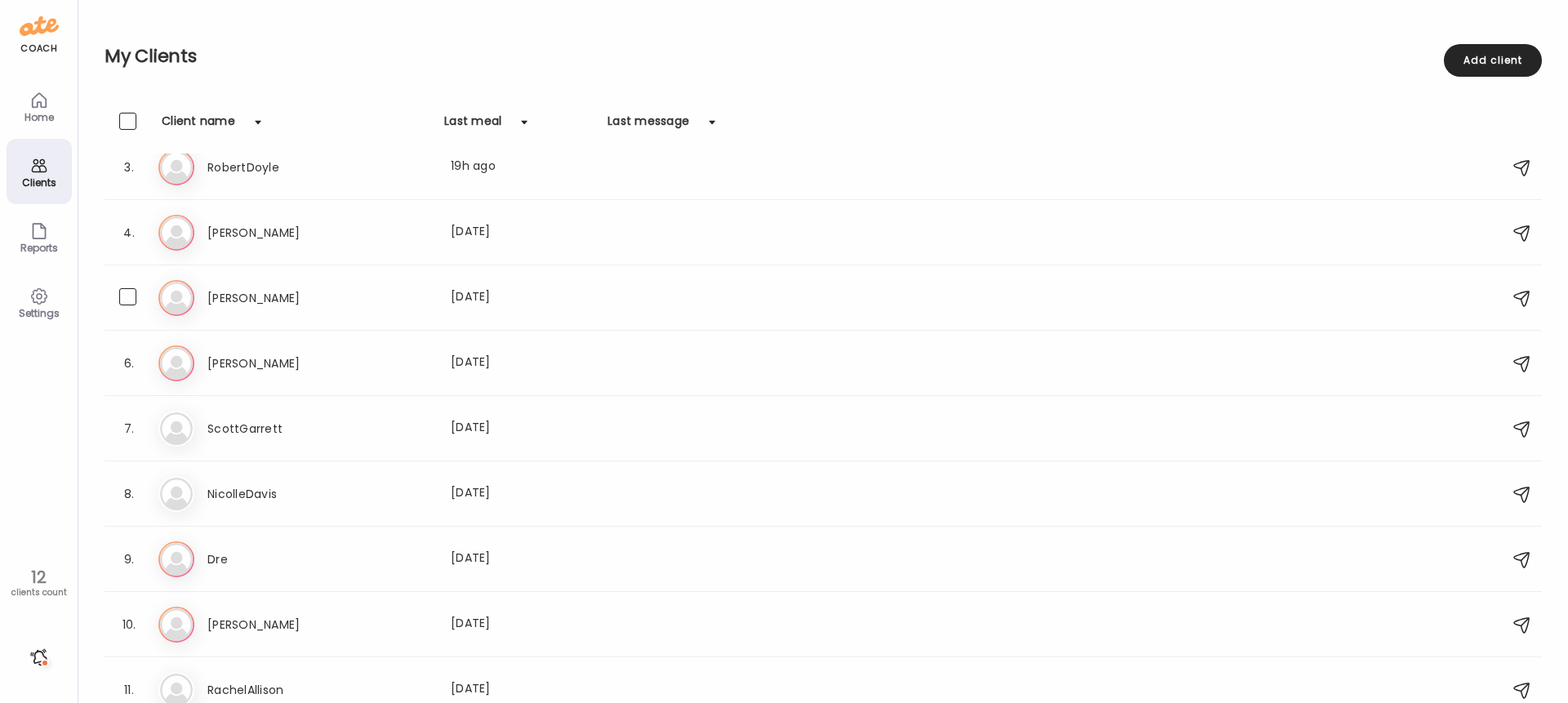
scroll to position [0, 0]
